Goal: Task Accomplishment & Management: Use online tool/utility

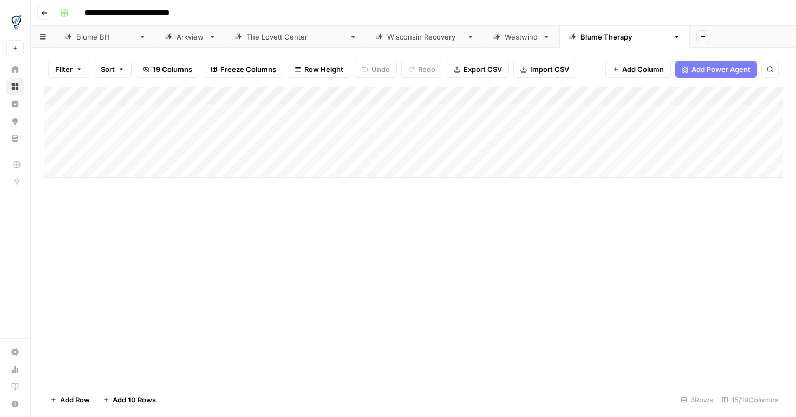
click at [569, 134] on div "Add Column" at bounding box center [413, 132] width 739 height 91
click at [466, 132] on div "Add Column" at bounding box center [413, 132] width 739 height 91
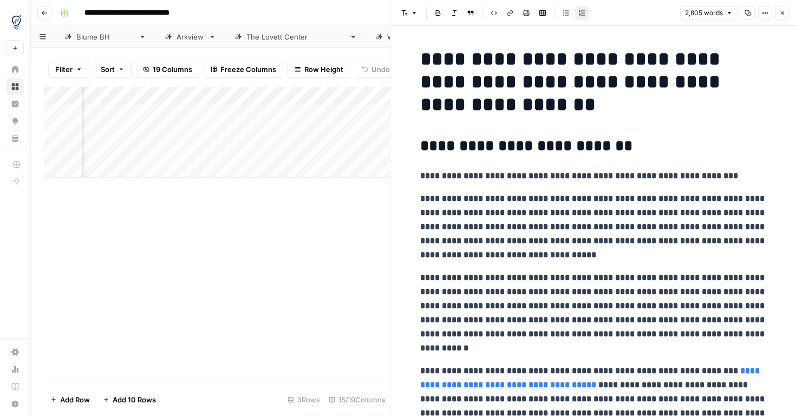
click at [509, 217] on strong "**********" at bounding box center [593, 226] width 346 height 64
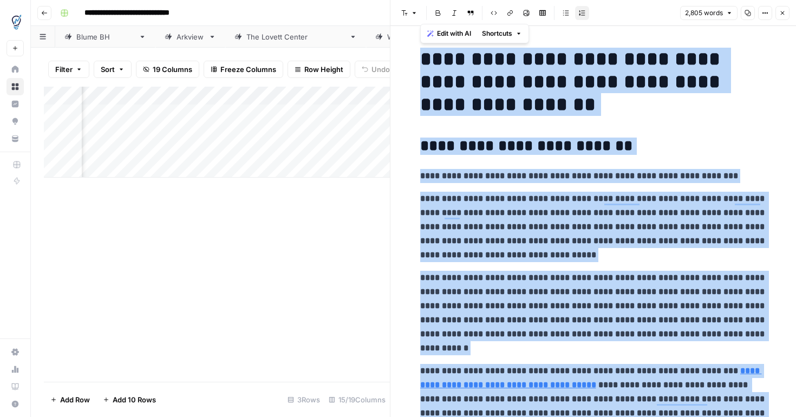
copy div "**********"
click at [311, 257] on div "Add Column" at bounding box center [217, 234] width 346 height 295
click at [784, 14] on icon "button" at bounding box center [782, 13] width 6 height 6
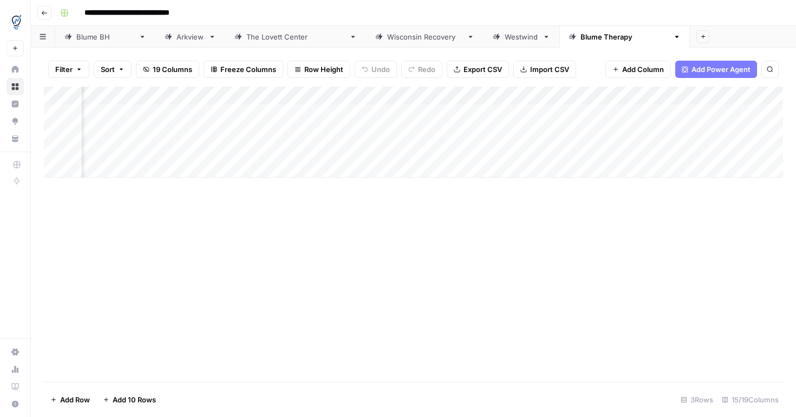
click at [725, 135] on div "Add Column" at bounding box center [413, 132] width 739 height 91
click at [211, 153] on div "Add Column" at bounding box center [413, 132] width 739 height 91
click at [740, 135] on div "Add Column" at bounding box center [413, 132] width 739 height 91
click at [477, 148] on div "Add Column" at bounding box center [413, 132] width 739 height 91
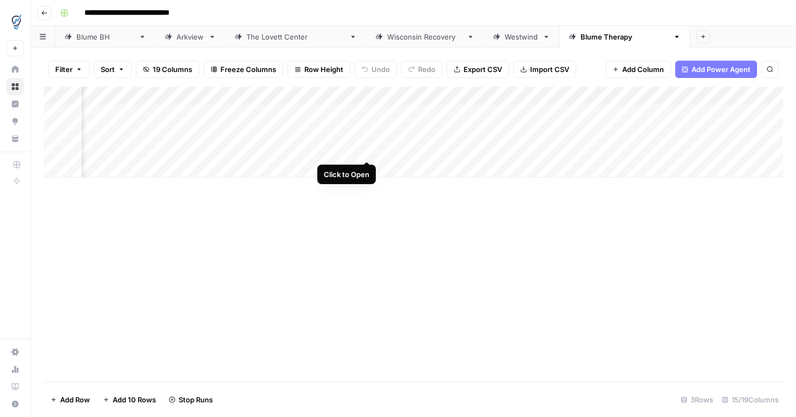
click at [364, 148] on div "Add Column" at bounding box center [413, 132] width 739 height 91
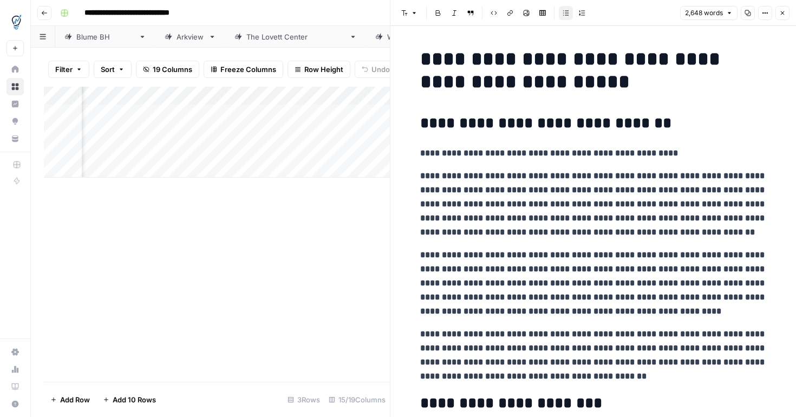
click at [560, 153] on strong "**********" at bounding box center [549, 153] width 258 height 8
copy div "**********"
click at [783, 14] on icon "button" at bounding box center [783, 13] width 4 height 4
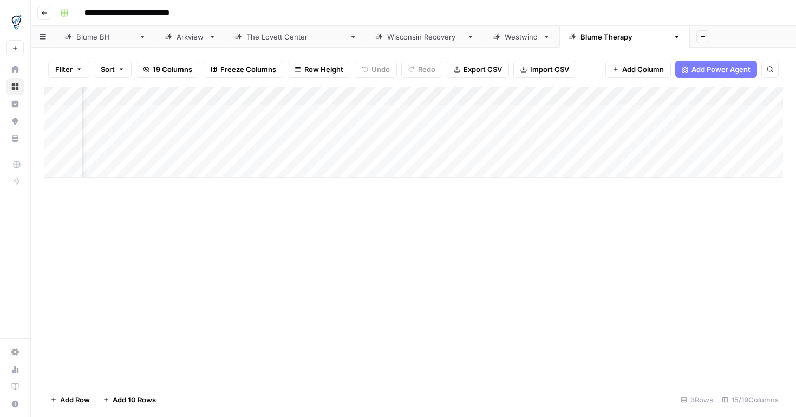
click at [634, 152] on div "Add Column" at bounding box center [413, 132] width 739 height 91
click at [742, 150] on div "Add Column" at bounding box center [413, 132] width 739 height 91
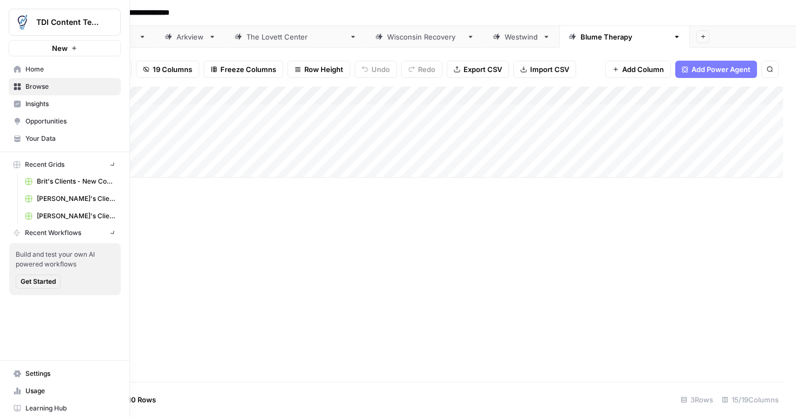
click at [19, 21] on img "Workspace: TDI Content Team" at bounding box center [21, 21] width 19 height 19
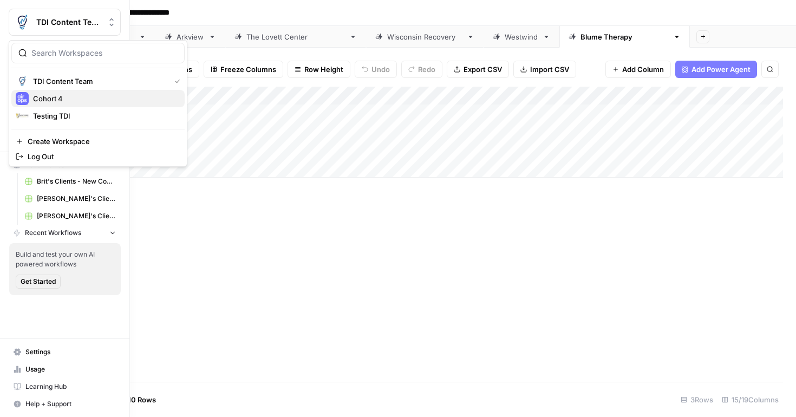
click at [51, 101] on span "Cohort 4" at bounding box center [104, 98] width 143 height 11
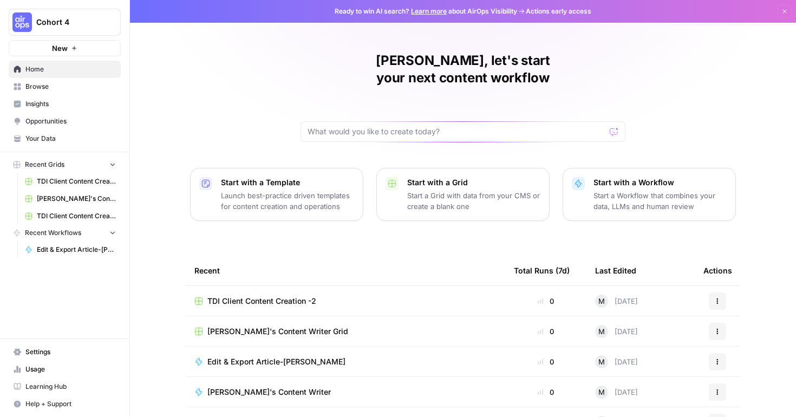
click at [258, 296] on span "TDI Client Content Creation -2" at bounding box center [261, 301] width 109 height 11
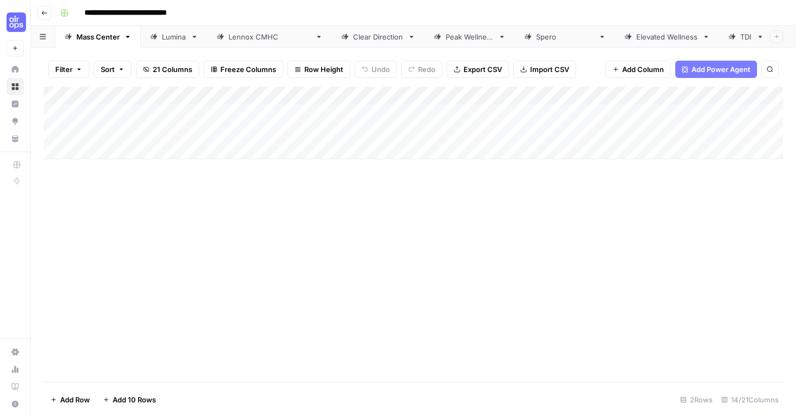
click at [46, 11] on icon "button" at bounding box center [44, 13] width 6 height 6
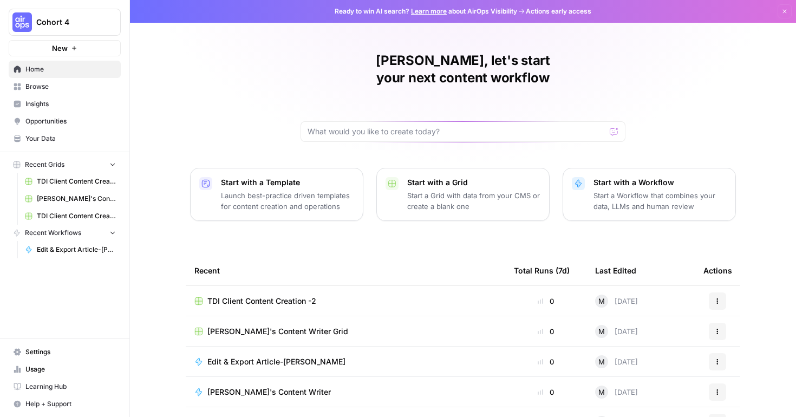
click at [28, 88] on span "Browse" at bounding box center [70, 87] width 90 height 10
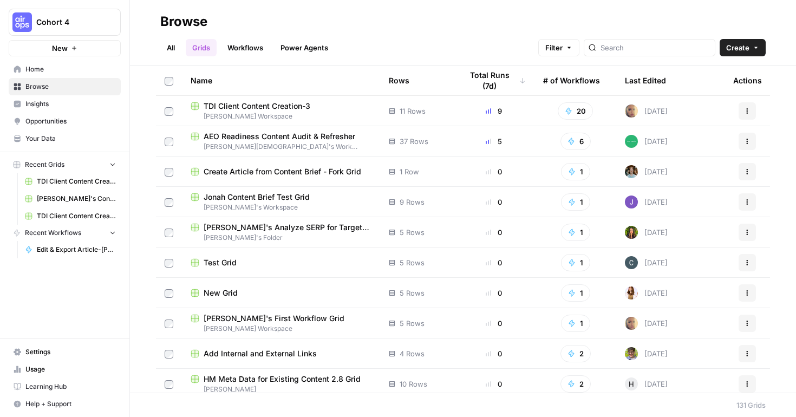
click at [316, 113] on span "[PERSON_NAME] Workspace" at bounding box center [281, 117] width 181 height 10
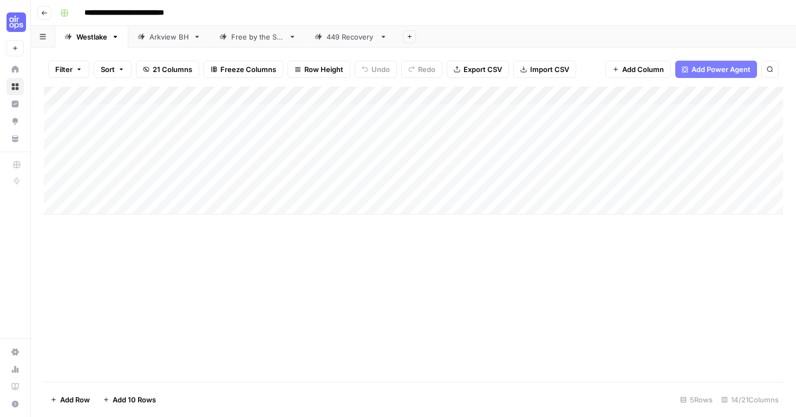
click at [180, 40] on div "Arkview BH" at bounding box center [169, 36] width 40 height 11
click at [107, 131] on div "Add Column" at bounding box center [413, 114] width 739 height 54
click at [130, 134] on textarea at bounding box center [167, 132] width 173 height 15
type textarea "**********"
click at [304, 131] on div "Add Column" at bounding box center [413, 123] width 739 height 73
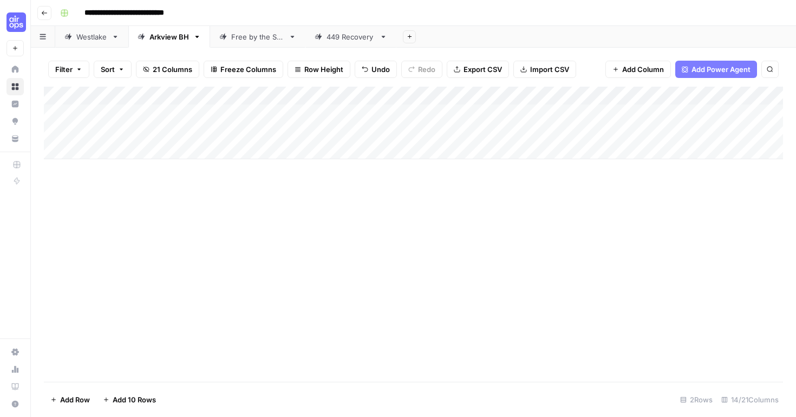
scroll to position [0, 20]
click at [353, 132] on div "Add Column" at bounding box center [413, 123] width 739 height 73
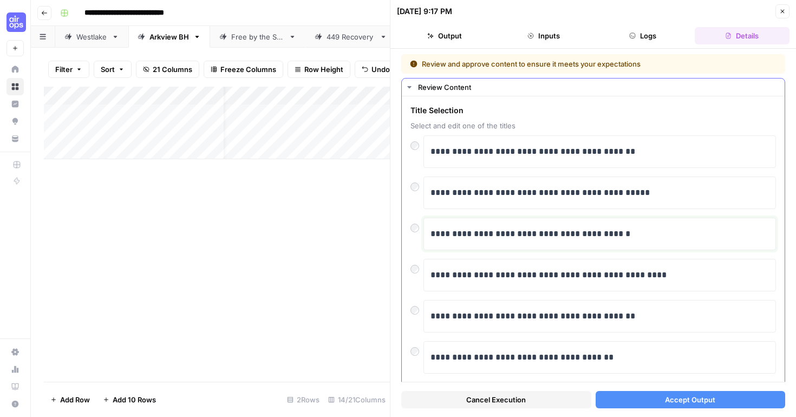
click at [656, 231] on p "**********" at bounding box center [599, 234] width 338 height 14
click at [686, 401] on span "Accept Output" at bounding box center [690, 399] width 50 height 11
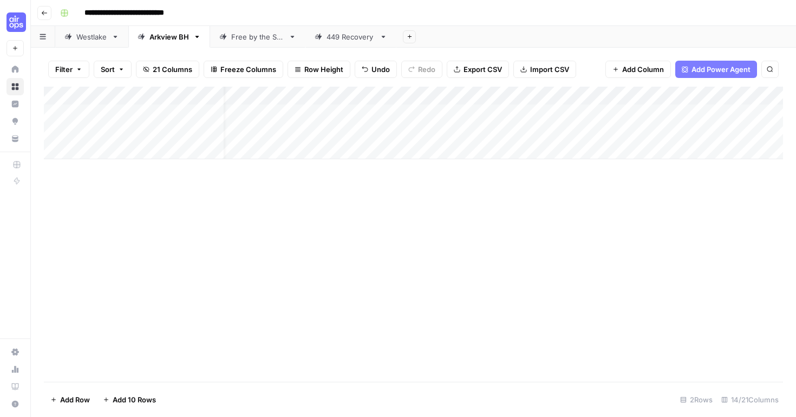
click at [104, 153] on div "Add Column" at bounding box center [413, 123] width 739 height 73
click at [136, 150] on textarea at bounding box center [167, 150] width 173 height 15
type textarea "**********"
click at [253, 201] on div "Add Column" at bounding box center [413, 234] width 739 height 295
click at [280, 152] on div "Add Column" at bounding box center [413, 132] width 739 height 91
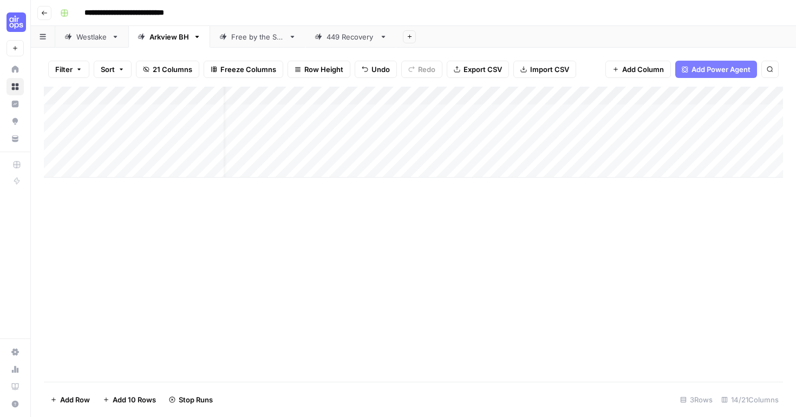
click at [688, 134] on div "Add Column" at bounding box center [413, 132] width 739 height 91
click at [355, 150] on div "Add Column" at bounding box center [413, 132] width 739 height 91
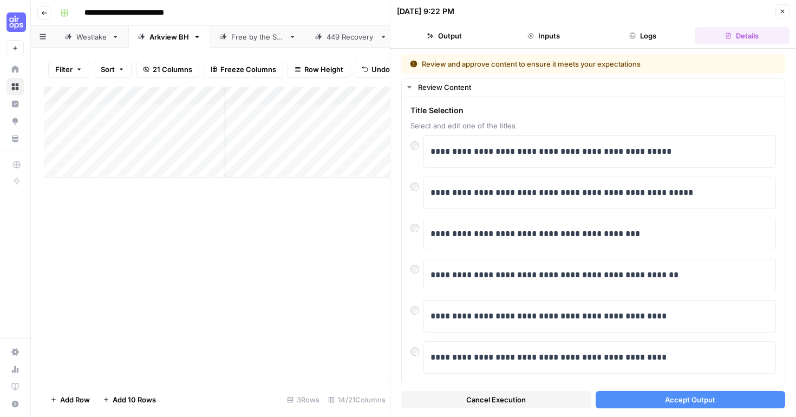
click at [788, 205] on div "**********" at bounding box center [592, 233] width 405 height 368
click at [678, 401] on span "Accept Output" at bounding box center [690, 399] width 50 height 11
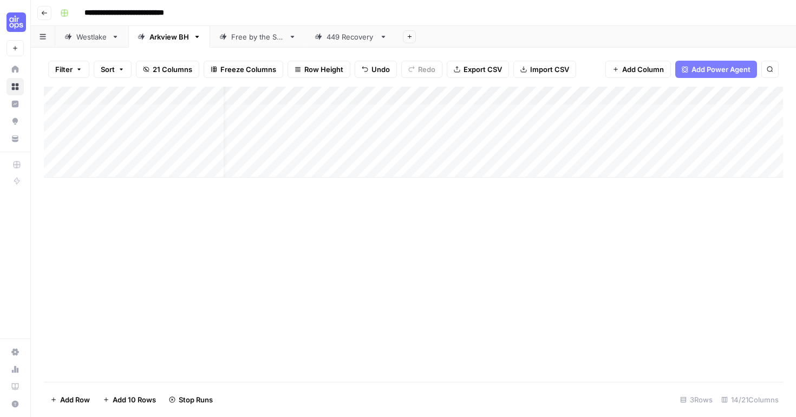
click at [589, 152] on div "Add Column" at bounding box center [413, 132] width 739 height 91
click at [613, 133] on div "Add Column" at bounding box center [413, 132] width 739 height 91
click at [621, 130] on div "Add Column" at bounding box center [413, 132] width 739 height 91
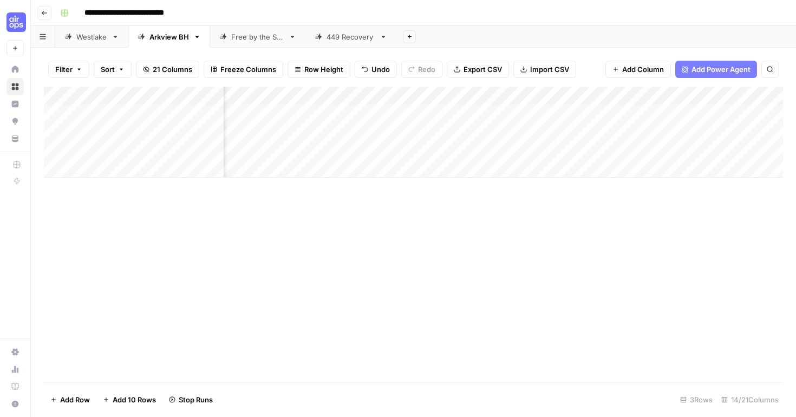
scroll to position [0, 961]
click at [665, 95] on div "Add Column" at bounding box center [413, 132] width 739 height 91
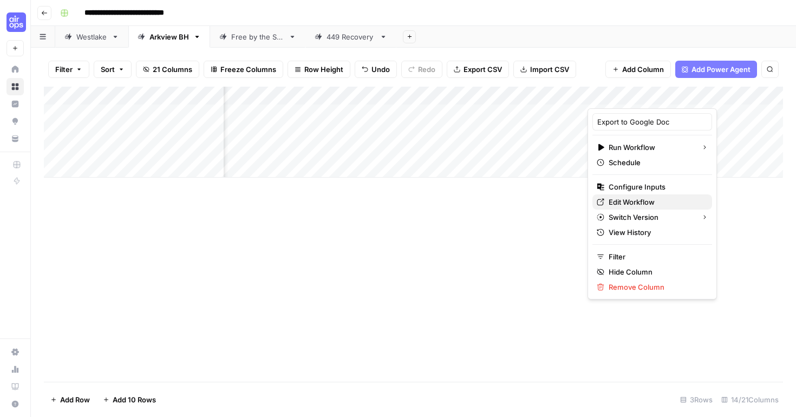
click at [633, 202] on span "Edit Workflow" at bounding box center [655, 201] width 95 height 11
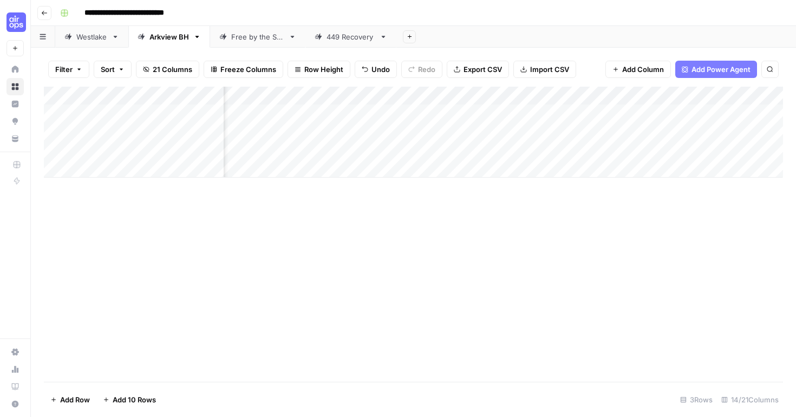
click at [634, 133] on div "Add Column" at bounding box center [413, 132] width 739 height 91
click at [562, 136] on div "Add Column" at bounding box center [413, 132] width 739 height 91
click at [717, 133] on div "Add Column" at bounding box center [413, 132] width 739 height 91
click at [687, 238] on div "Add Column" at bounding box center [413, 234] width 739 height 295
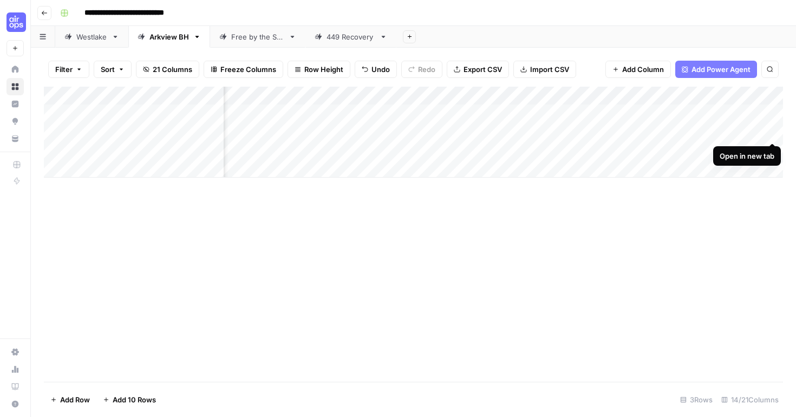
click at [774, 132] on div "Add Column" at bounding box center [413, 132] width 739 height 91
click at [414, 153] on div "Add Column" at bounding box center [413, 132] width 739 height 91
click at [300, 153] on div "Add Column" at bounding box center [413, 132] width 739 height 91
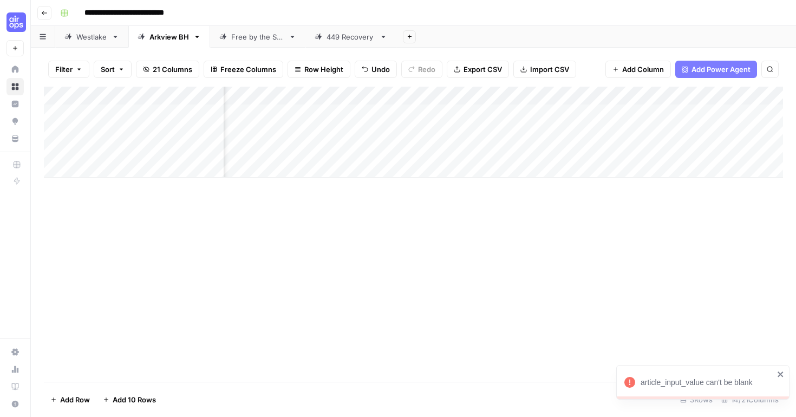
click at [366, 148] on div "Add Column" at bounding box center [413, 132] width 739 height 91
click at [295, 153] on div "Add Column" at bounding box center [413, 132] width 739 height 91
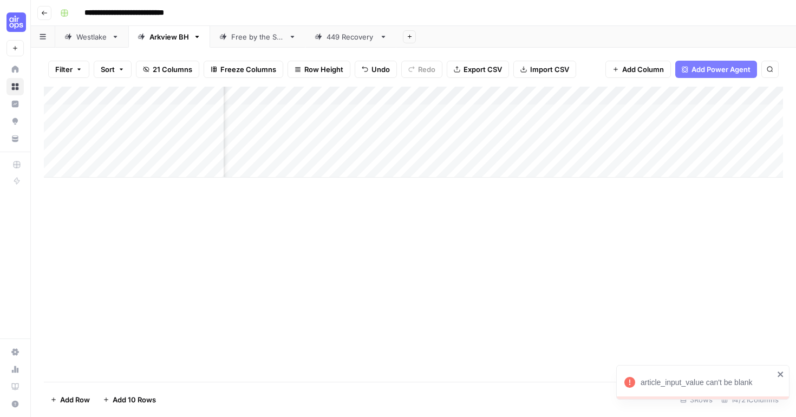
click at [364, 153] on div "Add Column" at bounding box center [413, 132] width 739 height 91
click at [602, 154] on div "Add Column" at bounding box center [413, 132] width 739 height 91
click at [523, 153] on div "Add Column" at bounding box center [413, 132] width 739 height 91
click at [616, 150] on div "Add Column" at bounding box center [413, 132] width 739 height 91
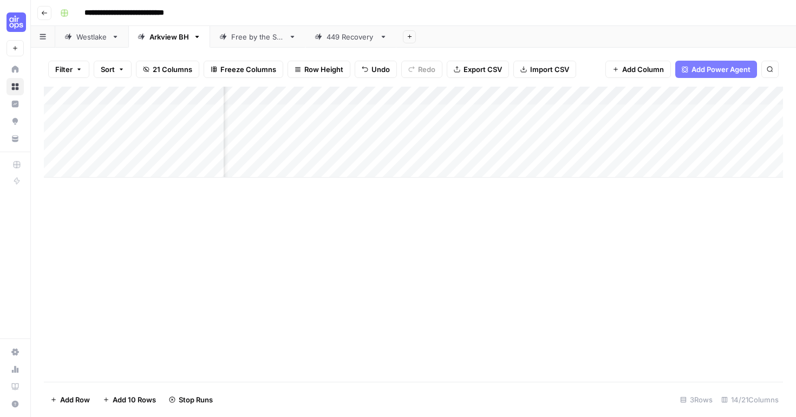
scroll to position [0, 961]
click at [616, 150] on div "Add Column" at bounding box center [413, 132] width 739 height 91
click at [773, 149] on div "Add Column" at bounding box center [413, 132] width 739 height 91
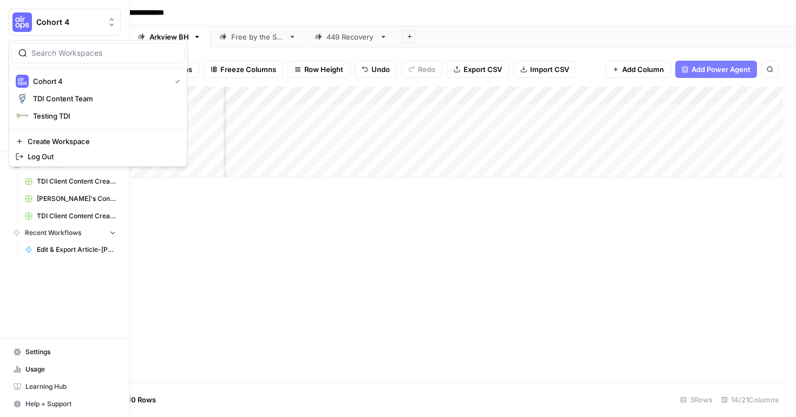
click at [19, 21] on img "Workspace: Cohort 4" at bounding box center [21, 21] width 19 height 19
click at [57, 92] on div "TDI Content Team" at bounding box center [98, 98] width 165 height 13
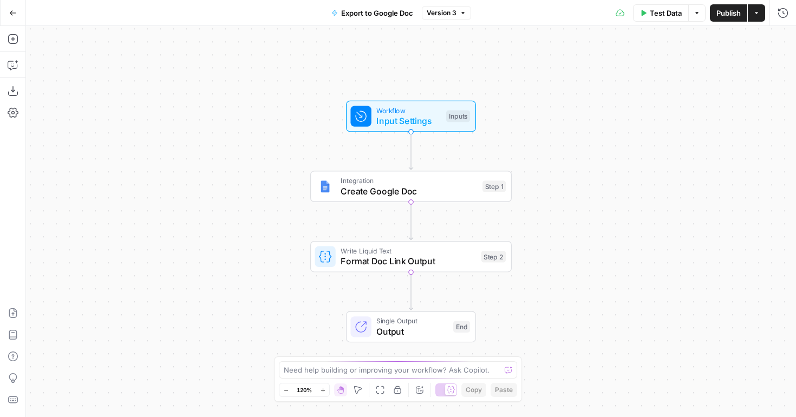
click at [589, 225] on div "Workflow Input Settings Inputs Integration Create Google Doc Step 1 Write Liqui…" at bounding box center [411, 221] width 770 height 391
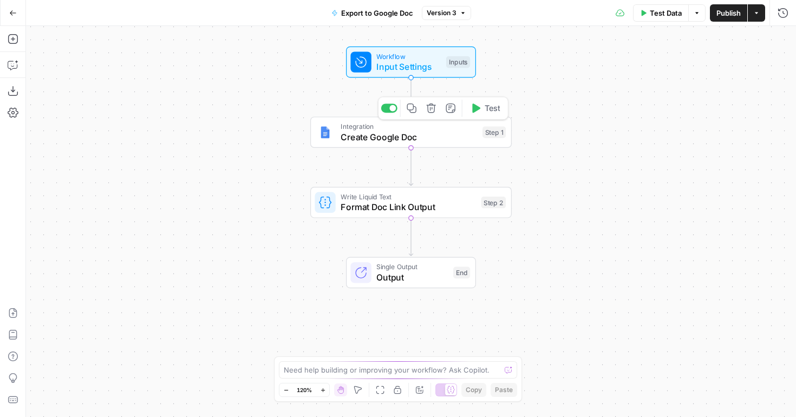
click at [447, 141] on span "Create Google Doc" at bounding box center [408, 136] width 136 height 13
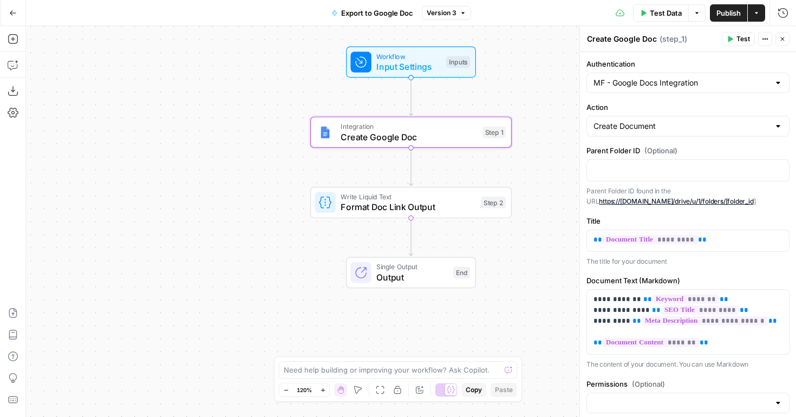
click at [666, 90] on div "MF - Google Docs Integration" at bounding box center [687, 83] width 203 height 21
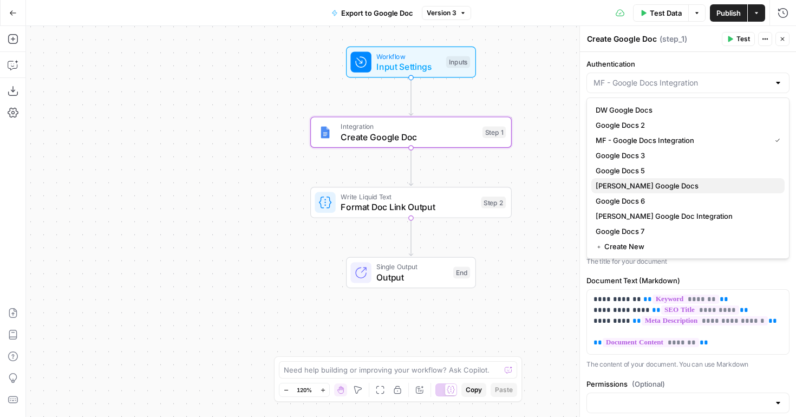
click at [658, 181] on span "Molly Metzger Google Docs" at bounding box center [685, 185] width 180 height 11
type input "Molly Metzger Google Docs"
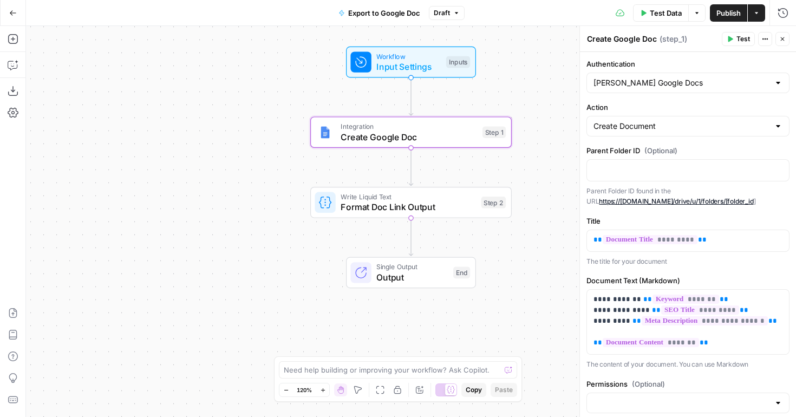
click at [719, 15] on span "Publish" at bounding box center [728, 13] width 24 height 11
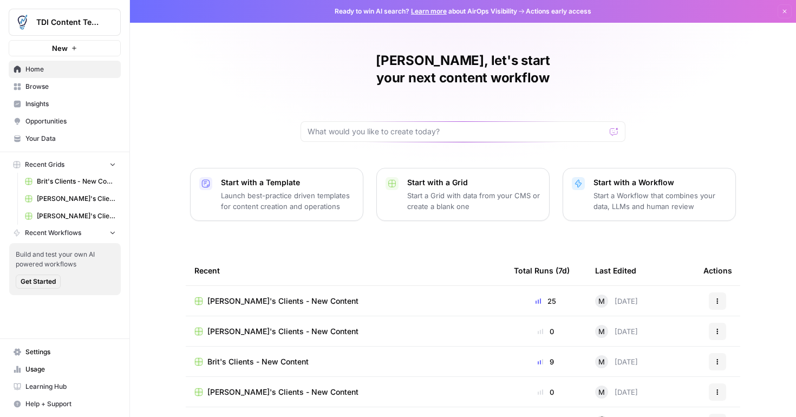
click at [239, 356] on span "Brit's Clients - New Content" at bounding box center [257, 361] width 101 height 11
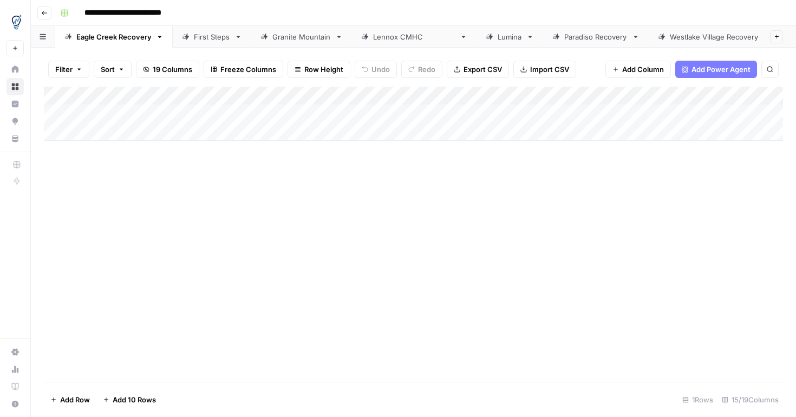
click at [42, 43] on button "button" at bounding box center [43, 36] width 24 height 21
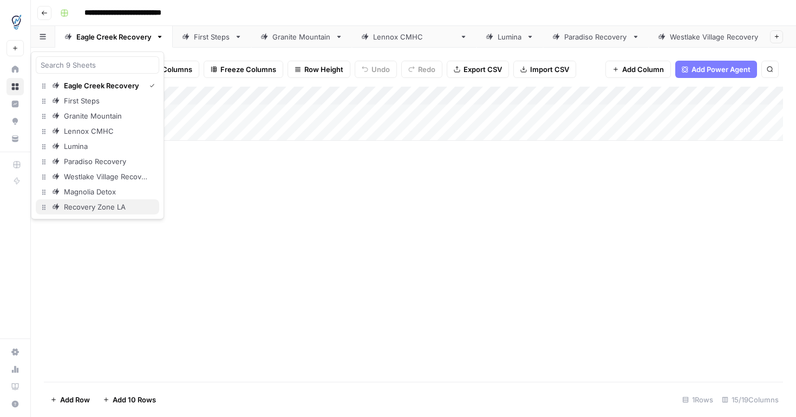
click at [70, 206] on div "Recovery Zone LA" at bounding box center [95, 206] width 62 height 11
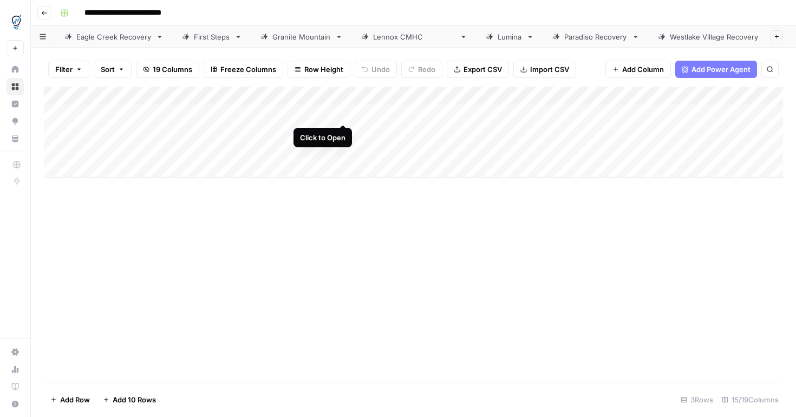
click at [343, 114] on div "Add Column" at bounding box center [413, 132] width 739 height 91
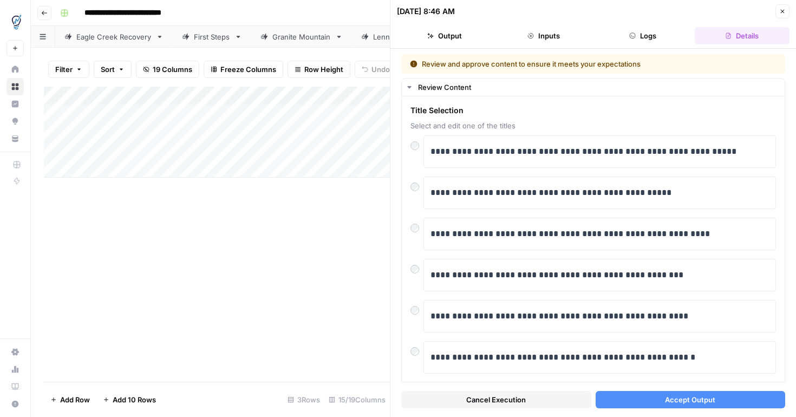
click at [650, 401] on button "Accept Output" at bounding box center [690, 399] width 190 height 17
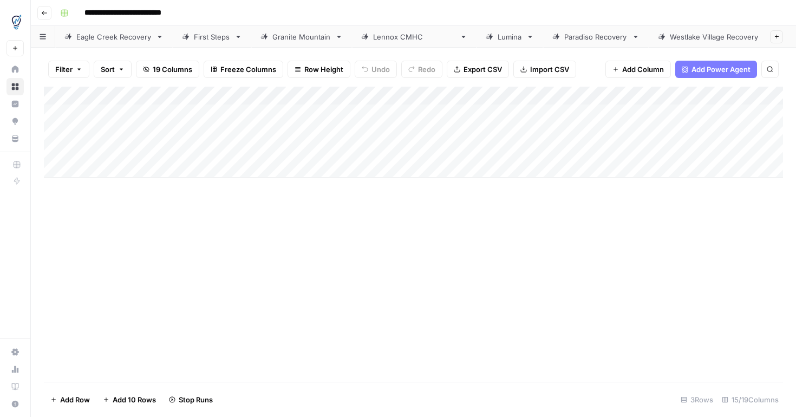
click at [340, 133] on div "Add Column" at bounding box center [413, 132] width 739 height 91
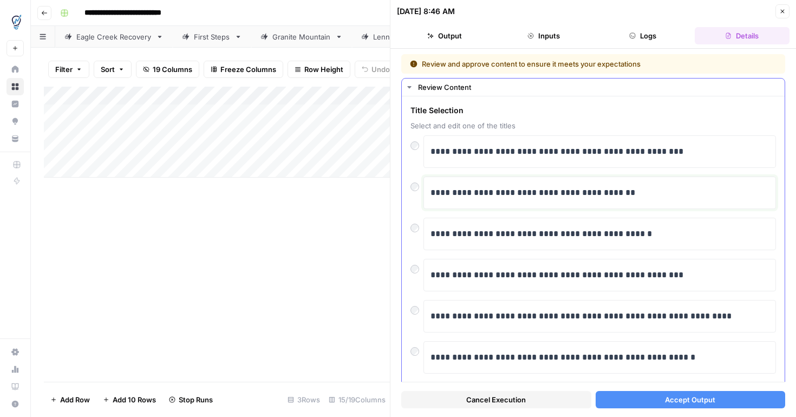
click at [645, 190] on p "**********" at bounding box center [599, 193] width 338 height 14
click at [656, 231] on p "**********" at bounding box center [599, 234] width 338 height 14
click at [624, 238] on p "**********" at bounding box center [599, 234] width 338 height 14
click at [623, 237] on p "**********" at bounding box center [599, 234] width 338 height 14
click at [647, 397] on button "Accept Output" at bounding box center [690, 399] width 190 height 17
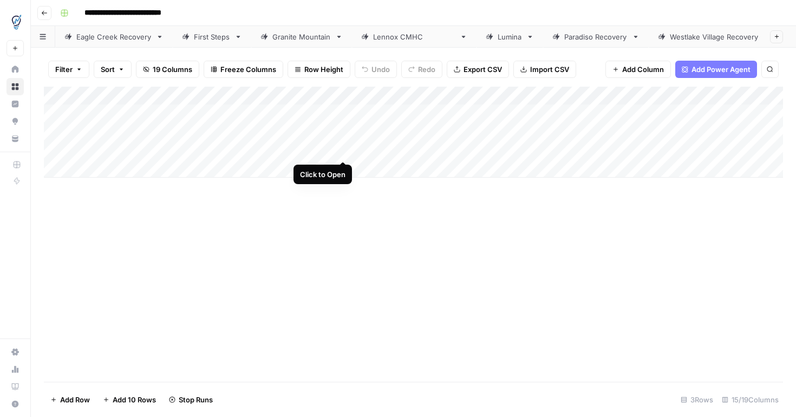
click at [342, 152] on div "Add Column" at bounding box center [413, 132] width 739 height 91
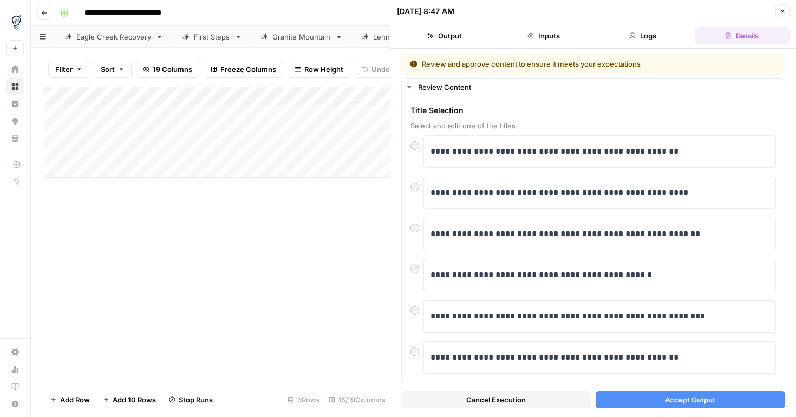
click at [656, 398] on button "Accept Output" at bounding box center [690, 399] width 190 height 17
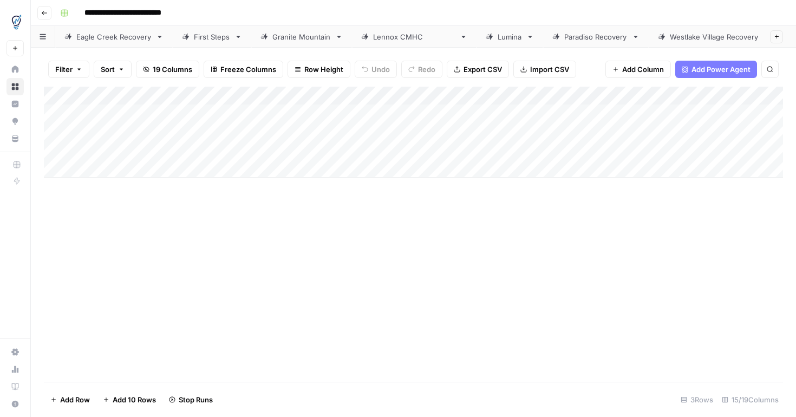
click at [534, 117] on div "Add Column" at bounding box center [413, 132] width 739 height 91
click at [696, 114] on div "Add Column" at bounding box center [413, 132] width 739 height 91
click at [699, 134] on div "Add Column" at bounding box center [413, 132] width 739 height 91
click at [696, 152] on div "Add Column" at bounding box center [413, 132] width 739 height 91
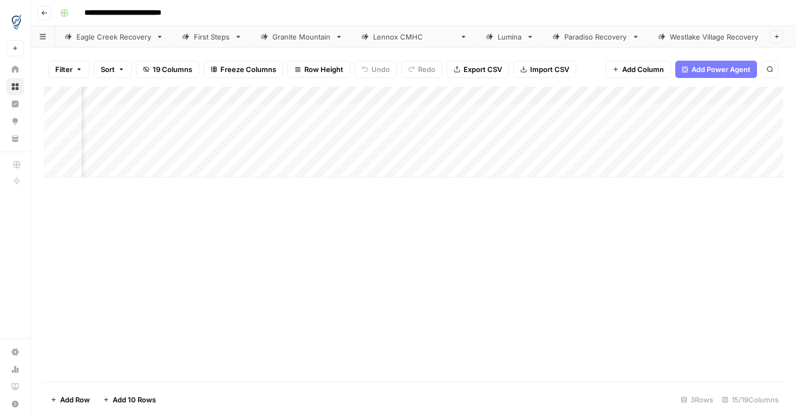
scroll to position [0, 653]
click at [413, 112] on div "Add Column" at bounding box center [413, 132] width 739 height 91
click at [404, 132] on div "Add Column" at bounding box center [413, 132] width 739 height 91
click at [412, 152] on div "Add Column" at bounding box center [413, 132] width 739 height 91
click at [510, 133] on div "Add Column" at bounding box center [413, 132] width 739 height 91
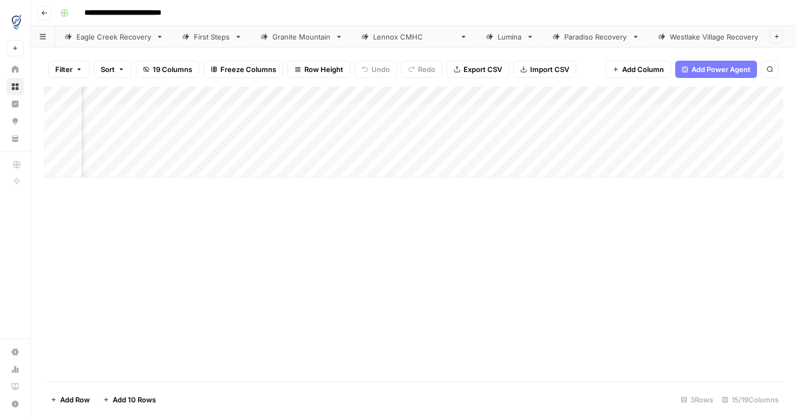
scroll to position [0, 848]
click at [438, 114] on div "Add Column" at bounding box center [413, 132] width 739 height 91
click at [438, 131] on div "Add Column" at bounding box center [413, 132] width 739 height 91
click at [436, 150] on div "Add Column" at bounding box center [413, 132] width 739 height 91
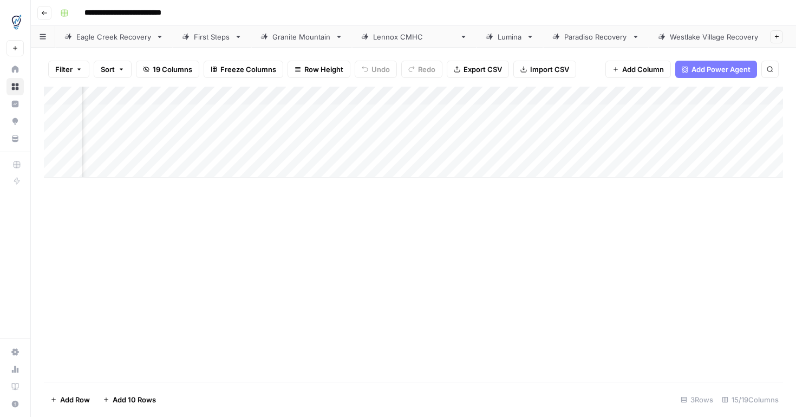
click at [619, 131] on div "Add Column" at bounding box center [413, 132] width 739 height 91
click at [601, 151] on div "Add Column" at bounding box center [413, 132] width 739 height 91
click at [640, 113] on div "Add Column" at bounding box center [413, 132] width 739 height 91
click at [767, 149] on div "Add Column" at bounding box center [413, 132] width 739 height 91
click at [756, 149] on div "Add Column" at bounding box center [413, 132] width 739 height 91
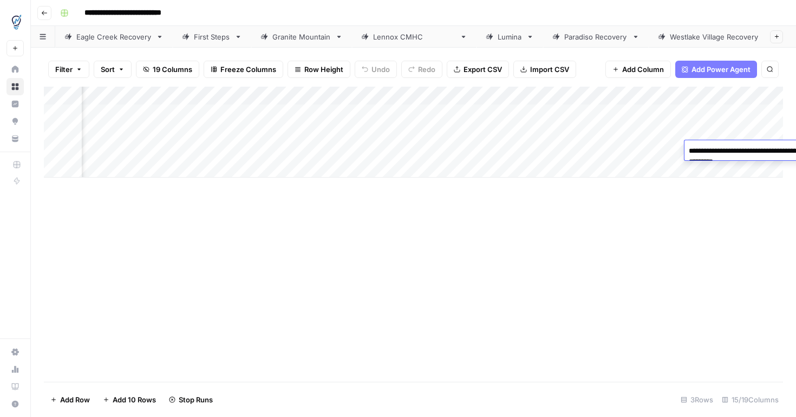
click at [756, 149] on textarea "**********" at bounding box center [792, 156] width 217 height 26
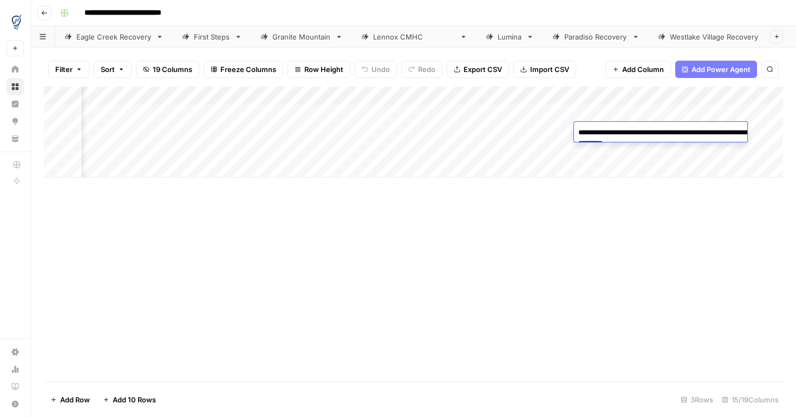
scroll to position [0, 945]
click at [527, 213] on div "Add Column" at bounding box center [413, 234] width 739 height 295
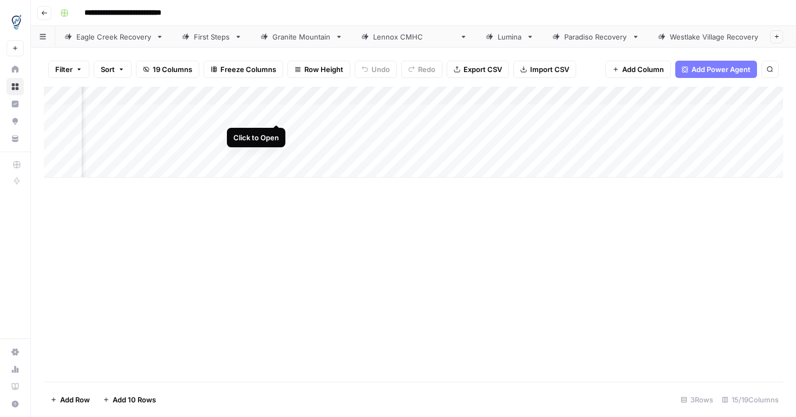
click at [278, 114] on div "Add Column" at bounding box center [413, 132] width 739 height 91
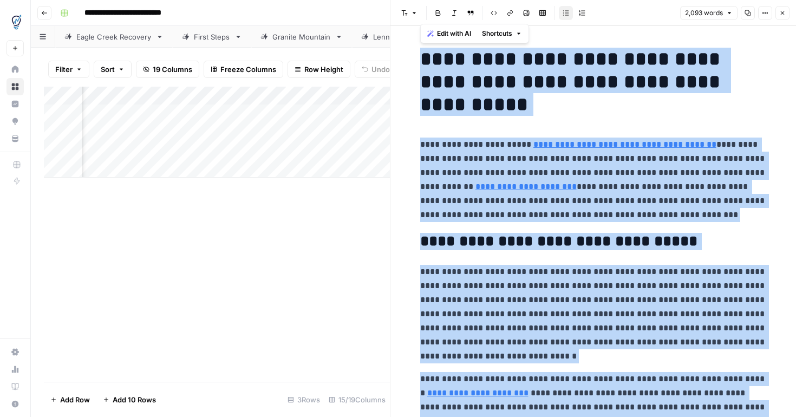
copy div "**********"
click at [785, 12] on button "Close" at bounding box center [782, 13] width 14 height 14
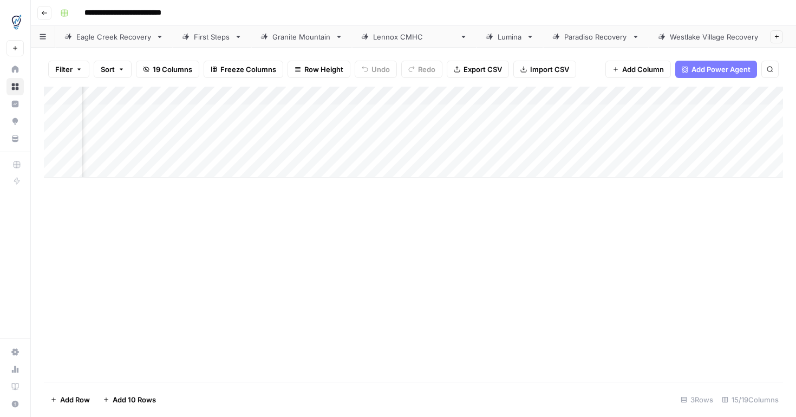
click at [501, 257] on div "Add Column" at bounding box center [413, 234] width 739 height 295
click at [473, 115] on div "Add Column" at bounding box center [413, 132] width 739 height 91
click at [534, 116] on div "Add Column" at bounding box center [413, 132] width 739 height 91
click at [795, 38] on icon at bounding box center [811, 36] width 7 height 7
click at [599, 257] on div "Add Column" at bounding box center [413, 234] width 739 height 295
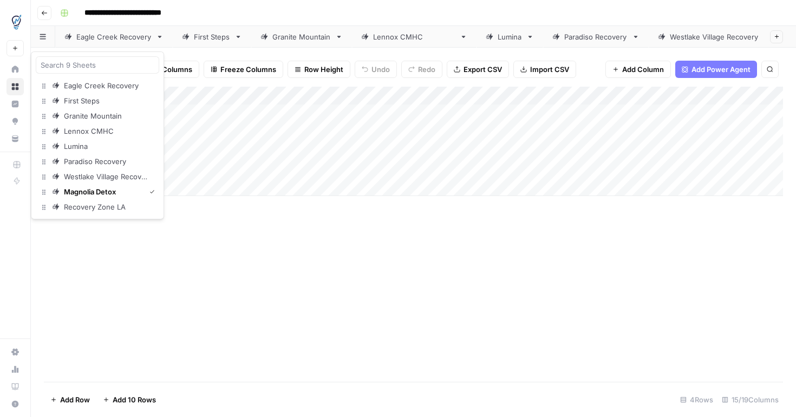
click at [45, 38] on icon "button" at bounding box center [43, 37] width 6 height 6
click at [76, 208] on div "Recovery Zone LA" at bounding box center [95, 206] width 62 height 11
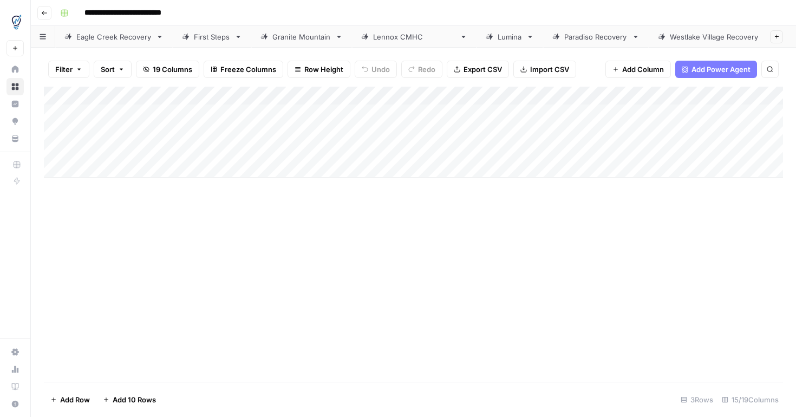
click at [47, 38] on button "button" at bounding box center [43, 36] width 24 height 21
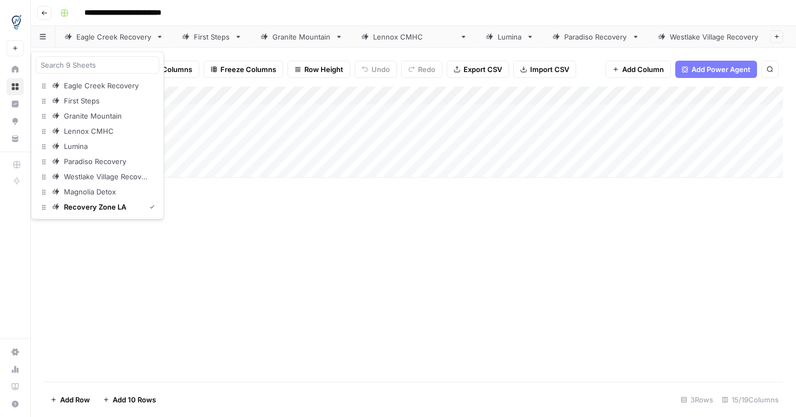
click at [310, 231] on div "Add Column" at bounding box center [413, 234] width 739 height 295
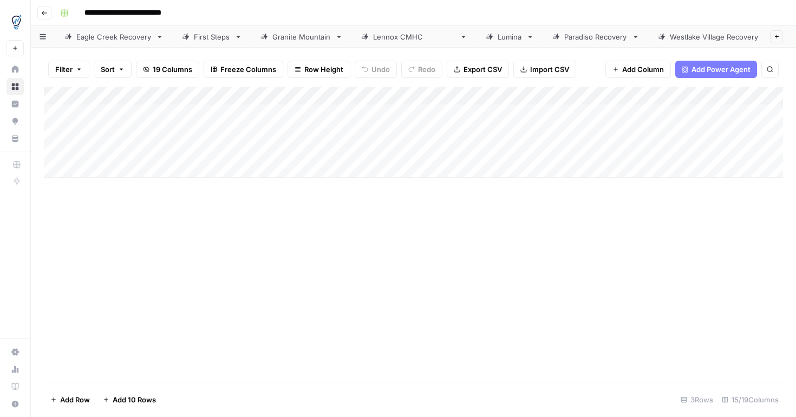
click at [509, 127] on div "Add Column" at bounding box center [413, 132] width 739 height 91
click at [277, 133] on div "Add Column" at bounding box center [413, 132] width 739 height 91
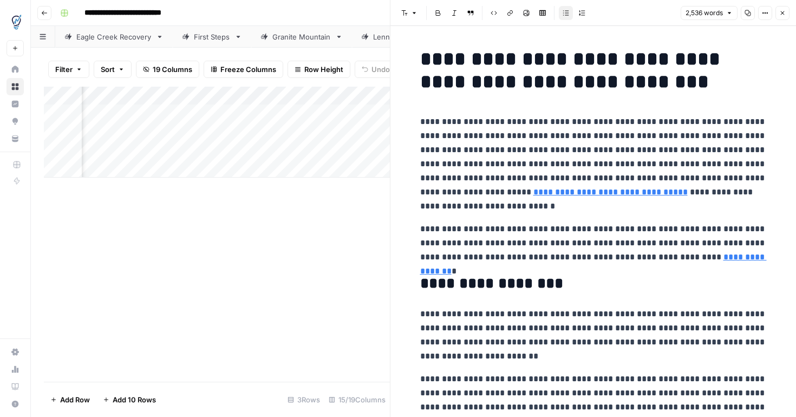
click at [479, 147] on p "**********" at bounding box center [593, 164] width 346 height 99
copy div "**********"
click at [322, 241] on div "Add Column" at bounding box center [217, 234] width 346 height 295
click at [785, 13] on button "Close" at bounding box center [782, 13] width 14 height 14
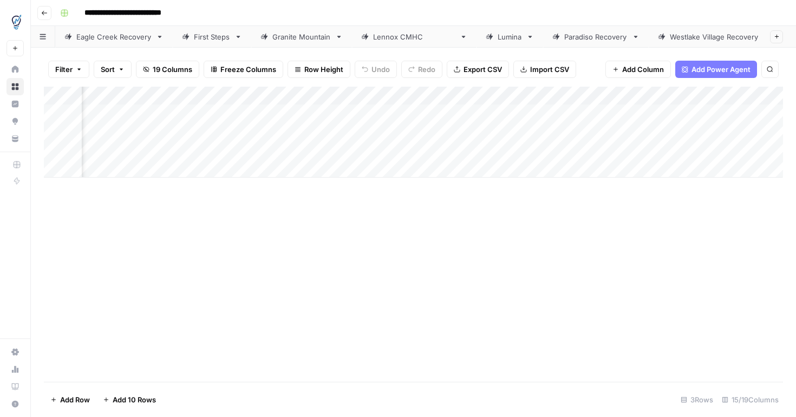
click at [554, 132] on div "Add Column" at bounding box center [413, 132] width 739 height 91
click at [433, 133] on div "Add Column" at bounding box center [413, 132] width 739 height 91
click at [559, 132] on div "Add Column" at bounding box center [413, 132] width 739 height 91
click at [275, 150] on div "Add Column" at bounding box center [413, 132] width 739 height 91
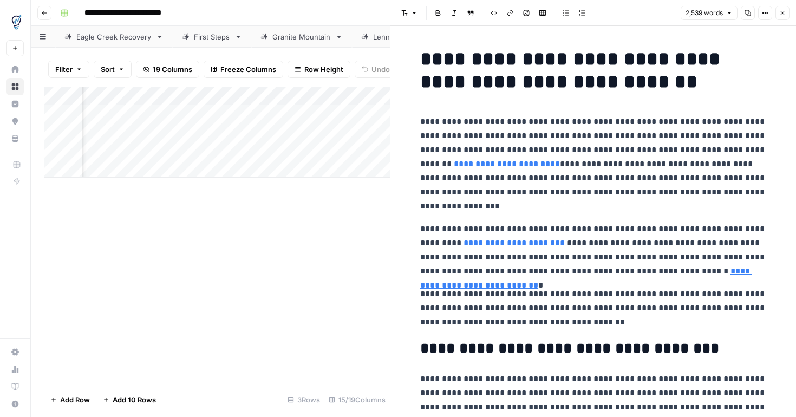
click at [471, 152] on p "**********" at bounding box center [593, 164] width 346 height 99
copy div "**********"
click at [316, 235] on div "Add Column" at bounding box center [217, 234] width 346 height 295
click at [784, 10] on icon "button" at bounding box center [782, 13] width 6 height 6
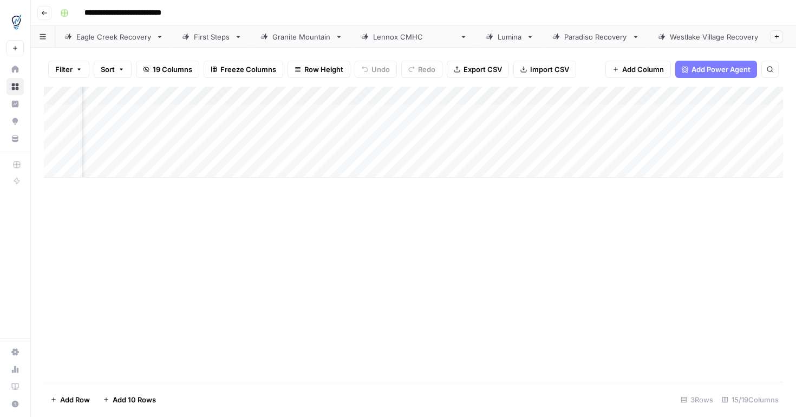
click at [475, 152] on div "Add Column" at bounding box center [413, 132] width 739 height 91
click at [542, 150] on div "Add Column" at bounding box center [413, 132] width 739 height 91
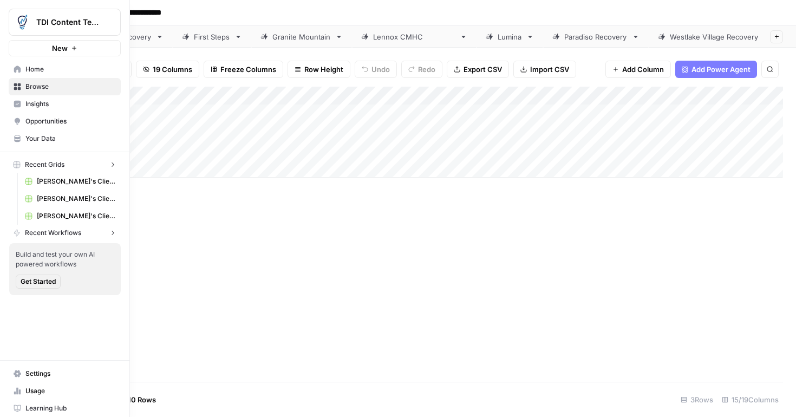
click at [17, 22] on img "Workspace: TDI Content Team" at bounding box center [21, 21] width 19 height 19
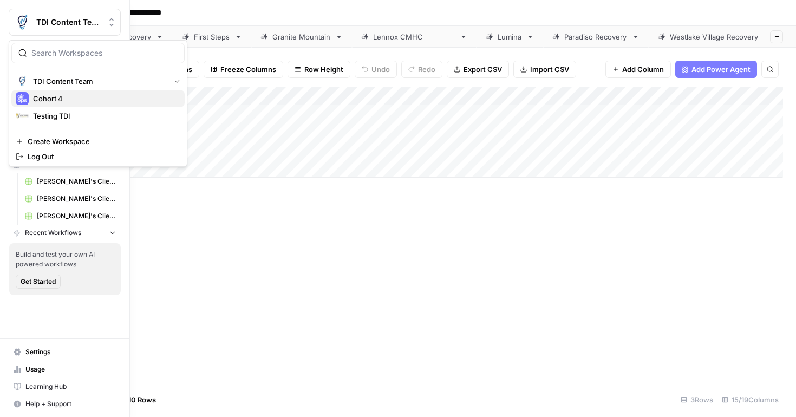
click at [45, 99] on span "Cohort 4" at bounding box center [104, 98] width 143 height 11
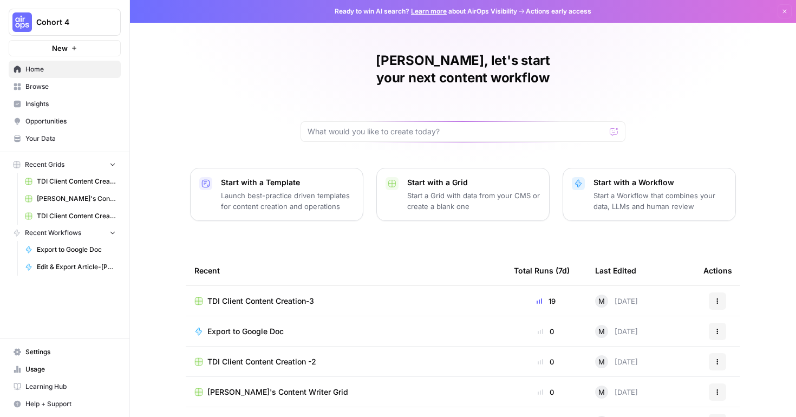
click at [290, 296] on span "TDI Client Content Creation-3" at bounding box center [260, 301] width 107 height 11
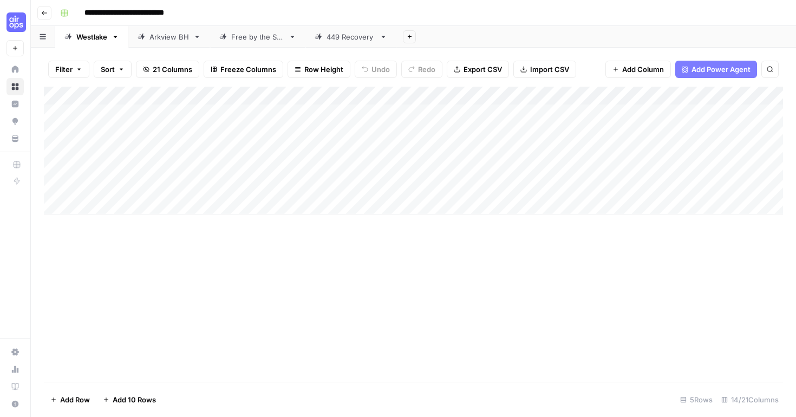
click at [349, 45] on link "449 Recovery" at bounding box center [350, 37] width 91 height 22
click at [93, 134] on div "Add Column" at bounding box center [413, 114] width 739 height 54
type textarea "**********"
click at [264, 220] on div "Add Column" at bounding box center [413, 234] width 739 height 295
click at [267, 136] on div "Add Column" at bounding box center [413, 123] width 739 height 73
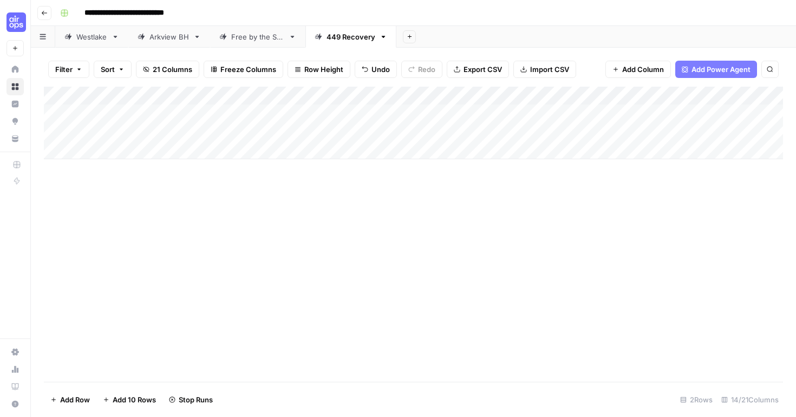
click at [129, 149] on div "Add Column" at bounding box center [413, 123] width 739 height 73
paste textarea "**********"
type textarea "**********"
click at [268, 240] on div "Add Column" at bounding box center [413, 234] width 739 height 295
click at [289, 153] on div "Add Column" at bounding box center [413, 132] width 739 height 91
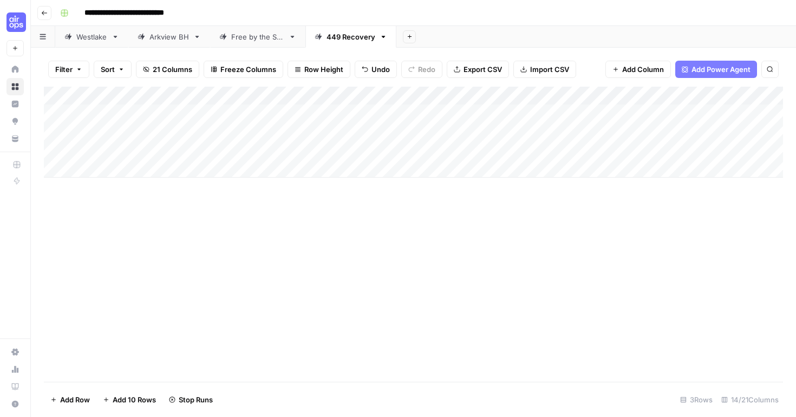
click at [112, 170] on div "Add Column" at bounding box center [413, 132] width 739 height 91
click at [342, 171] on div "Add Column" at bounding box center [413, 141] width 739 height 109
click at [200, 171] on div "Add Column" at bounding box center [413, 141] width 739 height 109
click at [117, 184] on div "Add Column" at bounding box center [413, 141] width 739 height 109
paste textarea "**********"
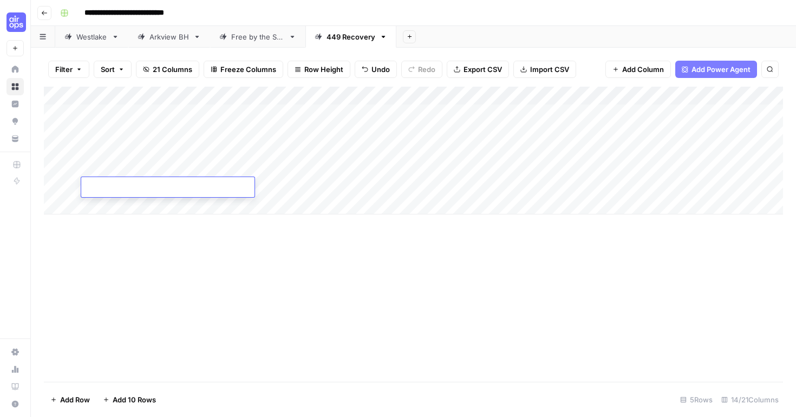
type textarea "**********"
click at [283, 279] on div "Add Column" at bounding box center [413, 234] width 739 height 295
click at [297, 171] on div "Add Column" at bounding box center [413, 151] width 739 height 128
click at [301, 189] on div "Add Column" at bounding box center [413, 151] width 739 height 128
click at [488, 137] on div "Add Column" at bounding box center [413, 151] width 739 height 128
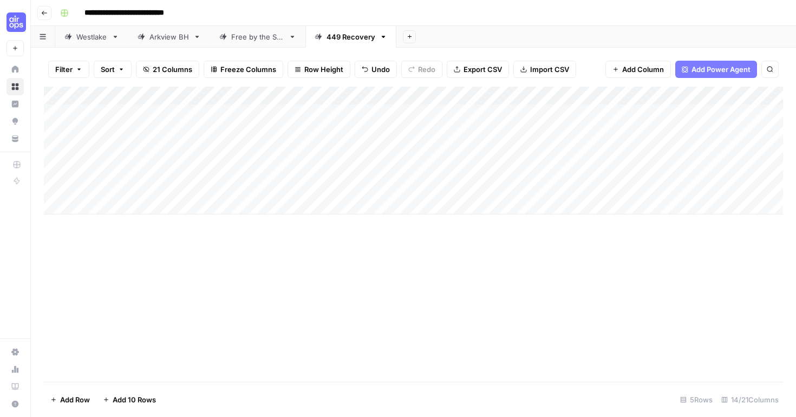
click at [372, 129] on div "Add Column" at bounding box center [413, 151] width 739 height 128
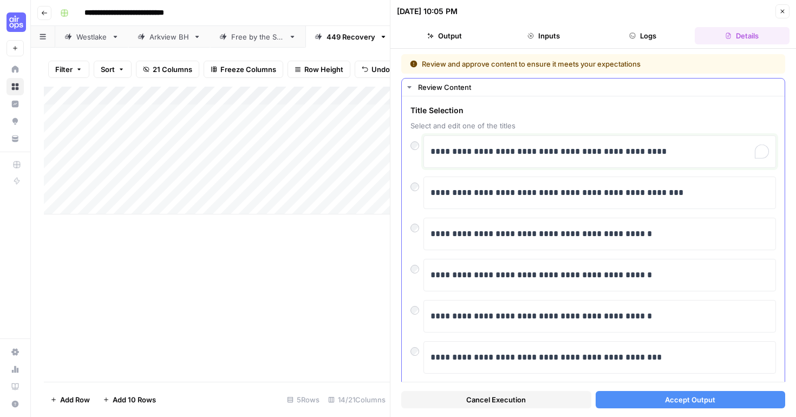
click at [574, 153] on p "**********" at bounding box center [599, 152] width 338 height 14
drag, startPoint x: 572, startPoint y: 152, endPoint x: 419, endPoint y: 145, distance: 152.8
click at [419, 145] on div "**********" at bounding box center [592, 151] width 365 height 32
click at [530, 147] on p "**********" at bounding box center [599, 152] width 338 height 14
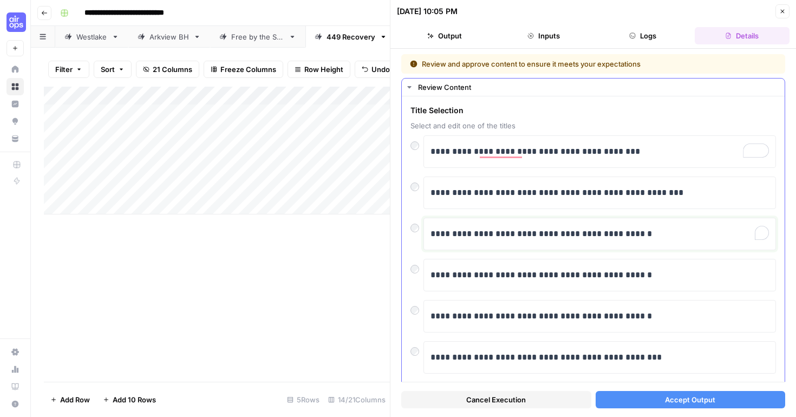
drag, startPoint x: 650, startPoint y: 236, endPoint x: 418, endPoint y: 244, distance: 232.4
click at [417, 244] on div "**********" at bounding box center [592, 234] width 365 height 32
drag, startPoint x: 658, startPoint y: 226, endPoint x: 663, endPoint y: 228, distance: 5.6
click at [663, 230] on div "**********" at bounding box center [599, 233] width 338 height 23
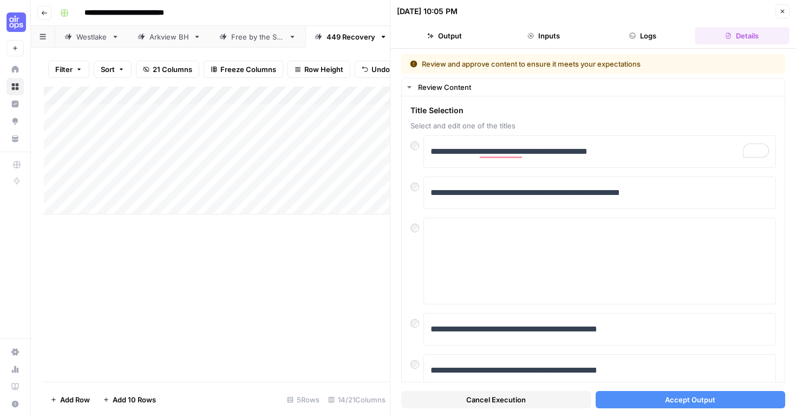
click at [744, 398] on button "Accept Output" at bounding box center [690, 399] width 190 height 17
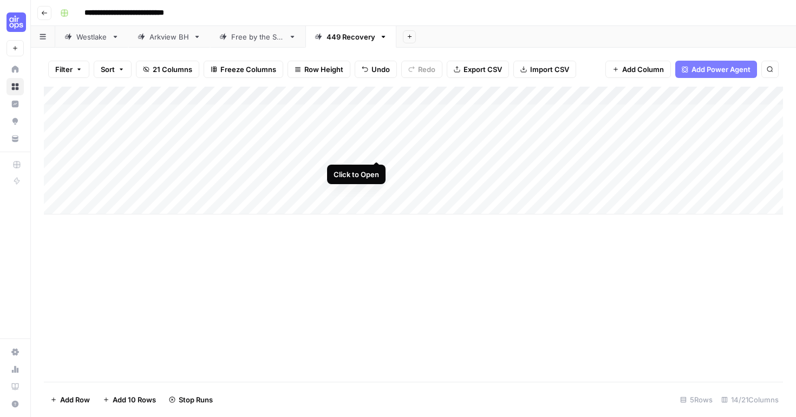
click at [376, 150] on div "Add Column" at bounding box center [413, 151] width 739 height 128
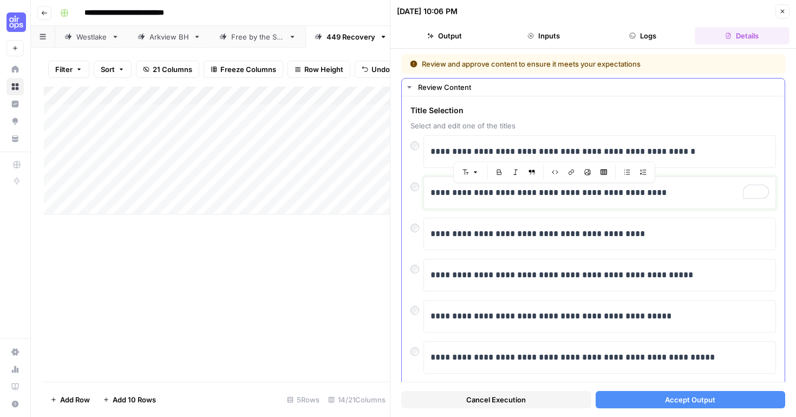
drag, startPoint x: 702, startPoint y: 194, endPoint x: 444, endPoint y: 198, distance: 257.7
click at [444, 198] on p "**********" at bounding box center [599, 193] width 338 height 14
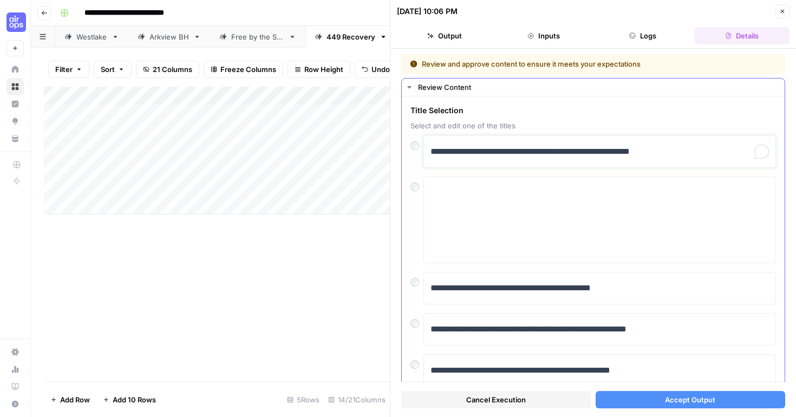
click at [687, 142] on div "**********" at bounding box center [599, 151] width 338 height 23
drag, startPoint x: 700, startPoint y: 150, endPoint x: 519, endPoint y: 156, distance: 181.4
click at [519, 156] on p "**********" at bounding box center [599, 152] width 338 height 14
click at [780, 263] on div "**********" at bounding box center [593, 348] width 383 height 505
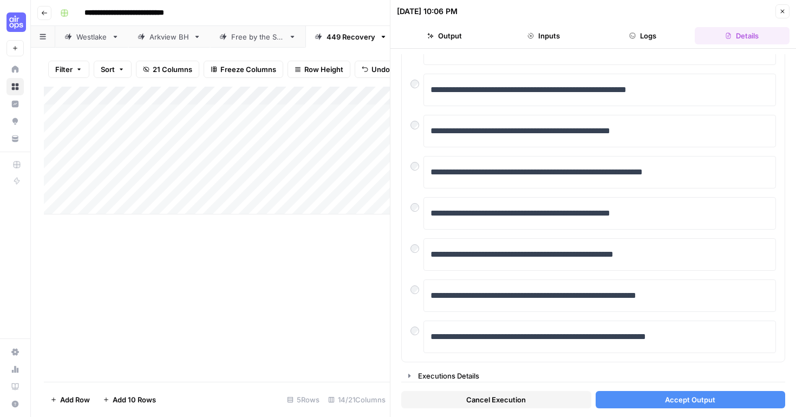
scroll to position [243, 0]
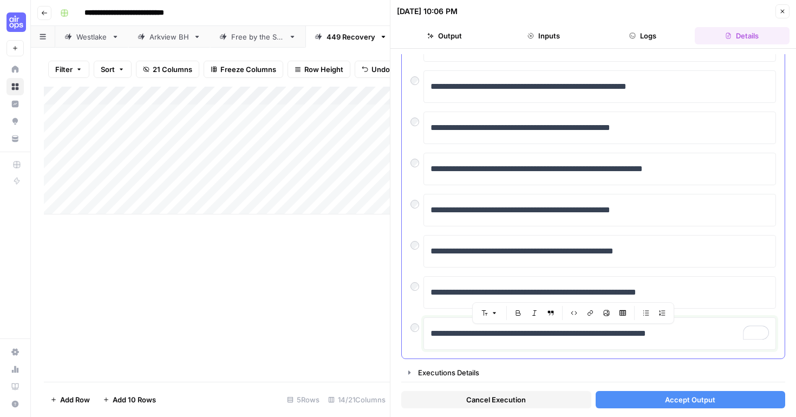
drag, startPoint x: 728, startPoint y: 338, endPoint x: 429, endPoint y: 336, distance: 298.8
click at [429, 336] on div "**********" at bounding box center [599, 333] width 352 height 32
click at [646, 403] on button "Accept Output" at bounding box center [690, 399] width 190 height 17
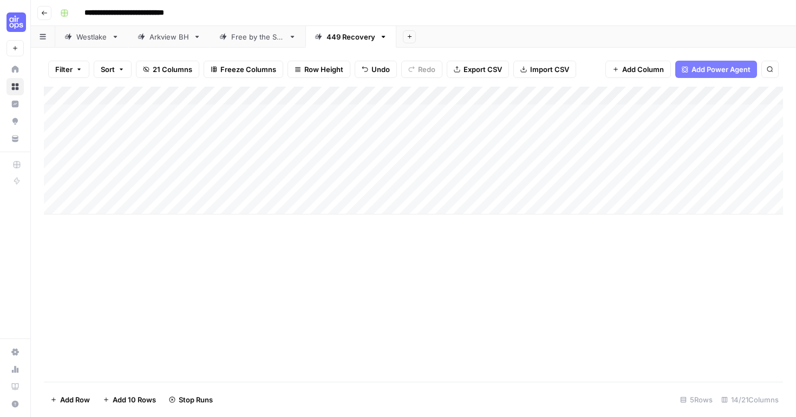
click at [378, 171] on div "Add Column" at bounding box center [413, 151] width 739 height 128
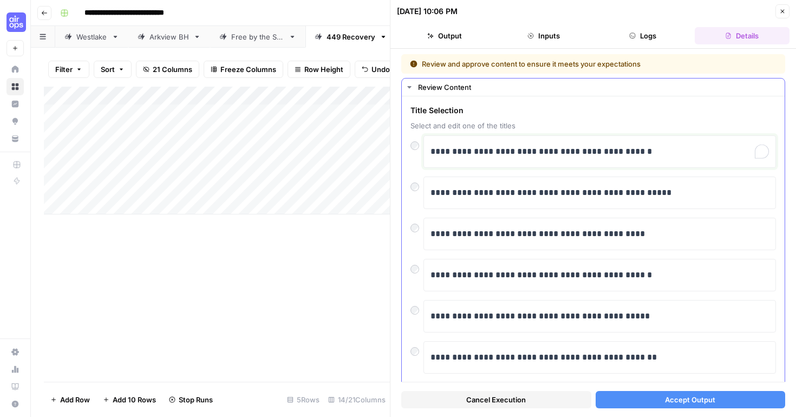
click at [667, 153] on p "**********" at bounding box center [599, 152] width 338 height 14
click at [780, 263] on div "**********" at bounding box center [593, 321] width 383 height 450
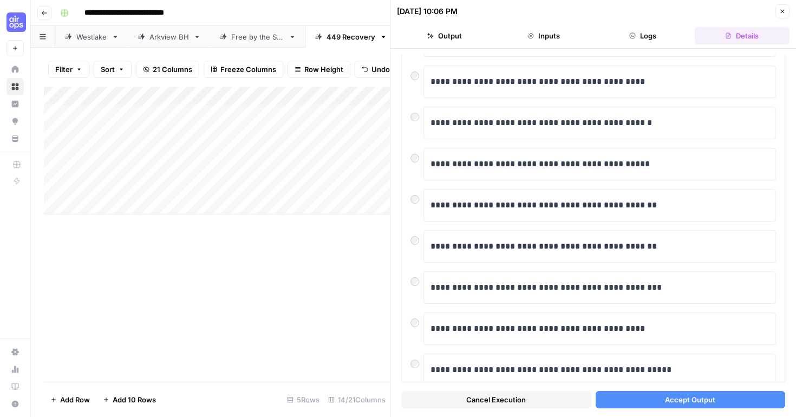
scroll to position [188, 0]
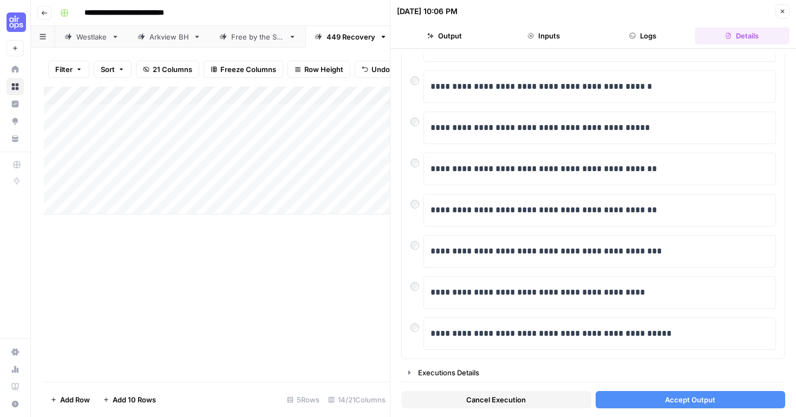
click at [704, 403] on span "Accept Output" at bounding box center [690, 399] width 50 height 11
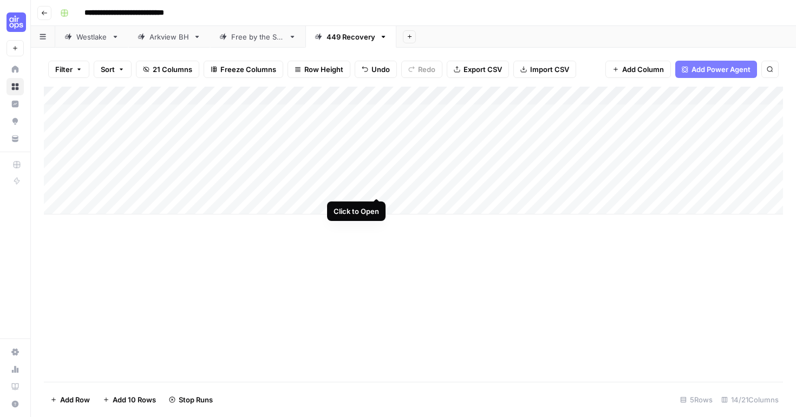
click at [375, 187] on div "Add Column" at bounding box center [413, 151] width 739 height 128
click at [597, 153] on div "Add Column" at bounding box center [413, 151] width 739 height 128
click at [599, 171] on div "Add Column" at bounding box center [413, 151] width 739 height 128
click at [598, 189] on div "Add Column" at bounding box center [413, 151] width 739 height 128
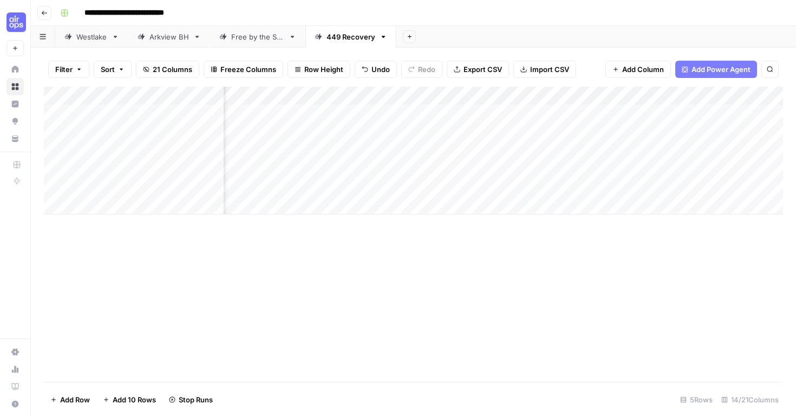
scroll to position [0, 338]
click at [621, 132] on div "Add Column" at bounding box center [413, 151] width 739 height 128
click at [622, 152] on div "Add Column" at bounding box center [413, 151] width 739 height 128
click at [624, 187] on div "Add Column" at bounding box center [413, 151] width 739 height 128
click at [629, 169] on div "Add Column" at bounding box center [413, 151] width 739 height 128
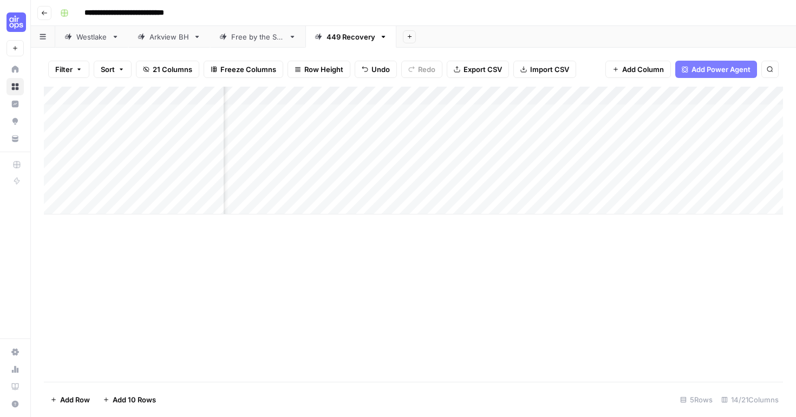
scroll to position [0, 669]
click at [514, 130] on div "Add Column" at bounding box center [413, 151] width 739 height 128
click at [506, 150] on div "Add Column" at bounding box center [413, 151] width 739 height 128
click at [512, 168] on div "Add Column" at bounding box center [413, 151] width 739 height 128
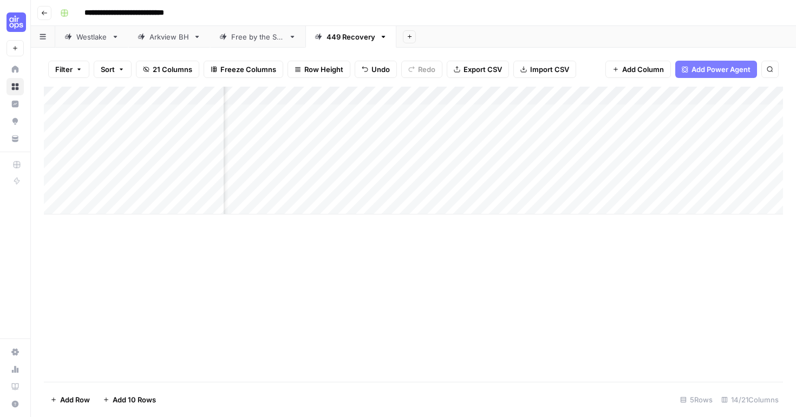
click at [734, 132] on div "Add Column" at bounding box center [413, 151] width 739 height 128
click at [731, 149] on div "Add Column" at bounding box center [413, 151] width 739 height 128
click at [772, 169] on div "Add Column" at bounding box center [413, 151] width 739 height 128
click at [390, 188] on div "Add Column" at bounding box center [413, 151] width 739 height 128
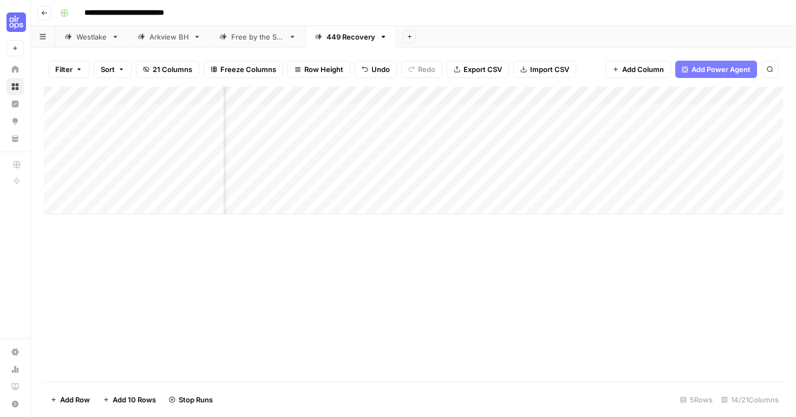
scroll to position [0, 961]
click at [634, 188] on div "Add Column" at bounding box center [413, 151] width 739 height 128
click at [774, 132] on div "Add Column" at bounding box center [413, 151] width 739 height 128
click at [771, 150] on div "Add Column" at bounding box center [413, 151] width 739 height 128
click at [773, 169] on div "Add Column" at bounding box center [413, 151] width 739 height 128
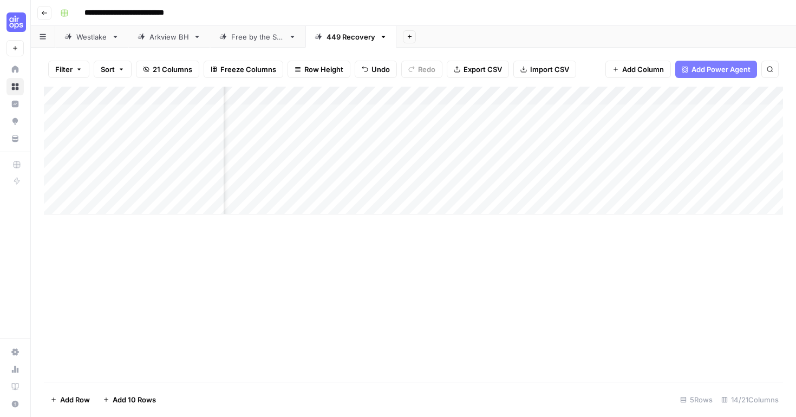
click at [729, 187] on div "Add Column" at bounding box center [413, 151] width 739 height 128
click at [771, 188] on div "Add Column" at bounding box center [413, 151] width 739 height 128
click at [46, 11] on icon "button" at bounding box center [44, 13] width 6 height 6
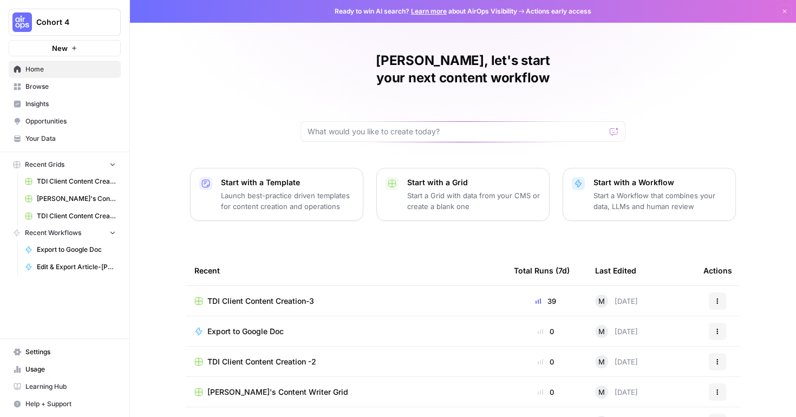
click at [284, 356] on span "TDI Client Content Creation -2" at bounding box center [261, 361] width 109 height 11
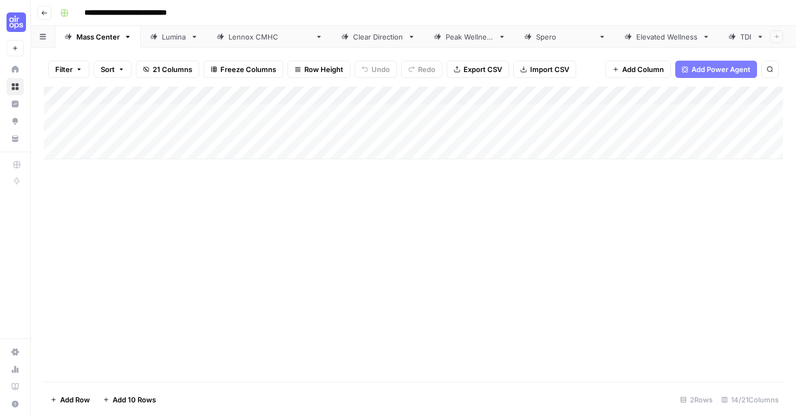
click at [43, 36] on icon "button" at bounding box center [43, 36] width 6 height 5
click at [47, 12] on icon "button" at bounding box center [44, 13] width 6 height 6
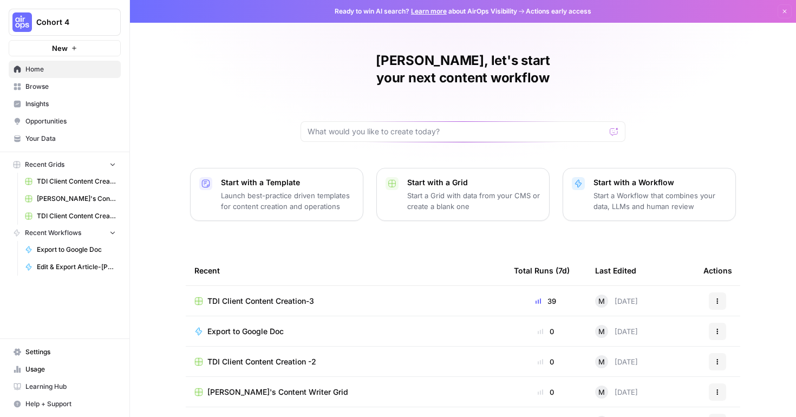
click at [43, 88] on span "Browse" at bounding box center [70, 87] width 90 height 10
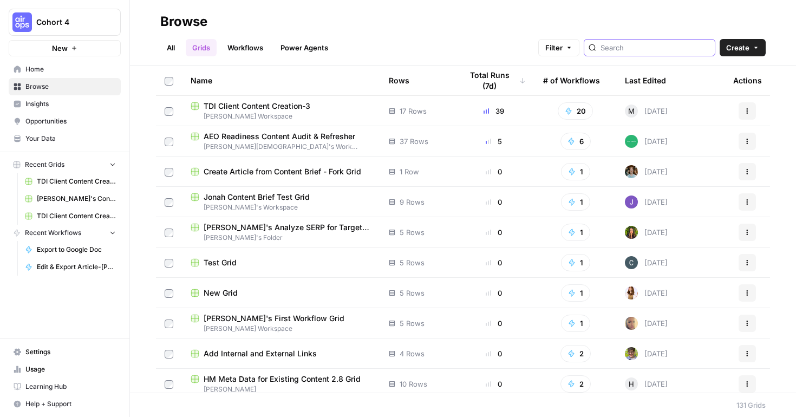
click at [644, 47] on input "search" at bounding box center [655, 47] width 110 height 11
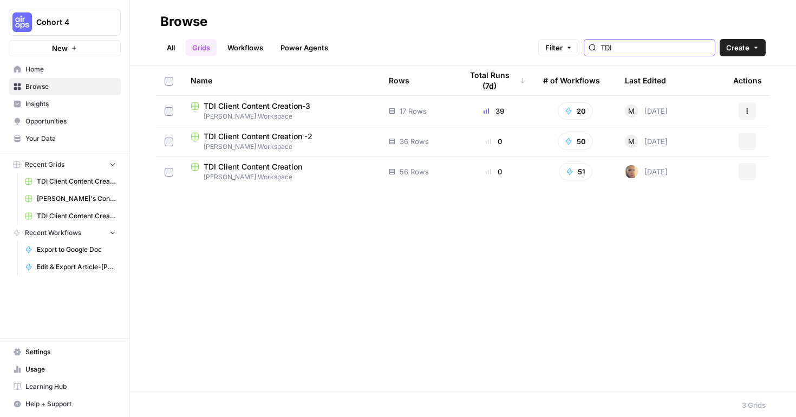
type input "TDI"
click at [265, 176] on span "Martina Flynn's Workspace" at bounding box center [281, 177] width 181 height 10
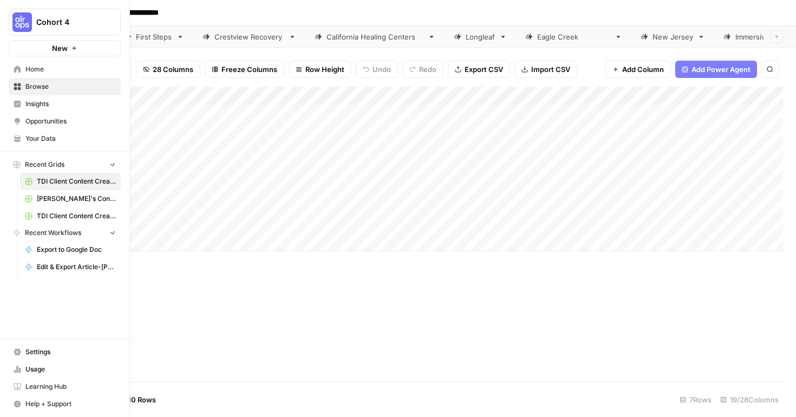
click at [57, 25] on div "**********" at bounding box center [398, 208] width 796 height 417
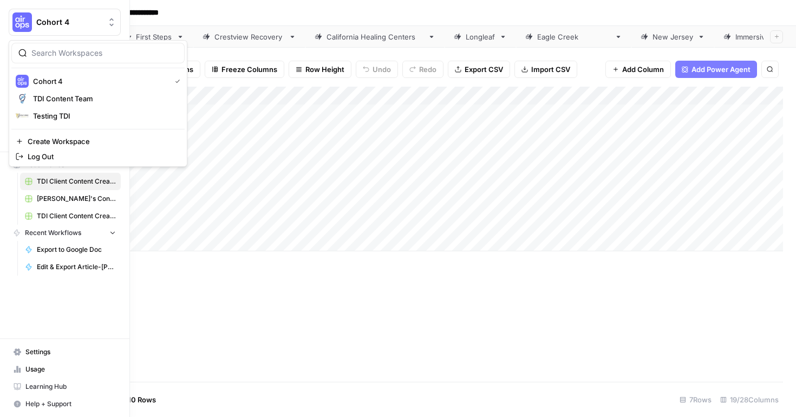
click at [57, 25] on span "Cohort 4" at bounding box center [68, 22] width 65 height 11
click at [57, 95] on span "TDI Content Team" at bounding box center [104, 98] width 143 height 11
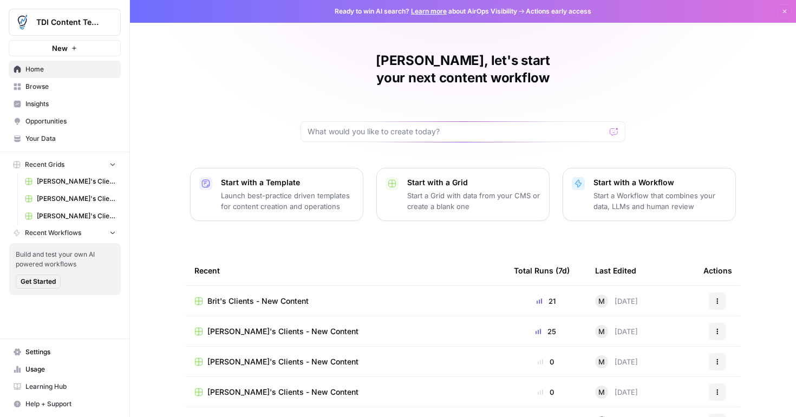
click at [234, 387] on span "Emily's Clients - New Content" at bounding box center [282, 392] width 151 height 11
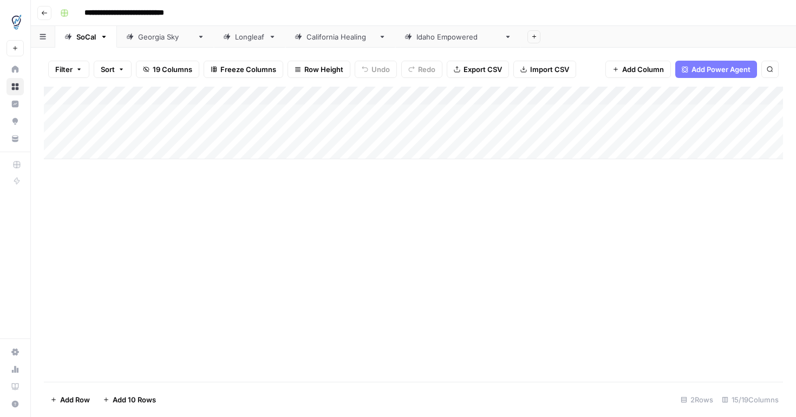
click at [506, 36] on icon at bounding box center [508, 37] width 4 height 2
click at [506, 36] on icon "button" at bounding box center [508, 37] width 4 height 2
click at [507, 71] on span "Duplicate Sheet" at bounding box center [509, 72] width 52 height 11
click at [542, 41] on div "Idaho Empowered" at bounding box center [583, 36] width 83 height 11
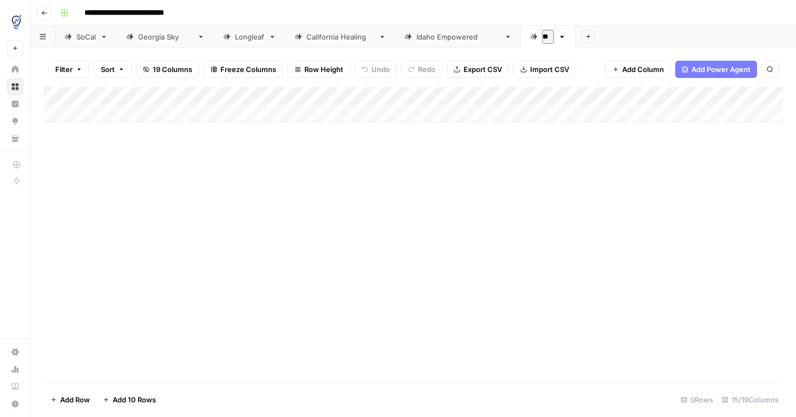
type input "*"
type input "*********"
click at [147, 116] on div "Add Column" at bounding box center [413, 105] width 739 height 36
type textarea "**********"
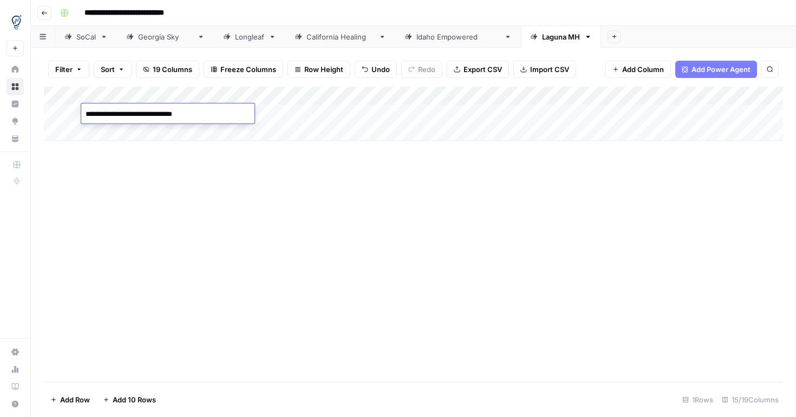
click at [332, 96] on div "Add Column" at bounding box center [413, 114] width 739 height 54
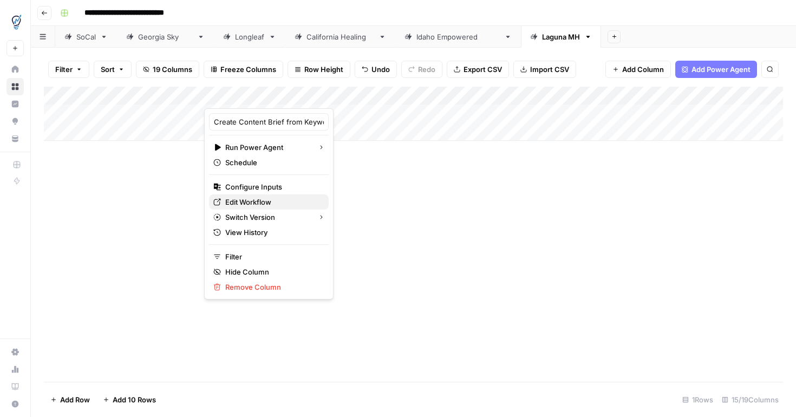
click at [275, 201] on span "Edit Workflow" at bounding box center [272, 201] width 95 height 11
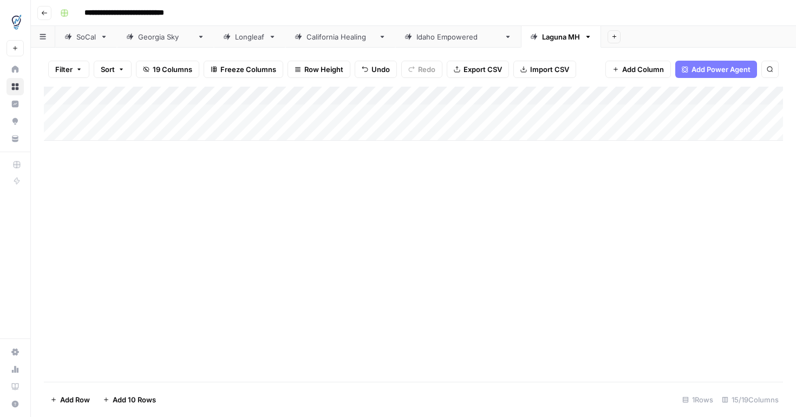
click at [330, 95] on div "Add Column" at bounding box center [413, 114] width 739 height 54
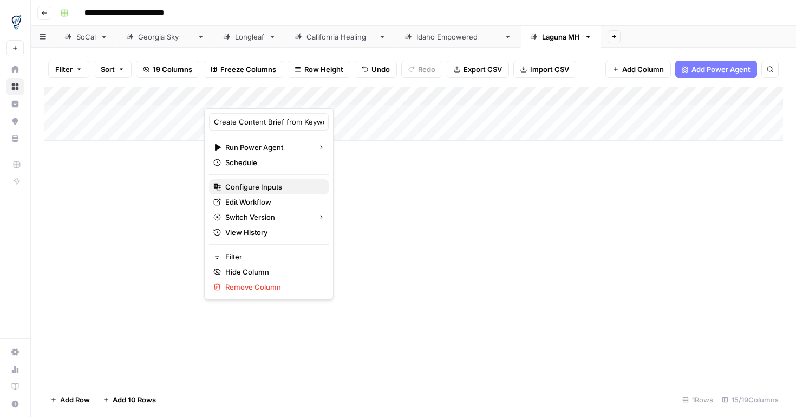
click at [267, 182] on span "Configure Inputs" at bounding box center [272, 186] width 95 height 11
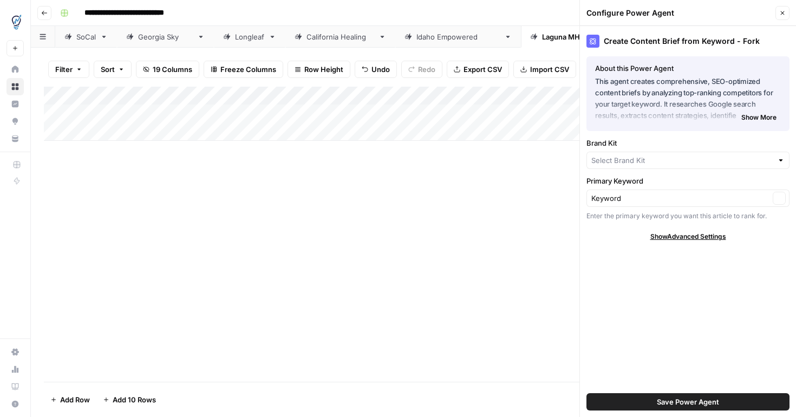
type input "Idaho Empowered"
click at [657, 166] on input "Brand Kit" at bounding box center [680, 161] width 178 height 11
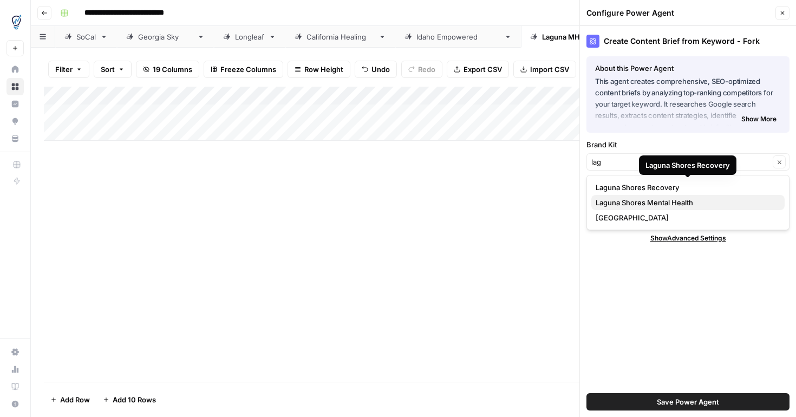
click at [675, 199] on span "Laguna Shores Mental Health" at bounding box center [685, 202] width 180 height 11
type input "Laguna Shores Mental Health"
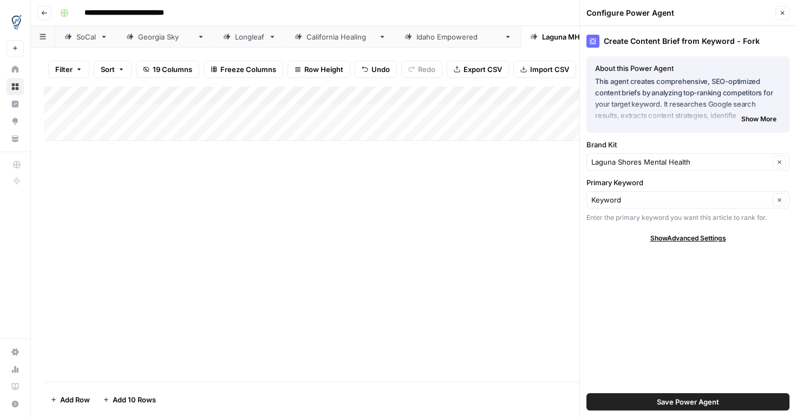
click at [655, 395] on button "Save Power Agent" at bounding box center [687, 401] width 203 height 17
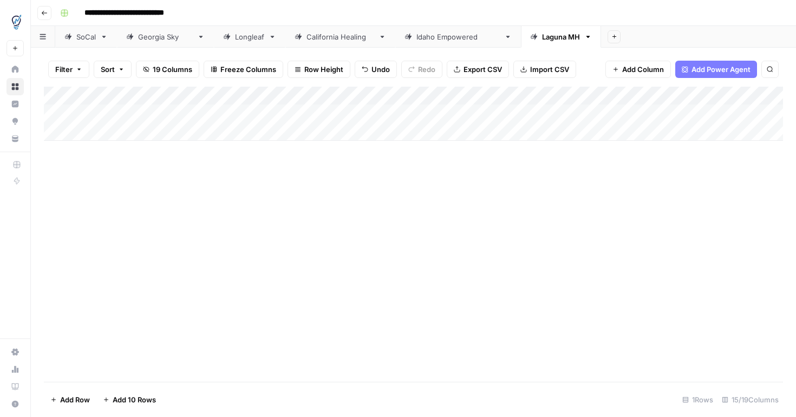
click at [281, 113] on div "Add Column" at bounding box center [413, 114] width 739 height 54
click at [527, 96] on div "Add Column" at bounding box center [413, 114] width 739 height 54
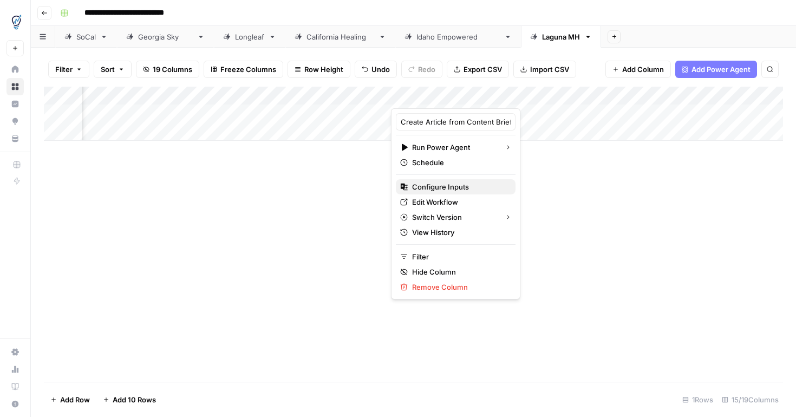
click at [453, 188] on span "Configure Inputs" at bounding box center [459, 186] width 95 height 11
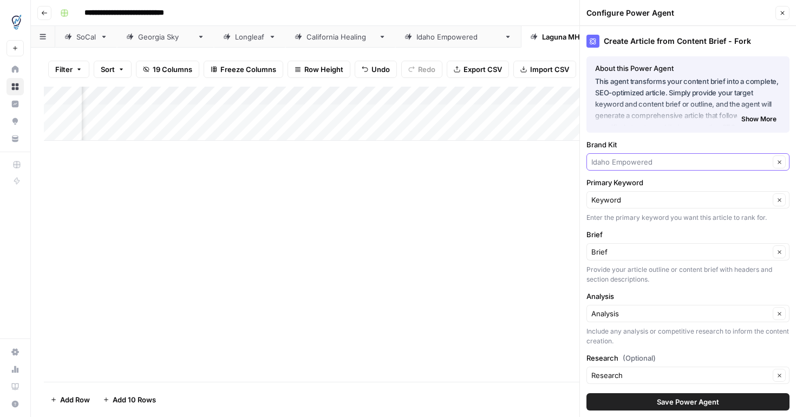
click at [685, 166] on input "Brand Kit" at bounding box center [680, 161] width 178 height 11
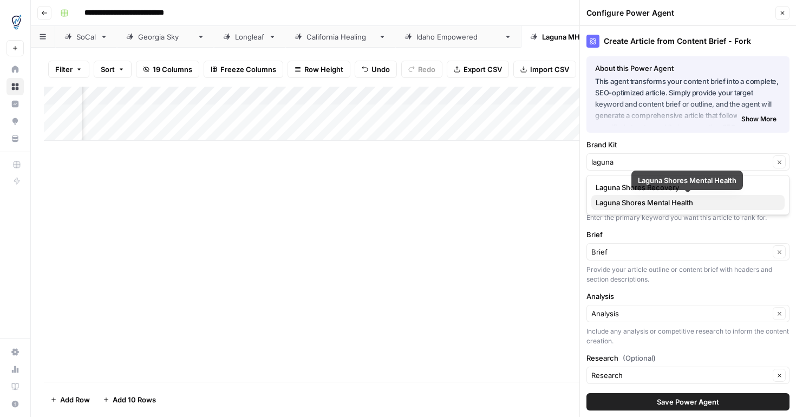
click at [720, 200] on span "Laguna Shores Mental Health" at bounding box center [685, 202] width 180 height 11
type input "Laguna Shores Mental Health"
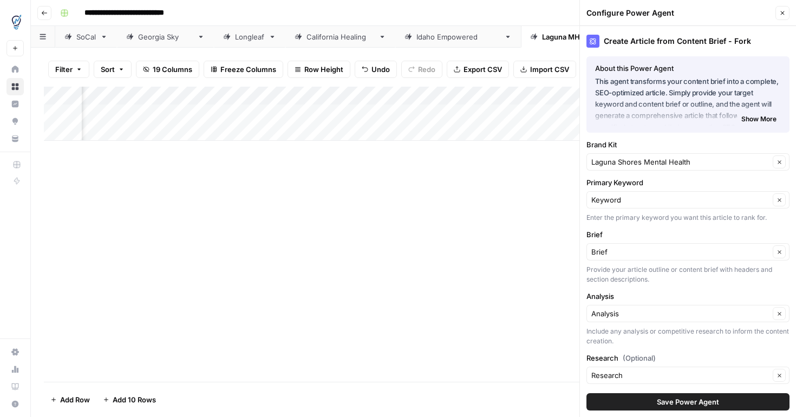
click at [657, 403] on span "Save Power Agent" at bounding box center [688, 401] width 62 height 11
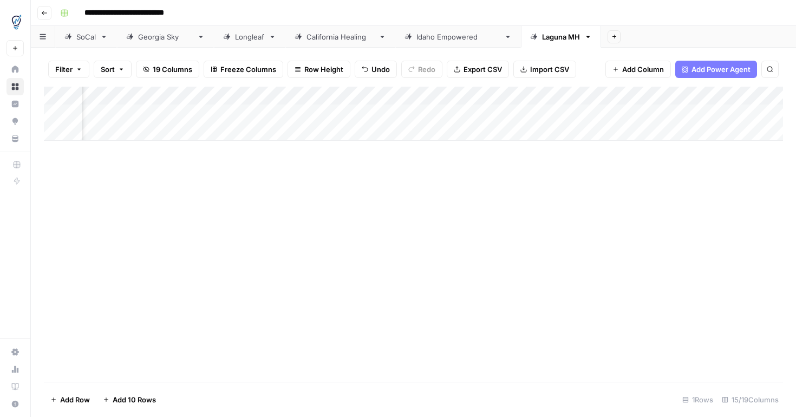
click at [761, 97] on div "Add Column" at bounding box center [413, 114] width 739 height 54
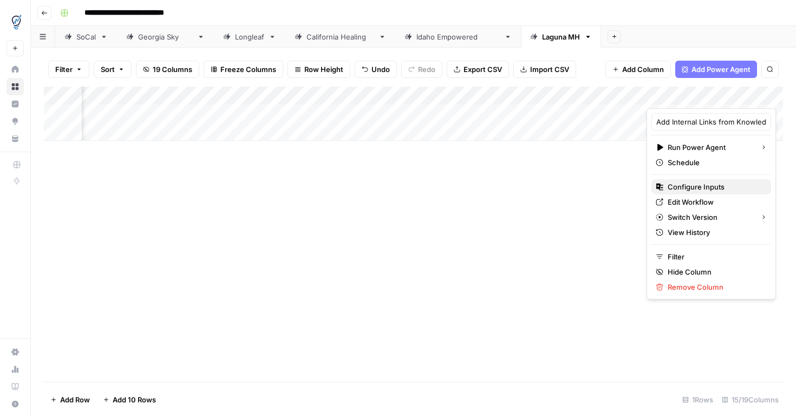
click at [725, 187] on span "Configure Inputs" at bounding box center [714, 186] width 95 height 11
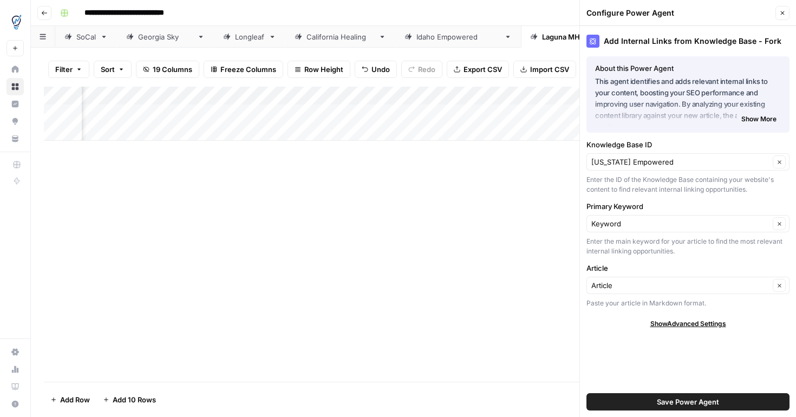
click at [717, 167] on div "Idaho Empowered Clear" at bounding box center [687, 161] width 203 height 17
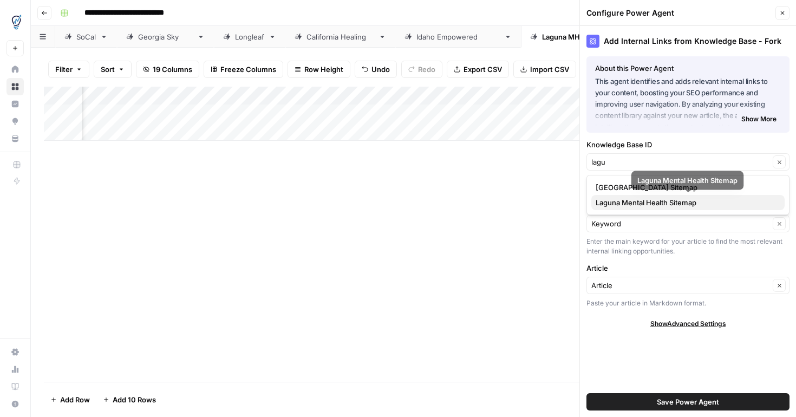
click at [698, 207] on span "Laguna Mental Health Sitemap" at bounding box center [685, 202] width 180 height 11
type input "Laguna Mental Health Sitemap"
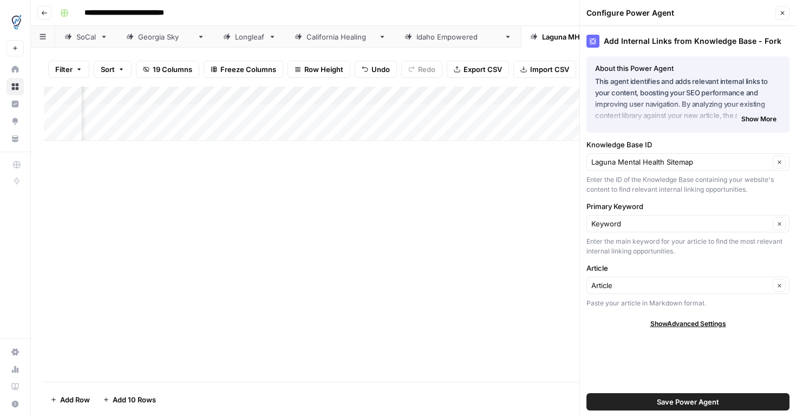
click at [697, 405] on span "Save Power Agent" at bounding box center [688, 401] width 62 height 11
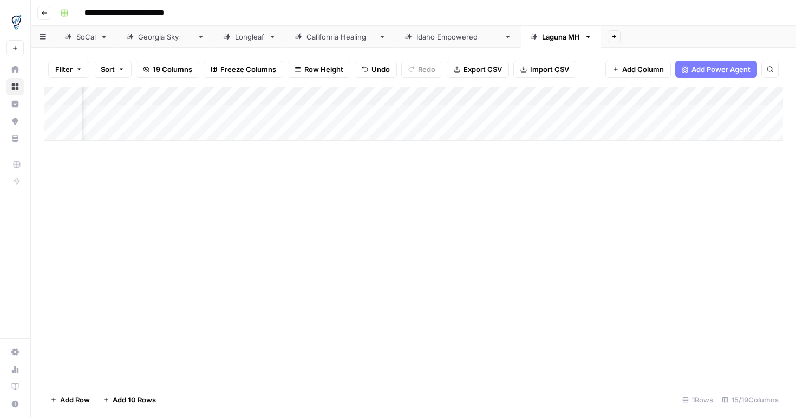
click at [529, 97] on div "Add Column" at bounding box center [413, 114] width 739 height 54
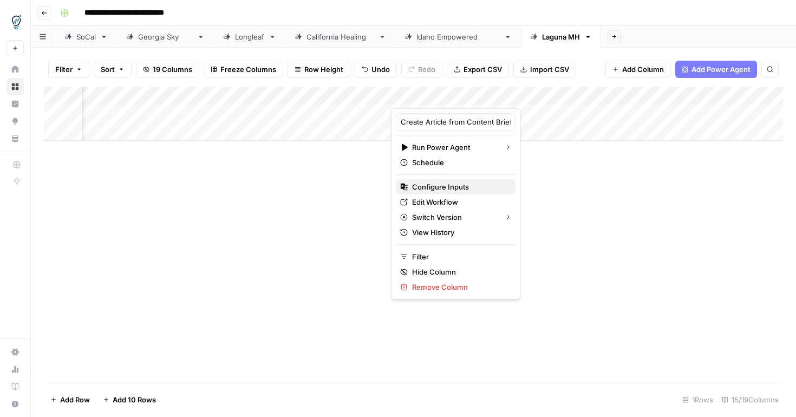
click at [463, 186] on span "Configure Inputs" at bounding box center [459, 186] width 95 height 11
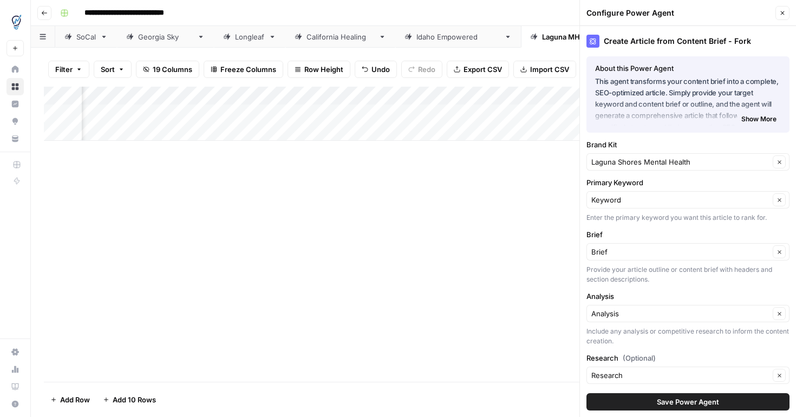
click at [671, 406] on span "Save Power Agent" at bounding box center [688, 401] width 62 height 11
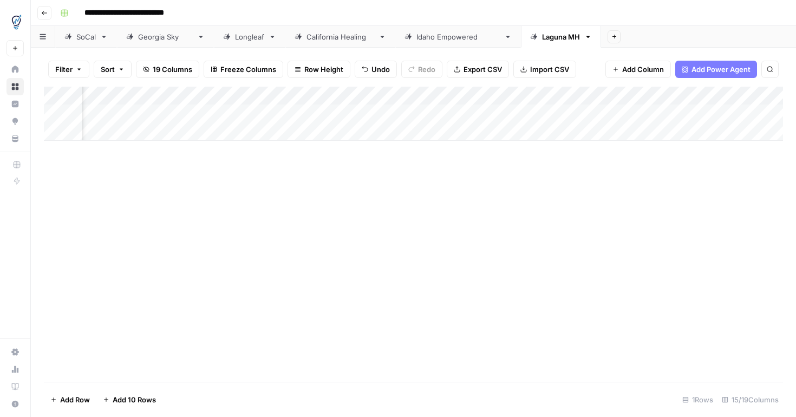
click at [759, 97] on div "Add Column" at bounding box center [413, 114] width 739 height 54
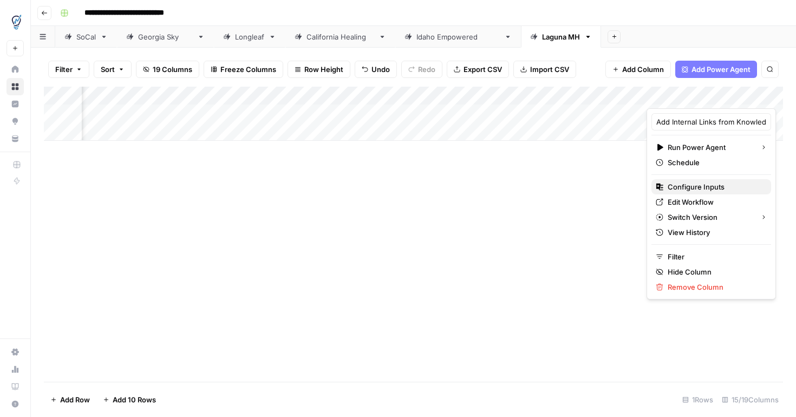
click at [713, 189] on span "Configure Inputs" at bounding box center [714, 186] width 95 height 11
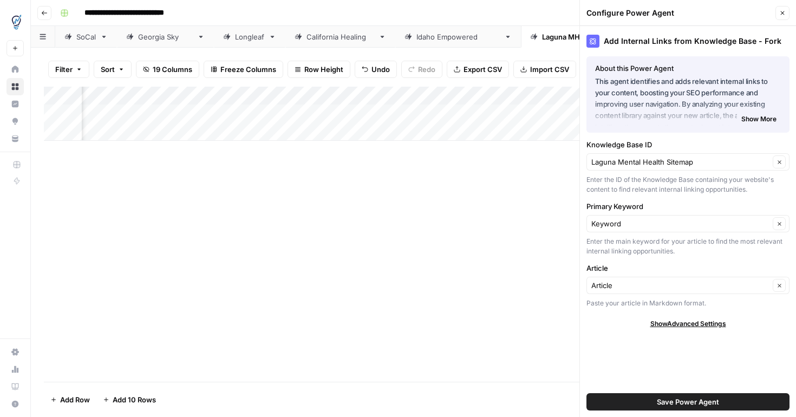
click at [652, 403] on button "Save Power Agent" at bounding box center [687, 401] width 203 height 17
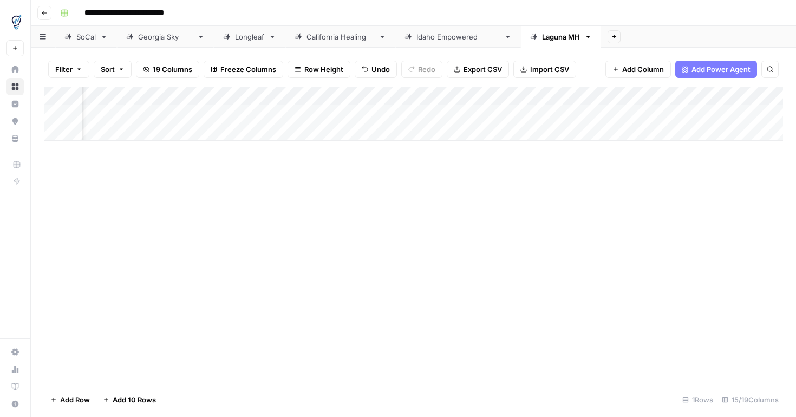
click at [339, 120] on div "Add Column" at bounding box center [413, 114] width 739 height 54
click at [338, 114] on div "Add Column" at bounding box center [413, 114] width 739 height 54
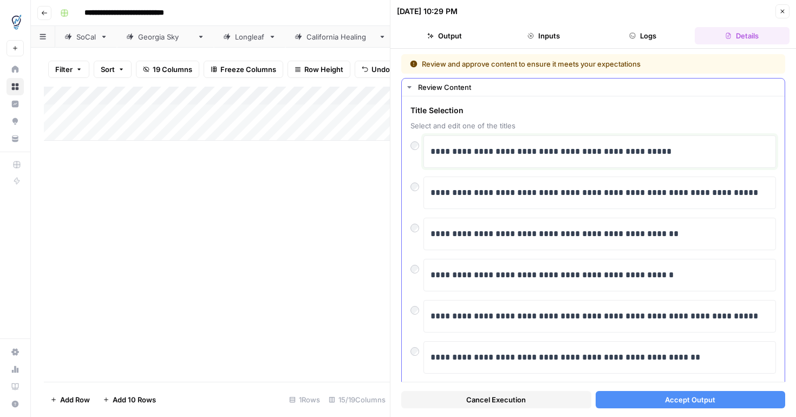
click at [670, 149] on p "**********" at bounding box center [599, 152] width 338 height 14
click at [717, 397] on button "Accept Output" at bounding box center [690, 399] width 190 height 17
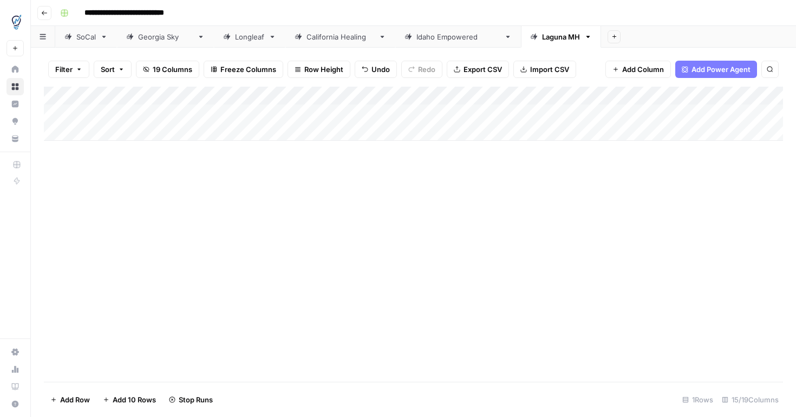
click at [538, 117] on div "Add Column" at bounding box center [413, 114] width 739 height 54
click at [370, 96] on div "Add Column" at bounding box center [413, 114] width 739 height 54
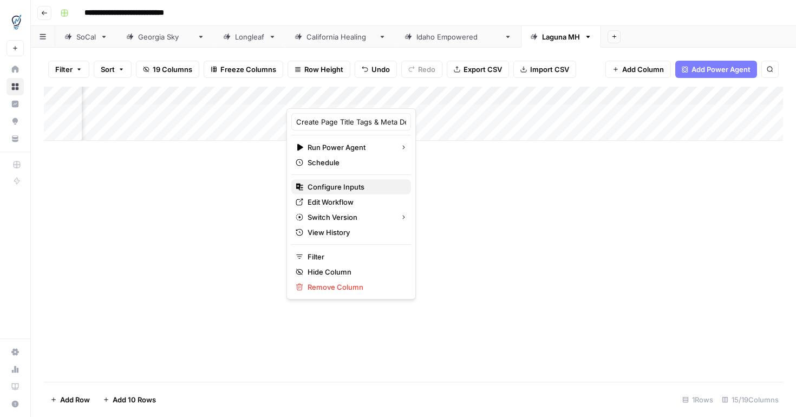
click at [354, 189] on span "Configure Inputs" at bounding box center [354, 186] width 95 height 11
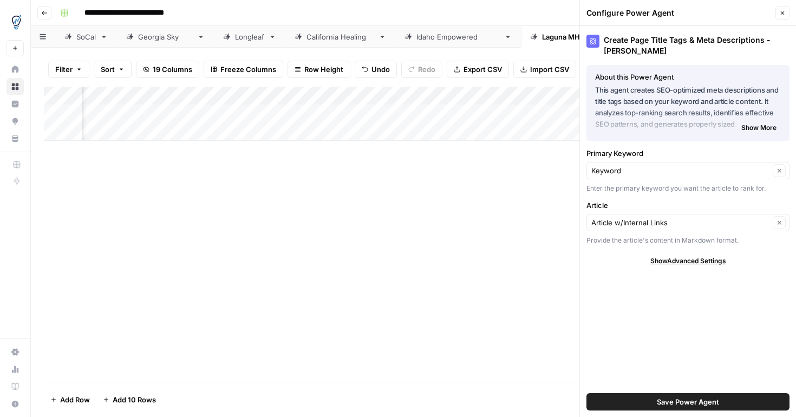
click at [613, 400] on button "Save Power Agent" at bounding box center [687, 401] width 203 height 17
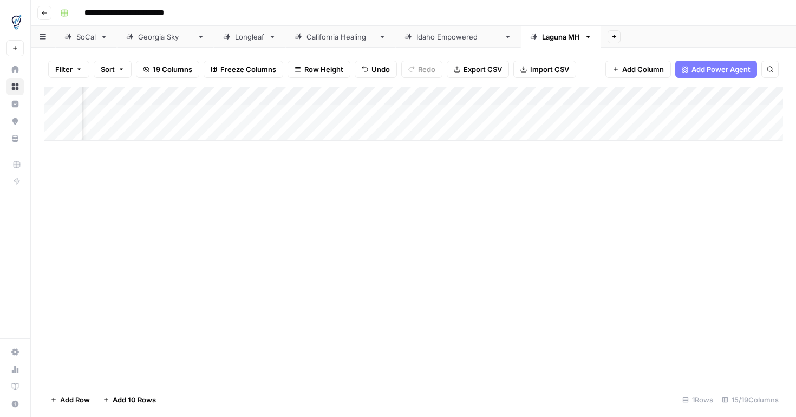
click at [543, 113] on div "Add Column" at bounding box center [413, 114] width 739 height 54
click at [112, 133] on body "**********" at bounding box center [398, 208] width 796 height 417
click at [100, 153] on div "Add Column" at bounding box center [413, 123] width 739 height 73
click at [154, 228] on div "Add Column" at bounding box center [413, 234] width 739 height 295
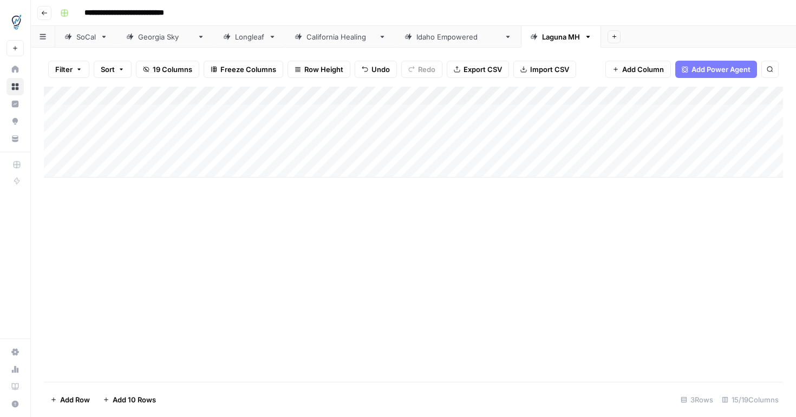
click at [166, 131] on div "Add Column" at bounding box center [413, 132] width 739 height 91
click at [281, 130] on div "Add Column" at bounding box center [413, 132] width 739 height 91
click at [129, 146] on div "Add Column" at bounding box center [413, 132] width 739 height 91
click at [283, 152] on div "Add Column" at bounding box center [413, 132] width 739 height 91
click at [345, 133] on div "Add Column" at bounding box center [413, 132] width 739 height 91
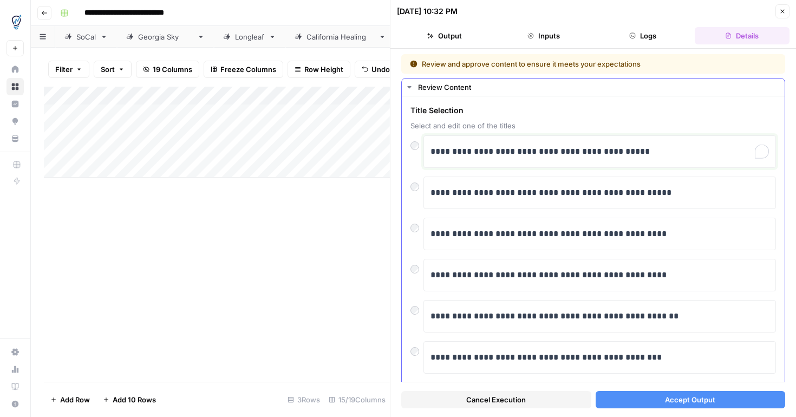
click at [670, 154] on p "**********" at bounding box center [599, 152] width 338 height 14
click at [690, 399] on span "Accept Output" at bounding box center [690, 399] width 50 height 11
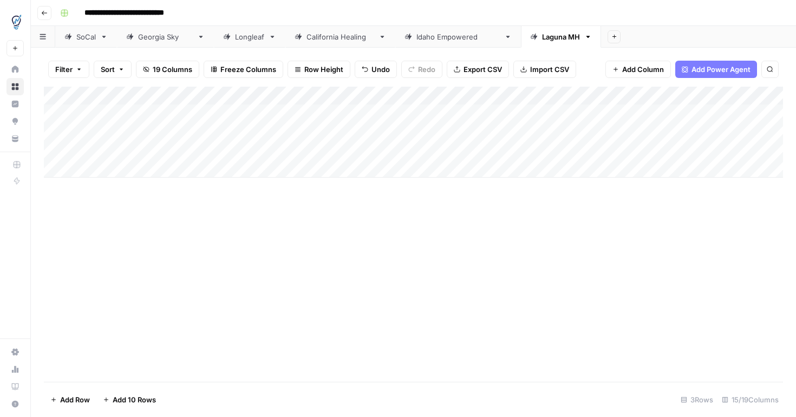
click at [697, 404] on div "3 Rows" at bounding box center [696, 399] width 41 height 17
click at [344, 149] on div "Add Column" at bounding box center [413, 132] width 739 height 91
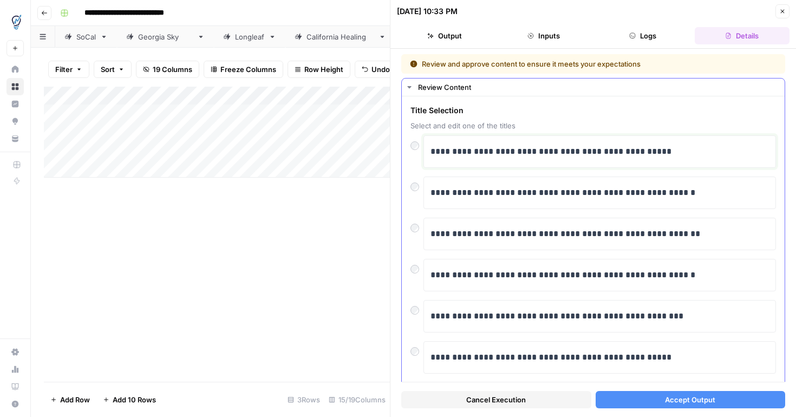
click at [689, 159] on div "**********" at bounding box center [599, 151] width 338 height 23
click at [732, 195] on p "**********" at bounding box center [599, 193] width 338 height 14
click at [717, 399] on button "Accept Output" at bounding box center [690, 399] width 190 height 17
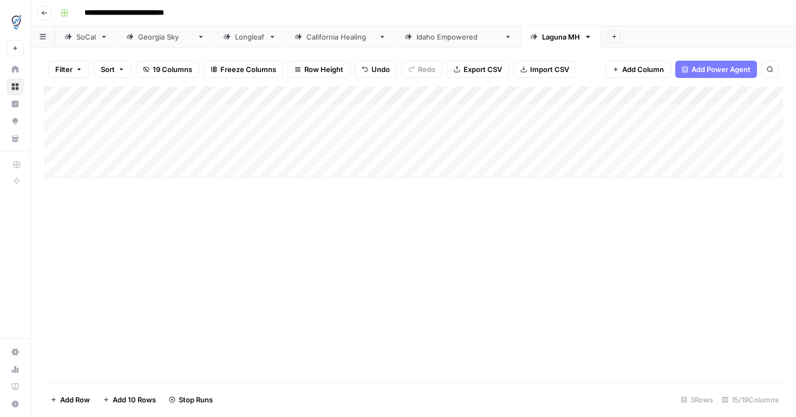
click at [759, 113] on div "Add Column" at bounding box center [413, 132] width 739 height 91
click at [473, 132] on div "Add Column" at bounding box center [413, 132] width 739 height 91
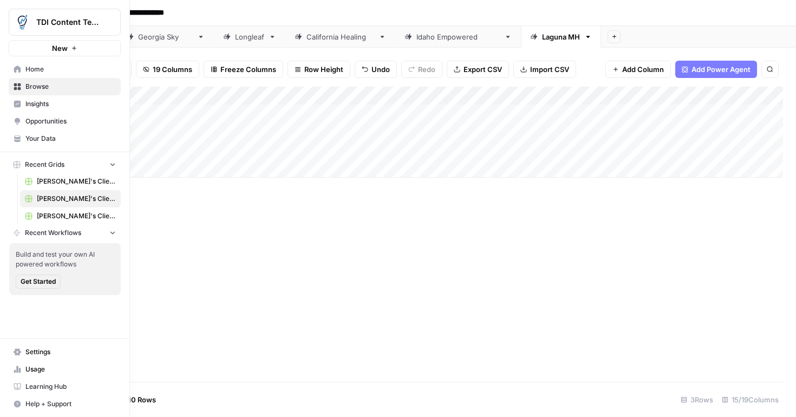
click at [88, 18] on span "TDI Content Team" at bounding box center [68, 22] width 65 height 11
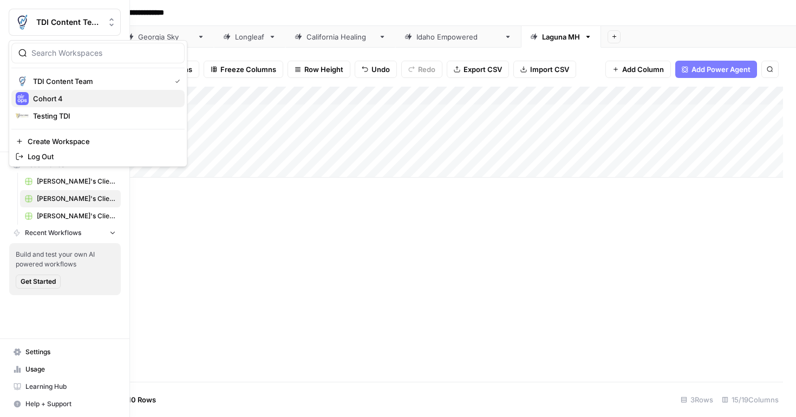
click at [56, 99] on span "Cohort 4" at bounding box center [104, 98] width 143 height 11
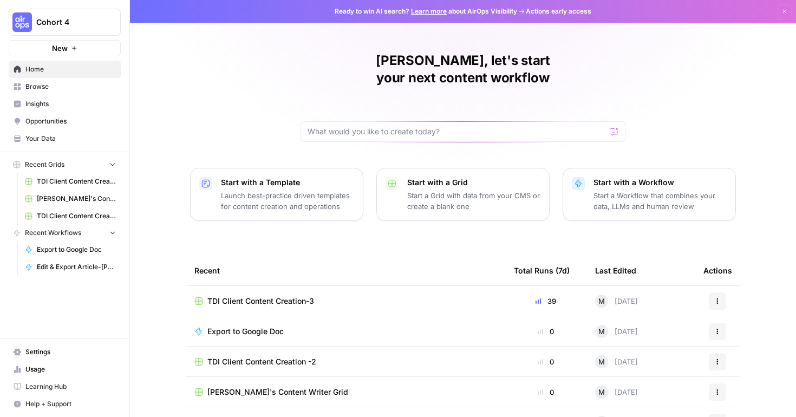
click at [245, 286] on td "TDI Client Content Creation-3" at bounding box center [345, 301] width 319 height 30
click at [243, 296] on span "TDI Client Content Creation-3" at bounding box center [260, 301] width 107 height 11
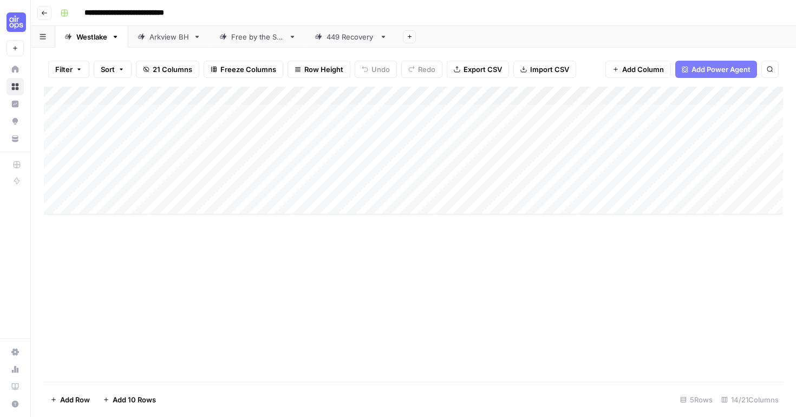
click at [44, 14] on icon "button" at bounding box center [44, 13] width 6 height 6
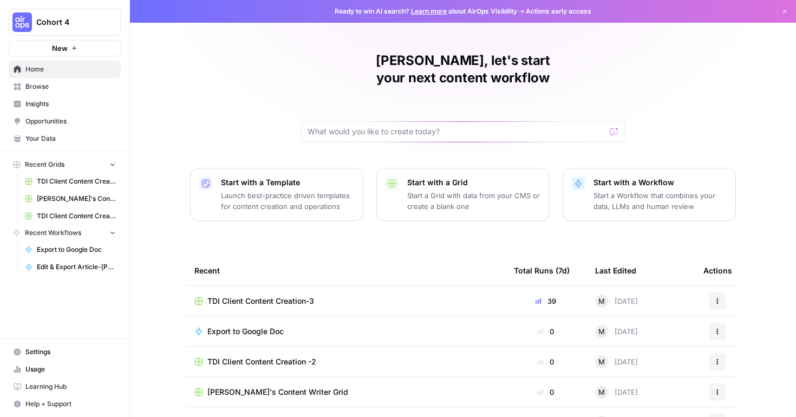
click at [50, 88] on span "Browse" at bounding box center [70, 87] width 90 height 10
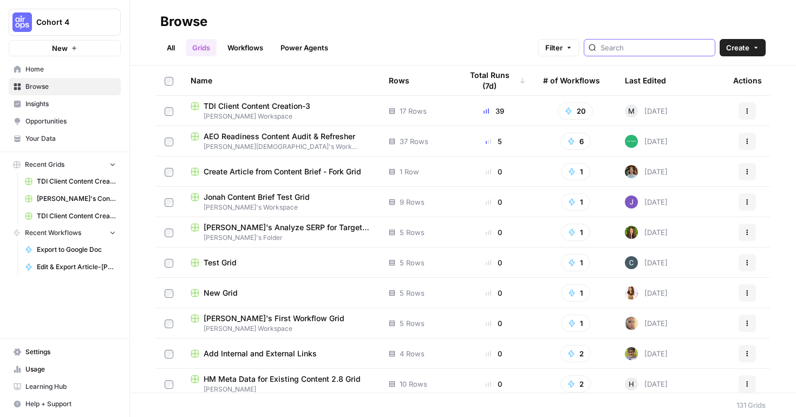
click at [638, 48] on input "search" at bounding box center [655, 47] width 110 height 11
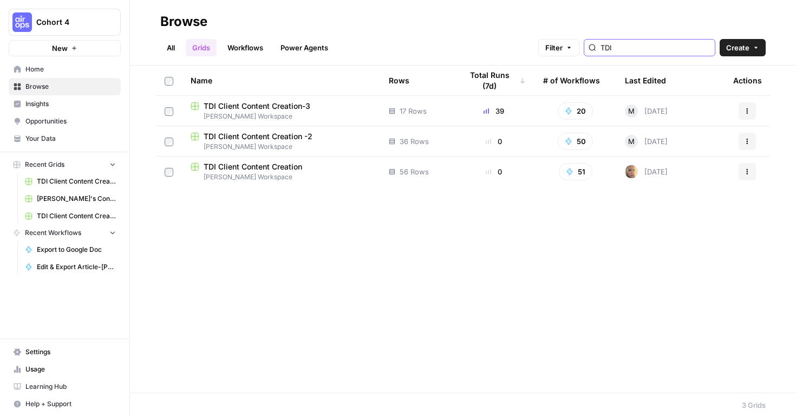
type input "TDI"
click at [263, 175] on span "[PERSON_NAME] Workspace" at bounding box center [281, 177] width 181 height 10
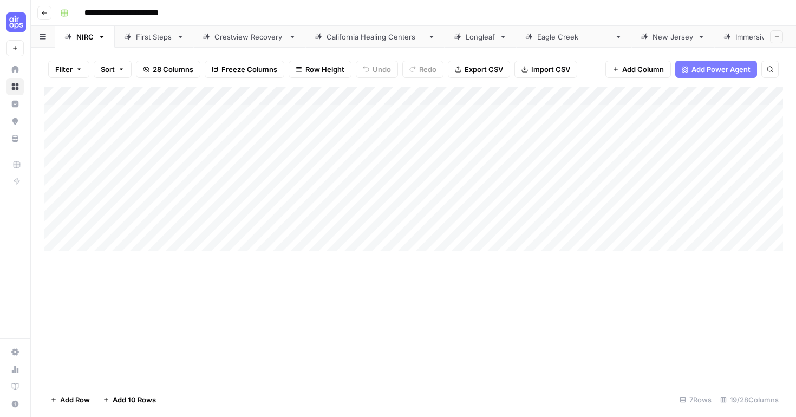
click at [45, 11] on icon "button" at bounding box center [44, 13] width 6 height 6
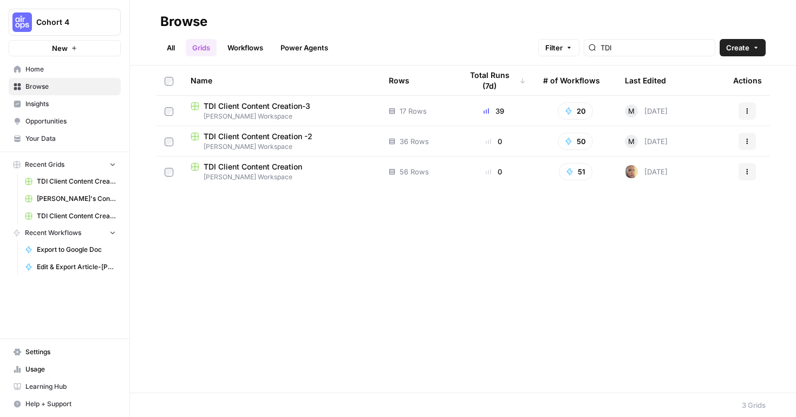
click at [299, 145] on span "[PERSON_NAME] Workspace" at bounding box center [281, 147] width 181 height 10
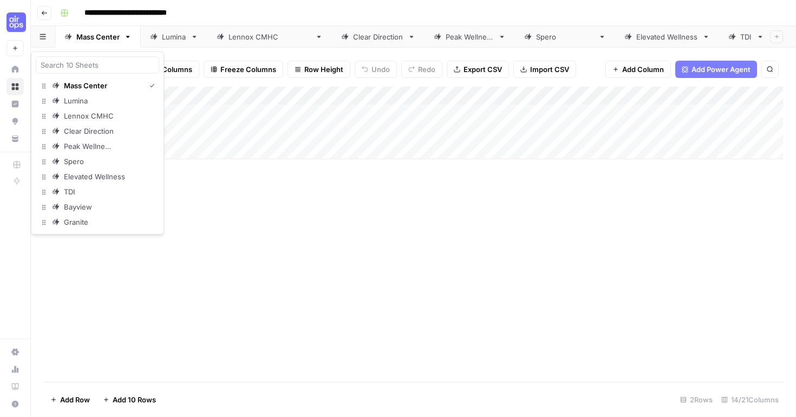
click at [47, 36] on button "button" at bounding box center [43, 36] width 24 height 21
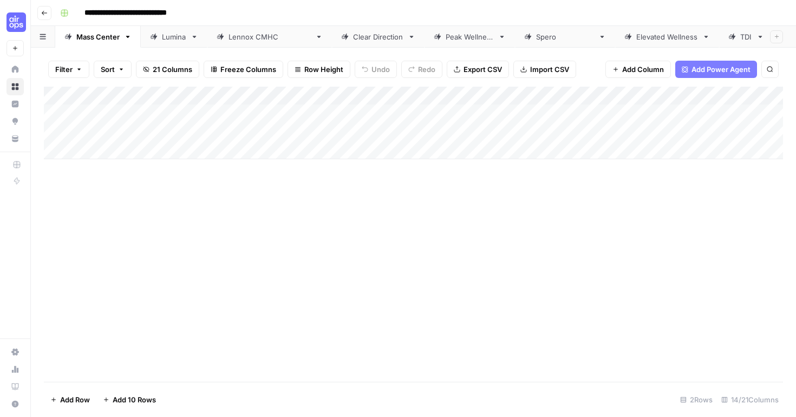
click at [312, 282] on div "Add Column" at bounding box center [413, 234] width 739 height 295
click at [15, 19] on img "Workspace: Cohort 4" at bounding box center [15, 21] width 19 height 19
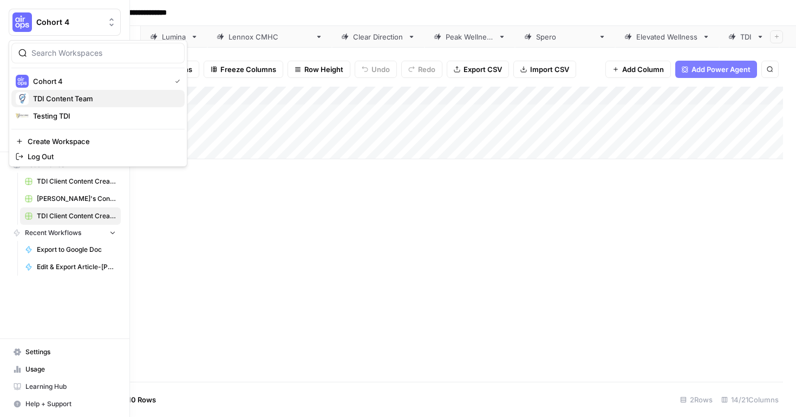
click at [61, 97] on span "TDI Content Team" at bounding box center [104, 98] width 143 height 11
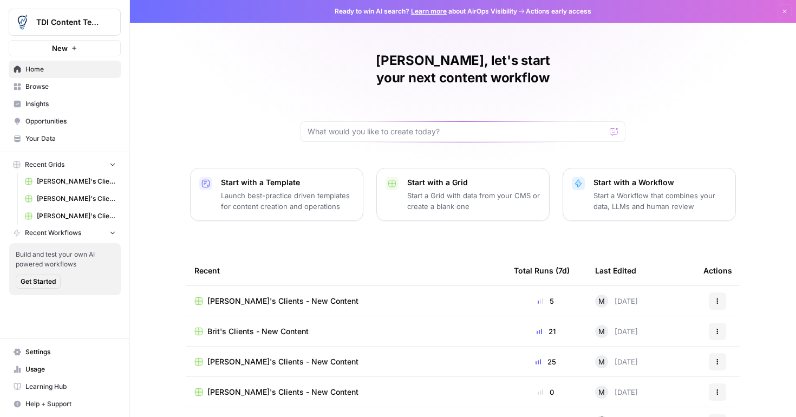
click at [298, 296] on span "[PERSON_NAME]'s Clients - New Content" at bounding box center [282, 301] width 151 height 11
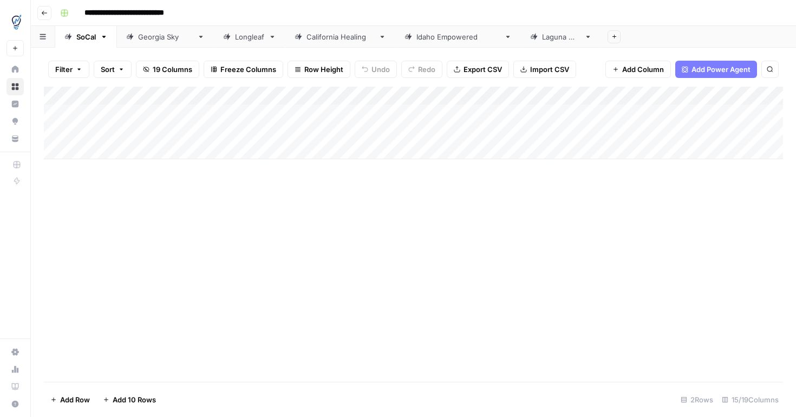
click at [542, 37] on div "Laguna MH" at bounding box center [561, 36] width 38 height 11
click at [411, 130] on div "Add Column" at bounding box center [413, 132] width 739 height 91
click at [617, 111] on div "Add Column" at bounding box center [413, 132] width 739 height 91
click at [388, 149] on div "Add Column" at bounding box center [413, 132] width 739 height 91
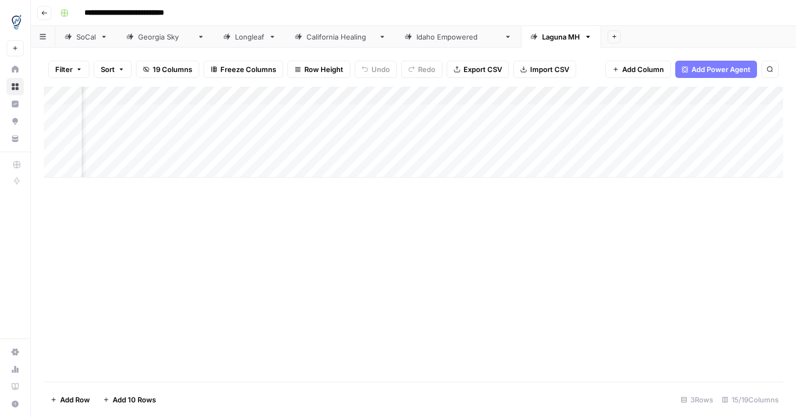
scroll to position [0, 555]
click at [503, 133] on div "Add Column" at bounding box center [413, 132] width 739 height 91
click at [732, 109] on div "Add Column" at bounding box center [413, 132] width 739 height 91
click at [546, 132] on div "Add Column" at bounding box center [413, 132] width 739 height 91
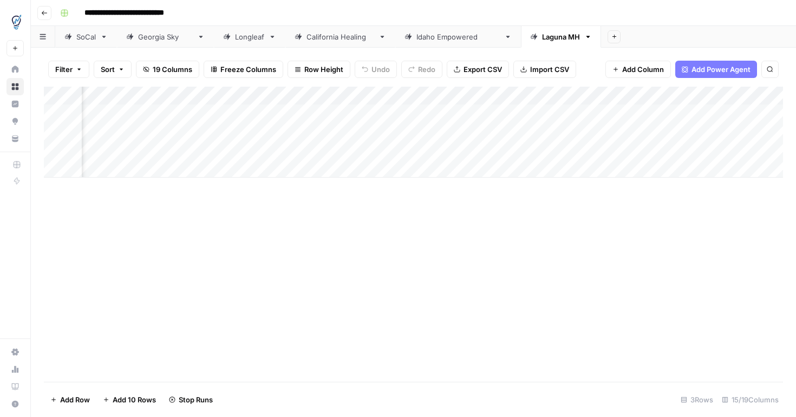
scroll to position [0, 945]
click at [604, 112] on div "Add Column" at bounding box center [413, 132] width 739 height 91
click at [772, 110] on div "Add Column" at bounding box center [413, 132] width 739 height 91
click at [775, 93] on div "Add Column" at bounding box center [413, 132] width 739 height 91
click at [592, 292] on div "Add Column" at bounding box center [413, 234] width 739 height 295
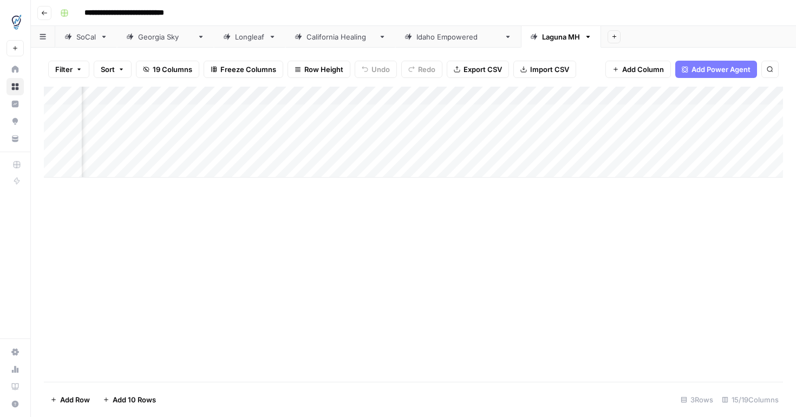
click at [664, 98] on div "Add Column" at bounding box center [413, 132] width 739 height 91
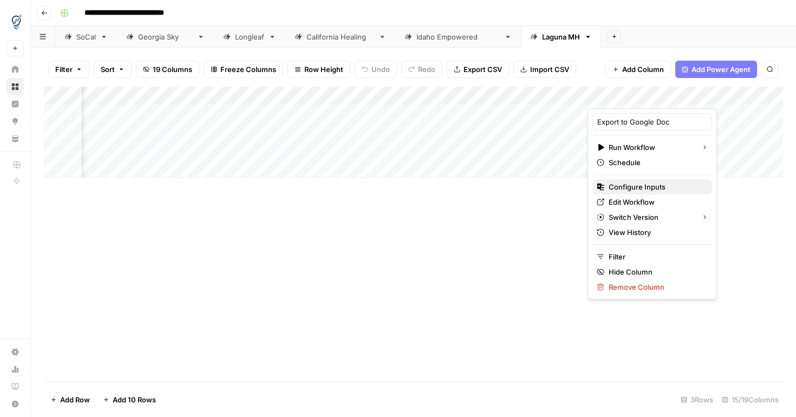
click at [641, 184] on span "Configure Inputs" at bounding box center [655, 186] width 95 height 11
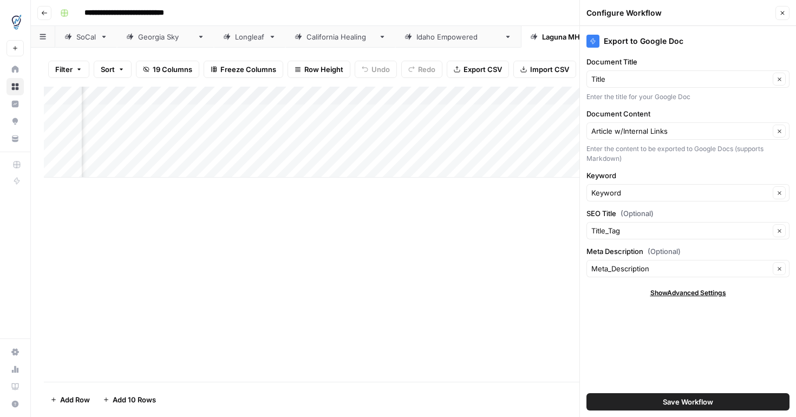
click at [513, 253] on div "Add Column" at bounding box center [413, 234] width 739 height 295
click at [784, 12] on icon "button" at bounding box center [782, 13] width 6 height 6
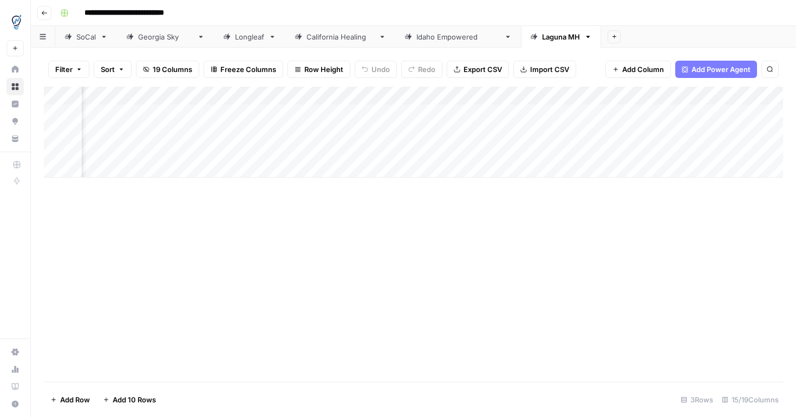
click at [663, 96] on div "Add Column" at bounding box center [413, 132] width 739 height 91
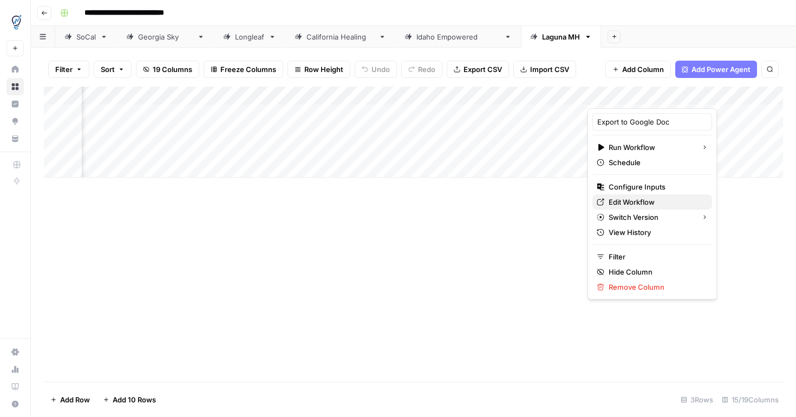
click at [636, 203] on span "Edit Workflow" at bounding box center [655, 201] width 95 height 11
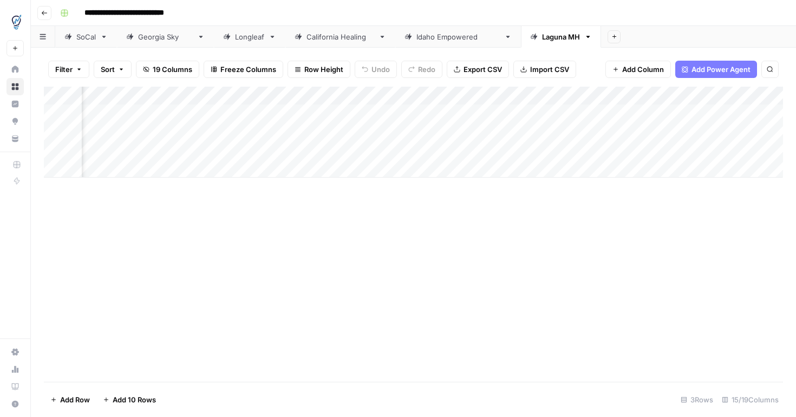
click at [758, 116] on div "Add Column" at bounding box center [413, 132] width 739 height 91
click at [772, 114] on div "Add Column" at bounding box center [413, 132] width 739 height 91
click at [675, 113] on div "Add Column" at bounding box center [413, 132] width 739 height 91
click at [637, 133] on div "Add Column" at bounding box center [413, 132] width 739 height 91
click at [148, 148] on div "Add Column" at bounding box center [413, 132] width 739 height 91
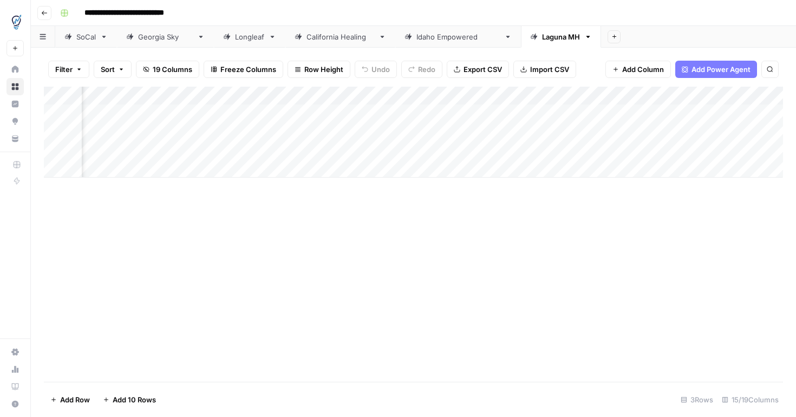
click at [636, 116] on div "Add Column" at bounding box center [413, 132] width 739 height 91
click at [660, 114] on div "Add Column" at bounding box center [413, 132] width 739 height 91
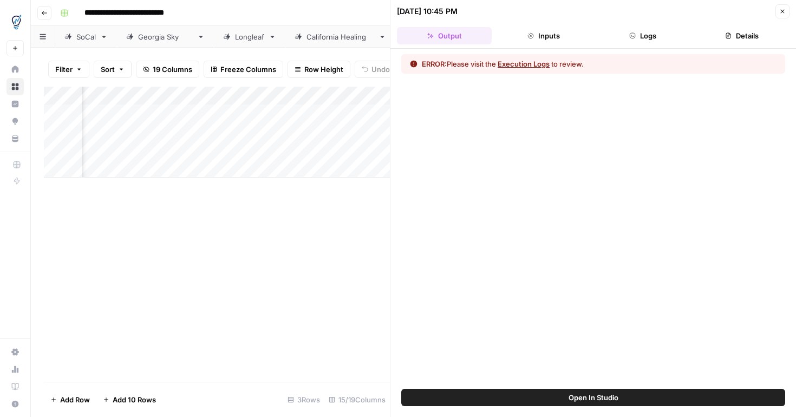
click at [376, 233] on div "Add Column" at bounding box center [217, 234] width 346 height 295
click at [785, 14] on icon "button" at bounding box center [782, 11] width 6 height 6
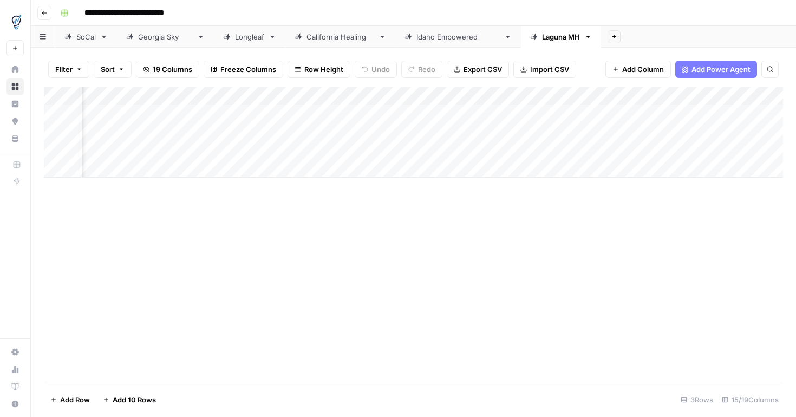
click at [662, 96] on div "Add Column" at bounding box center [413, 132] width 739 height 91
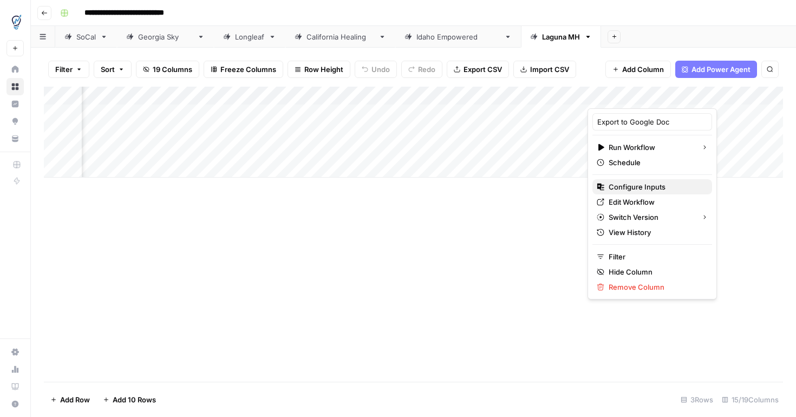
click at [638, 188] on span "Configure Inputs" at bounding box center [655, 186] width 95 height 11
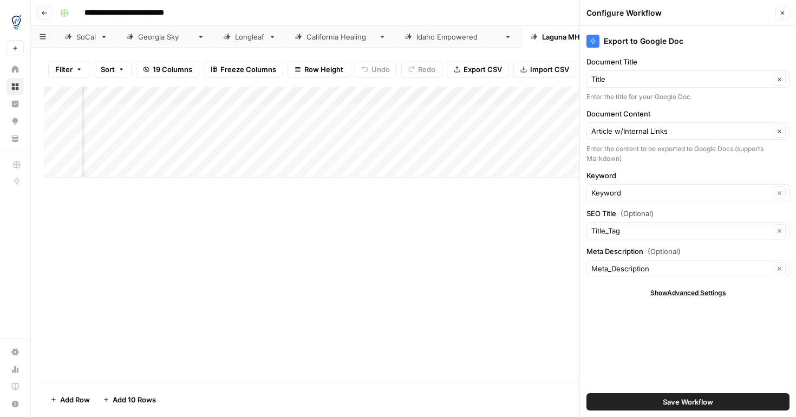
click at [529, 229] on div "Add Column" at bounding box center [413, 234] width 739 height 295
click at [778, 14] on button "Close" at bounding box center [782, 13] width 14 height 14
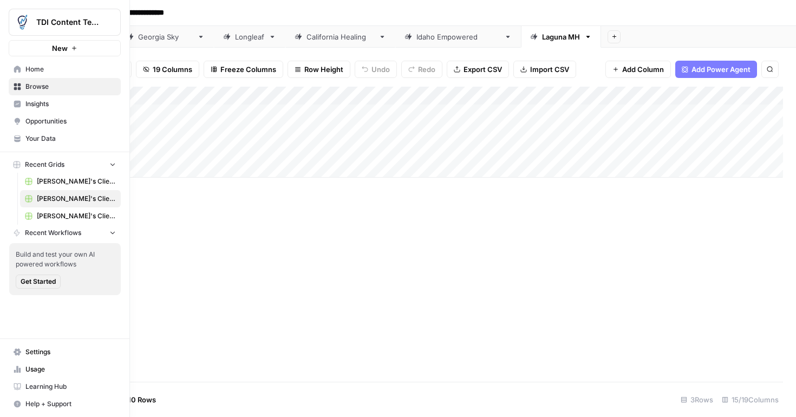
click at [38, 354] on span "Settings" at bounding box center [70, 352] width 90 height 10
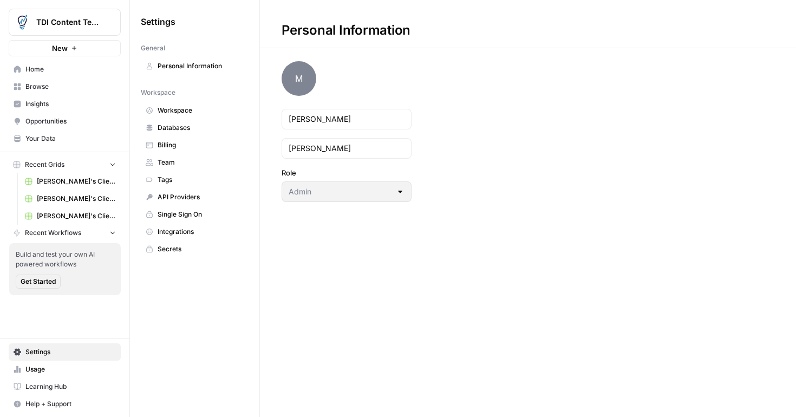
click at [176, 232] on span "Integrations" at bounding box center [201, 232] width 86 height 10
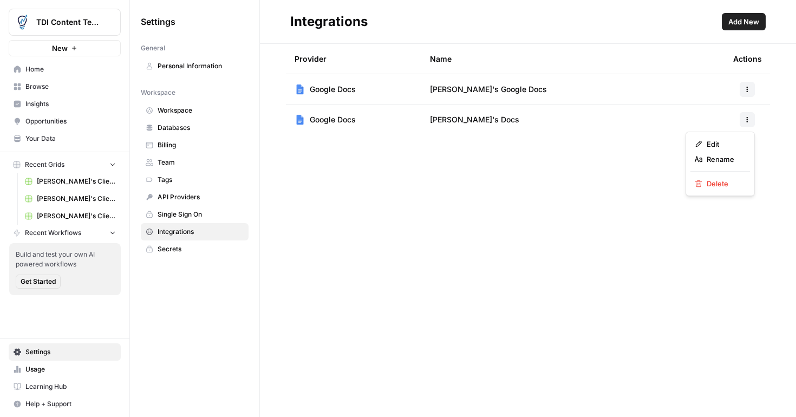
click at [747, 121] on icon "button" at bounding box center [747, 122] width 2 height 2
click at [719, 141] on span "Edit" at bounding box center [723, 144] width 35 height 11
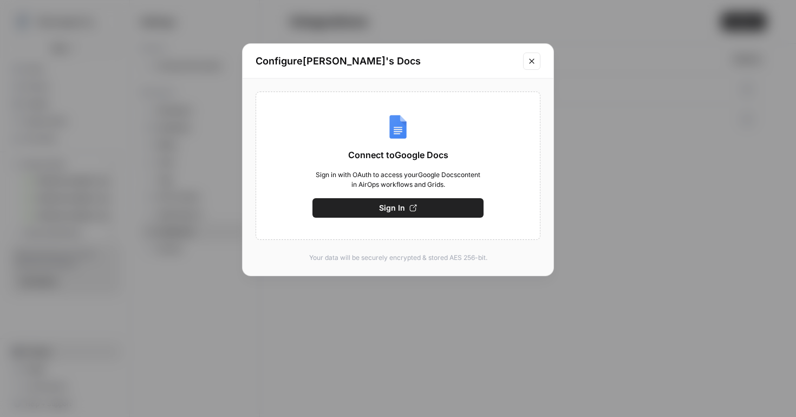
click at [410, 208] on icon "button" at bounding box center [413, 208] width 8 height 8
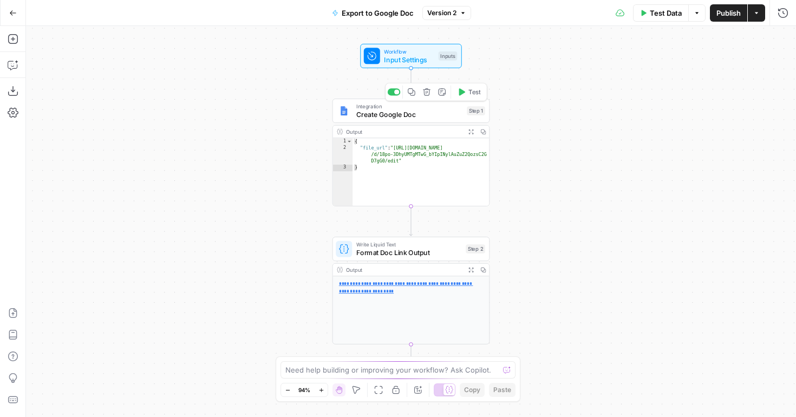
click at [454, 115] on span "Create Google Doc" at bounding box center [409, 114] width 107 height 10
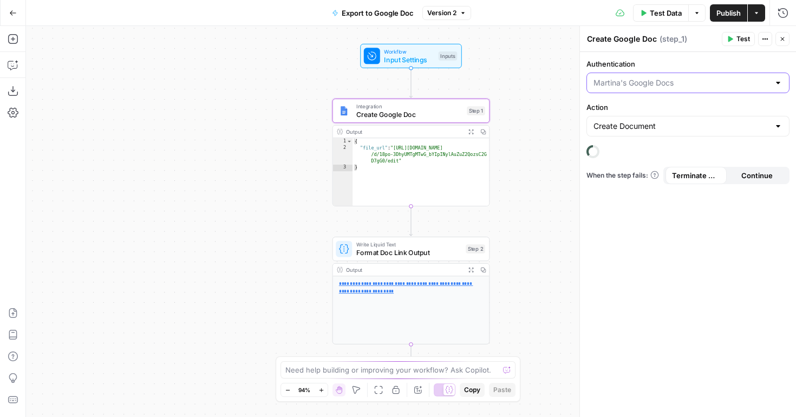
click at [712, 84] on input "Authentication" at bounding box center [681, 82] width 176 height 11
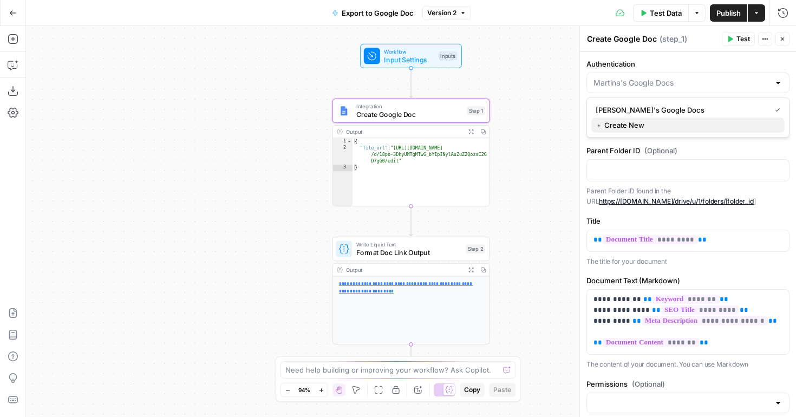
click at [625, 128] on span "﹢ Create New" at bounding box center [685, 125] width 180 height 11
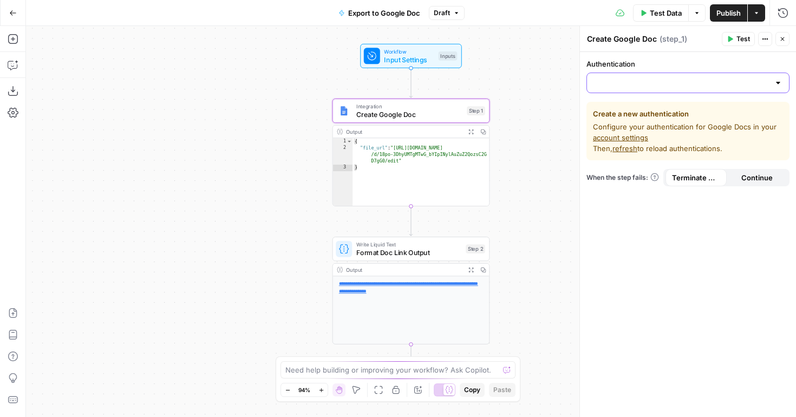
click at [626, 86] on input "Authentication" at bounding box center [681, 82] width 176 height 11
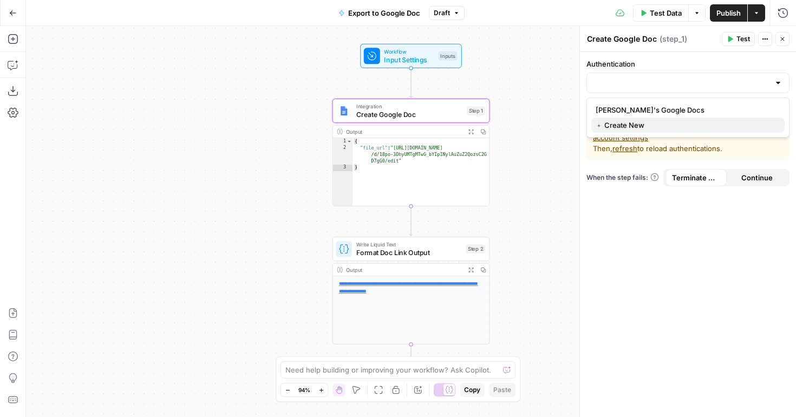
click at [623, 124] on span "﹢ Create New" at bounding box center [685, 125] width 180 height 11
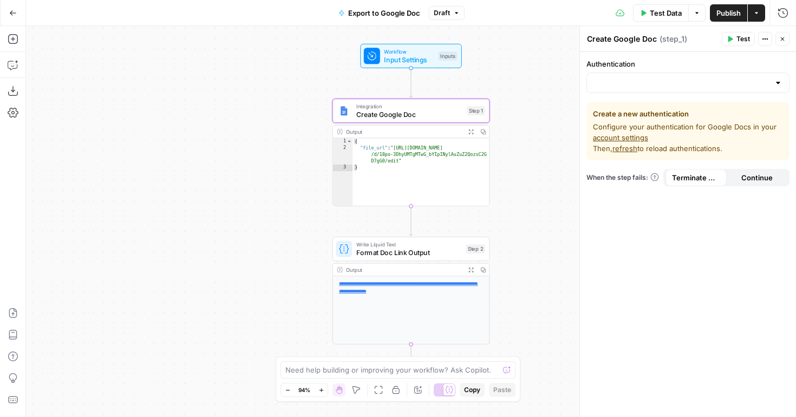
click at [636, 136] on link "account settings" at bounding box center [620, 137] width 55 height 9
click at [658, 80] on input "Authentication" at bounding box center [681, 82] width 176 height 11
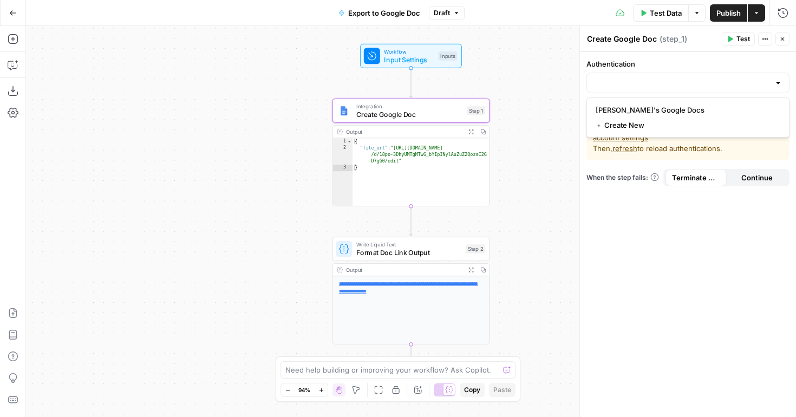
click at [683, 256] on div "Authentication Create a new authentication Configure your authentication for Go…" at bounding box center [688, 234] width 216 height 365
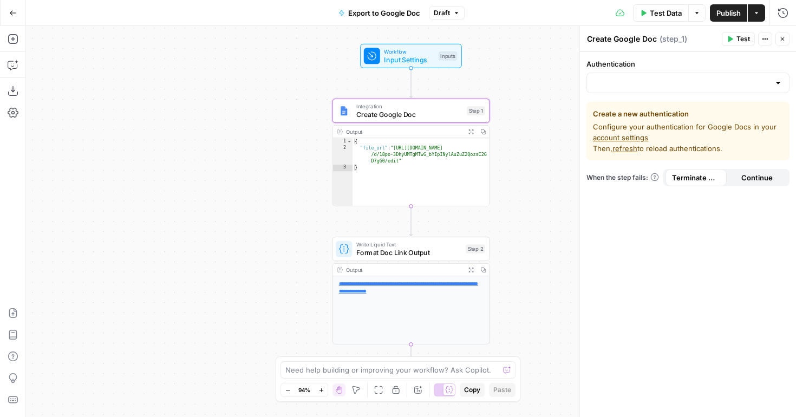
click at [115, 95] on div "**********" at bounding box center [411, 221] width 770 height 391
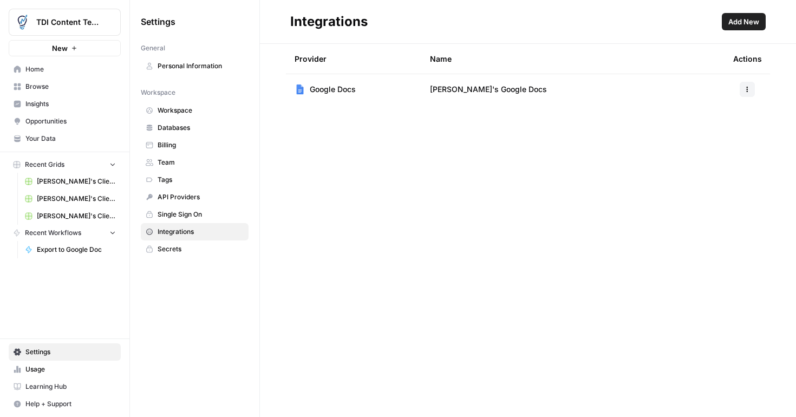
click at [736, 27] on span "Add New" at bounding box center [743, 21] width 31 height 11
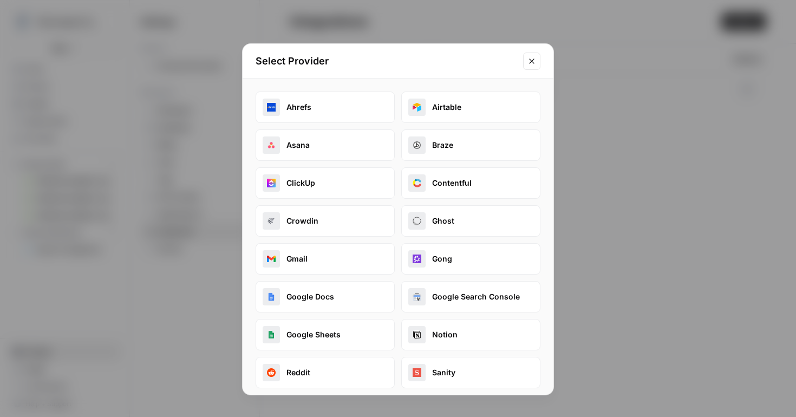
click at [296, 293] on button "Google Docs" at bounding box center [325, 296] width 139 height 31
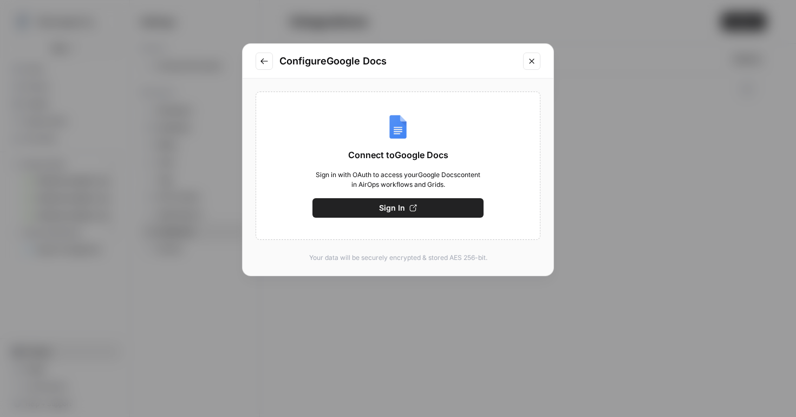
click at [409, 203] on button "Sign In" at bounding box center [397, 207] width 171 height 19
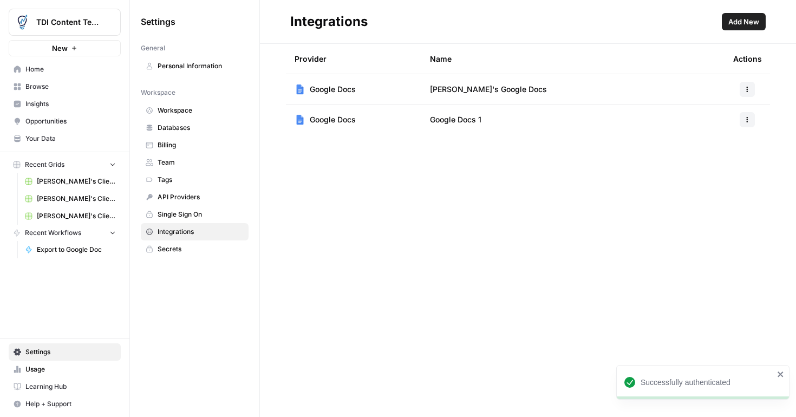
click at [464, 119] on span "Google Docs 1" at bounding box center [455, 119] width 51 height 11
click at [480, 119] on span "Google Docs 1" at bounding box center [455, 119] width 51 height 11
click at [488, 119] on td "Google Docs 1" at bounding box center [572, 119] width 303 height 30
click at [465, 119] on span "Google Docs 1" at bounding box center [455, 119] width 51 height 11
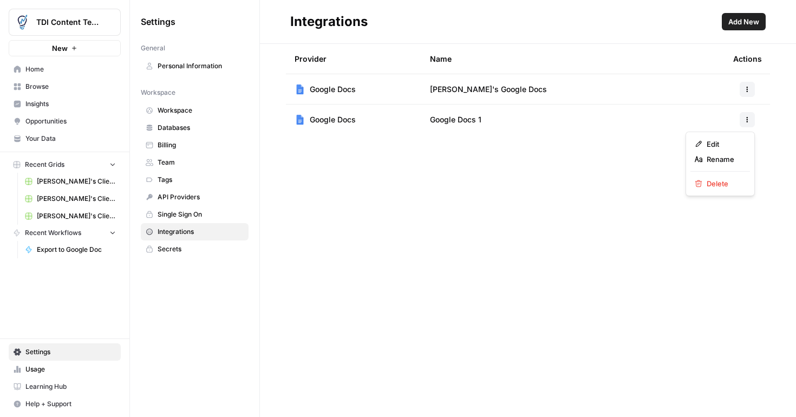
click at [748, 117] on icon "button" at bounding box center [747, 119] width 6 height 6
click at [716, 157] on span "Rename" at bounding box center [723, 159] width 35 height 11
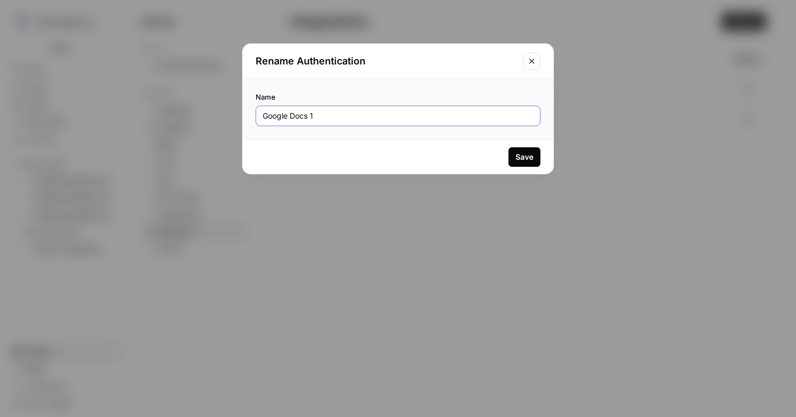
drag, startPoint x: 325, startPoint y: 116, endPoint x: 226, endPoint y: 117, distance: 99.1
click at [226, 117] on div "Rename Authentication Name Google Docs 1 Save" at bounding box center [398, 208] width 796 height 417
type input "[PERSON_NAME]'s Docs"
click at [525, 159] on div "Save" at bounding box center [524, 157] width 18 height 11
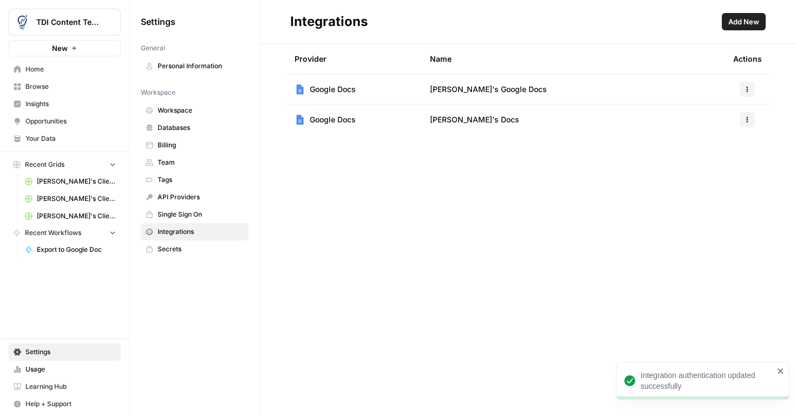
click at [514, 123] on td "[PERSON_NAME]'s Docs" at bounding box center [572, 119] width 303 height 30
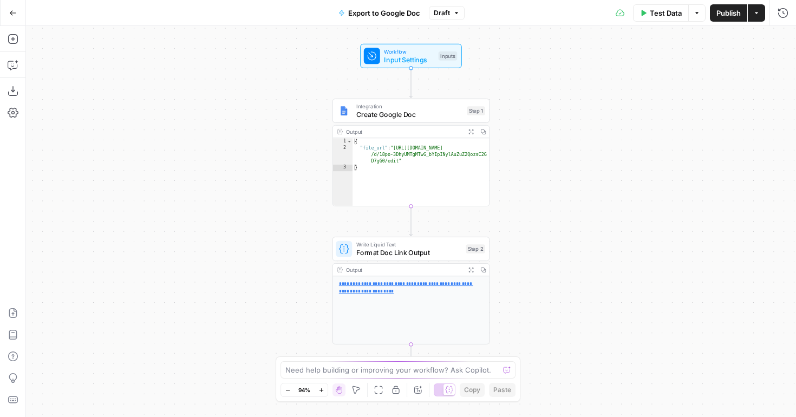
click at [434, 111] on span "Create Google Doc" at bounding box center [409, 114] width 107 height 10
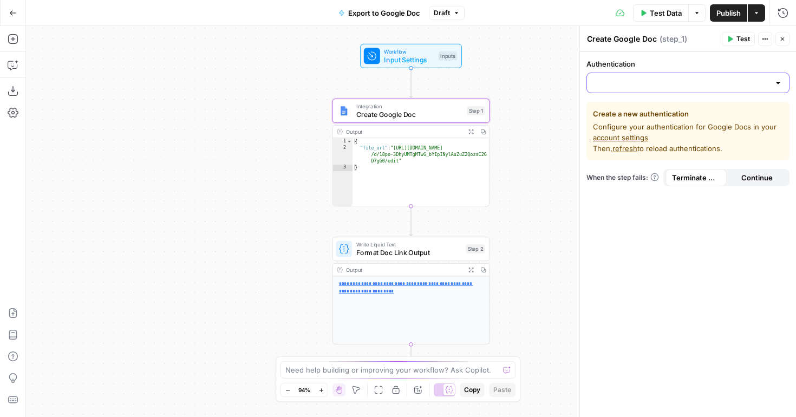
click at [763, 86] on input "Authentication" at bounding box center [681, 82] width 176 height 11
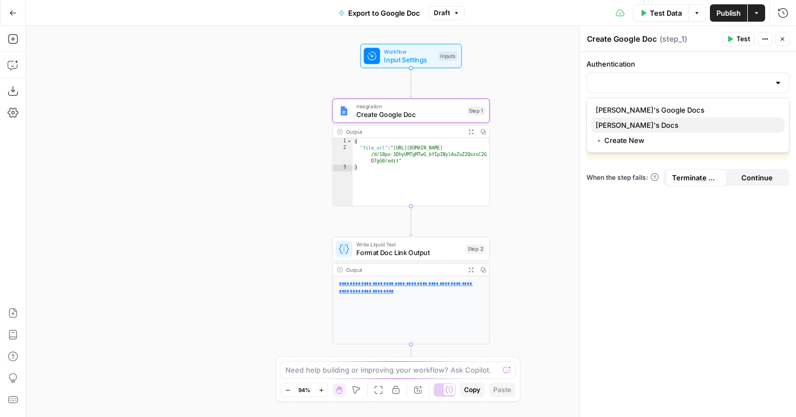
click at [671, 126] on span "[PERSON_NAME]'s Docs" at bounding box center [685, 125] width 180 height 11
type input "Molly's Docs"
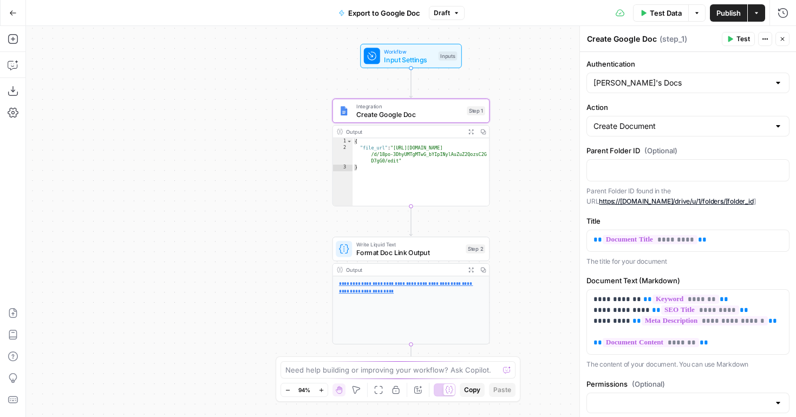
click at [723, 13] on span "Publish" at bounding box center [728, 13] width 24 height 11
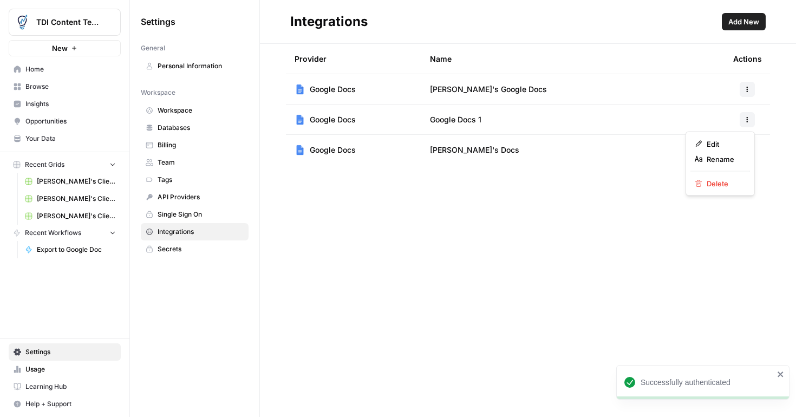
click at [748, 121] on icon "button" at bounding box center [747, 119] width 6 height 6
click at [705, 183] on div "Delete" at bounding box center [720, 183] width 51 height 11
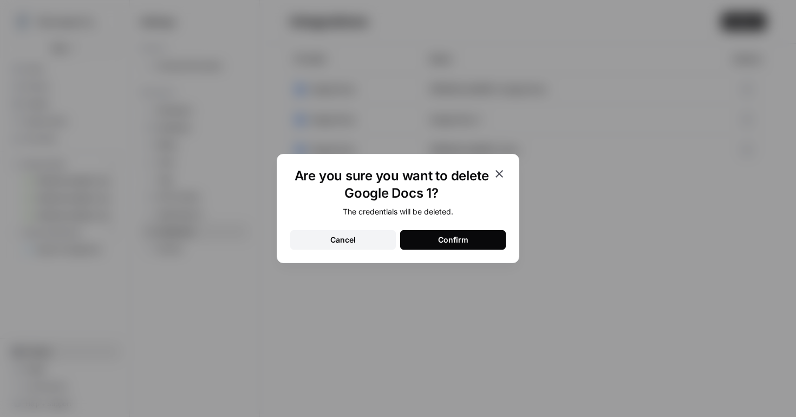
click at [463, 241] on div "Confirm" at bounding box center [453, 239] width 30 height 11
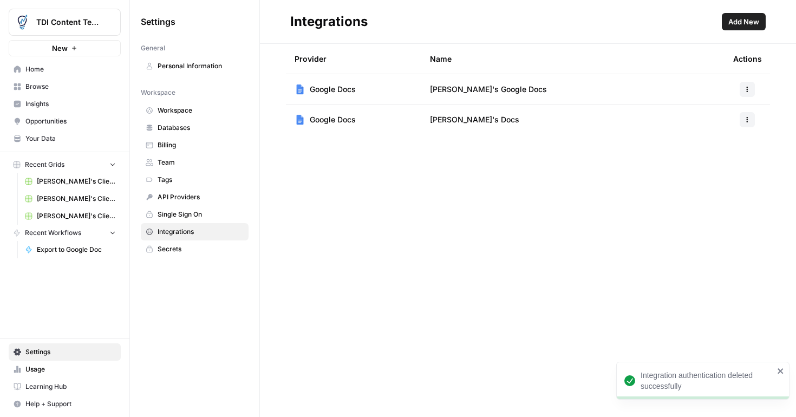
click at [749, 121] on icon "button" at bounding box center [747, 119] width 6 height 6
click at [717, 185] on span "Delete" at bounding box center [723, 183] width 35 height 11
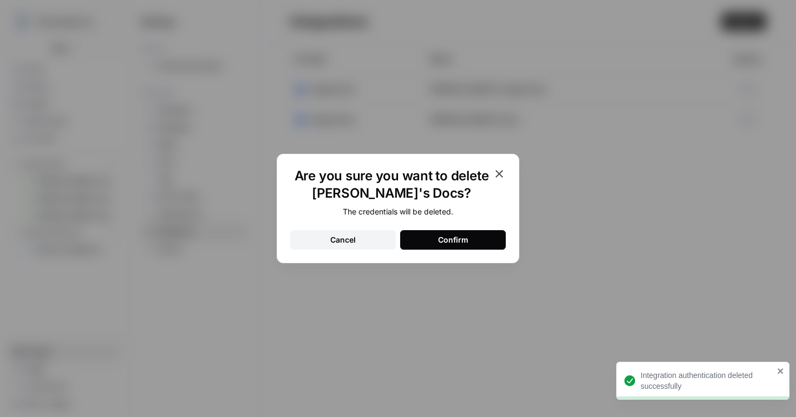
click at [477, 243] on button "Confirm" at bounding box center [453, 239] width 106 height 19
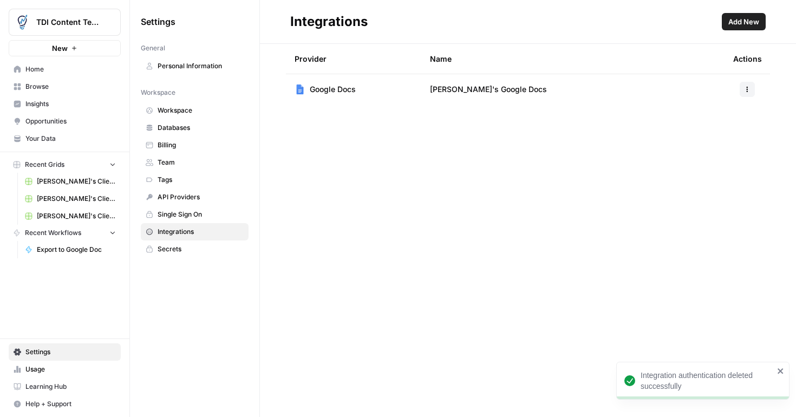
click at [751, 24] on span "Add New" at bounding box center [743, 21] width 31 height 11
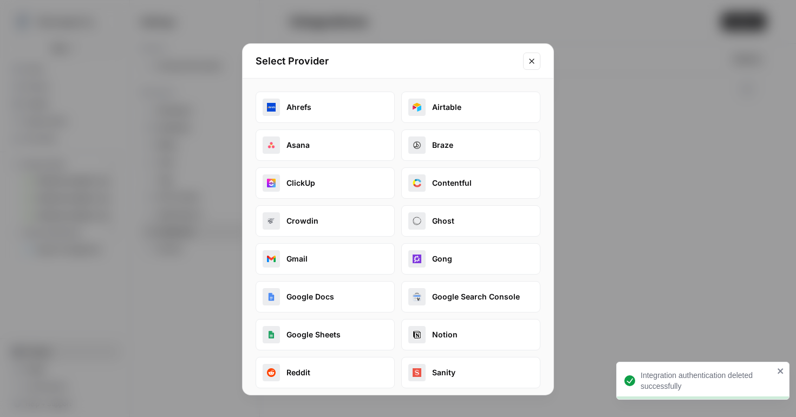
click at [310, 293] on button "Google Docs" at bounding box center [325, 296] width 139 height 31
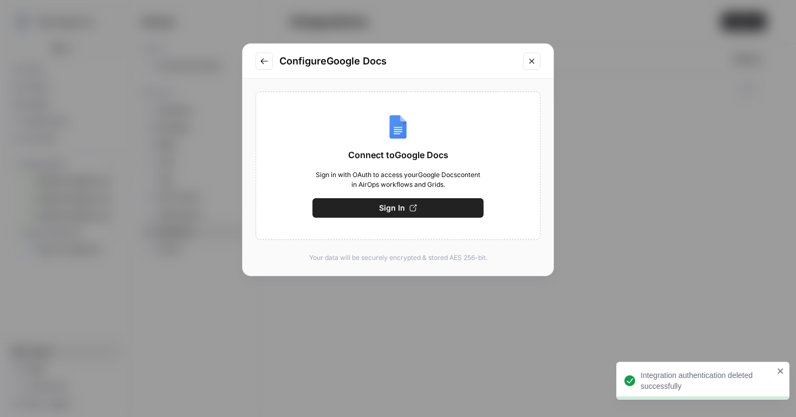
click at [441, 207] on button "Sign In" at bounding box center [397, 207] width 171 height 19
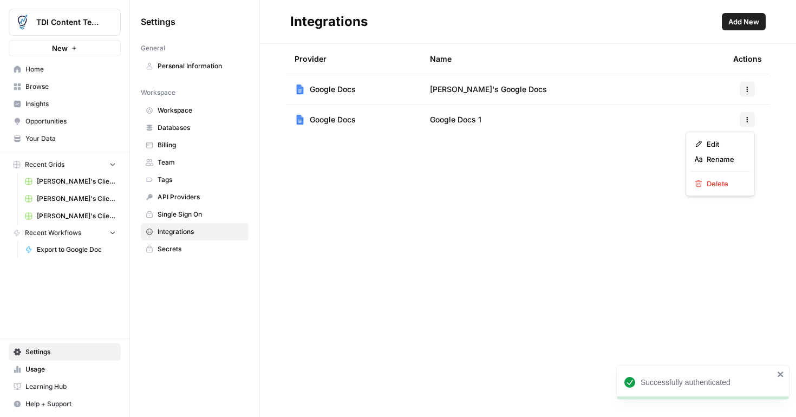
click at [752, 122] on button "button" at bounding box center [746, 119] width 15 height 15
click at [719, 157] on span "Rename" at bounding box center [723, 159] width 35 height 11
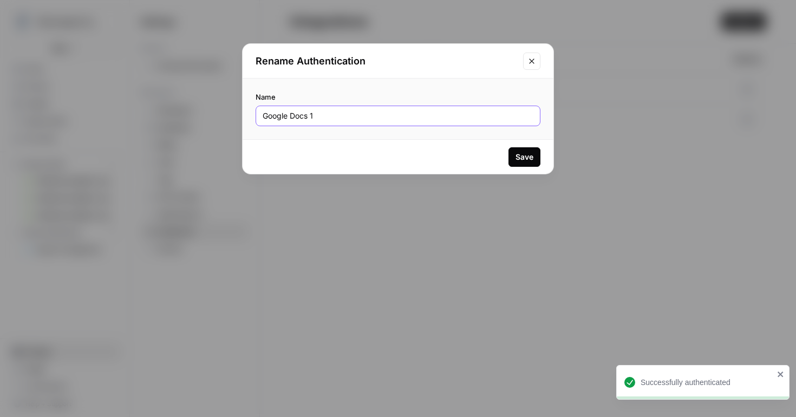
drag, startPoint x: 350, startPoint y: 119, endPoint x: 231, endPoint y: 121, distance: 119.7
click at [230, 121] on div "Rename Authentication Name Google Docs 1 Save" at bounding box center [398, 208] width 796 height 417
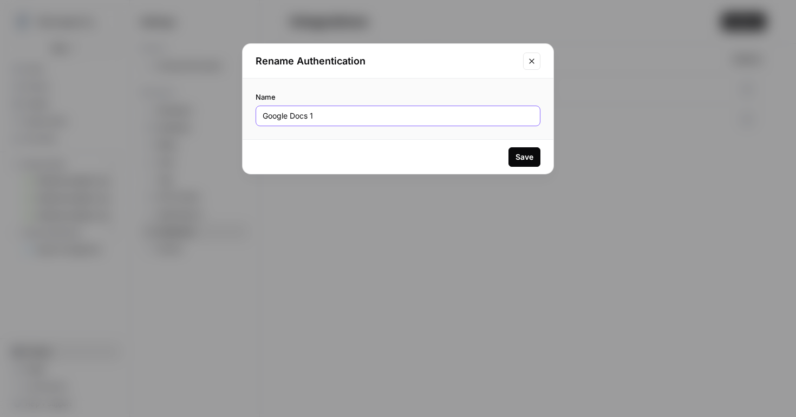
drag, startPoint x: 327, startPoint y: 119, endPoint x: 245, endPoint y: 118, distance: 82.3
click at [245, 118] on div "Name Google Docs 1" at bounding box center [398, 108] width 311 height 61
type input "[PERSON_NAME]'s Docs"
click at [532, 161] on div "Save" at bounding box center [524, 157] width 18 height 11
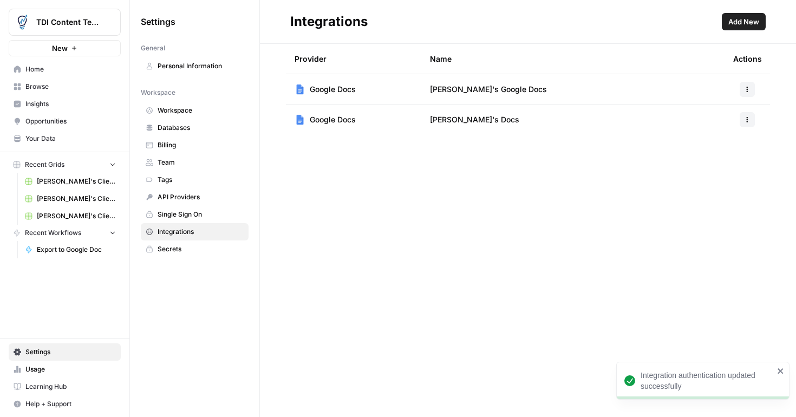
click at [62, 201] on span "[PERSON_NAME]'s Clients - New Content" at bounding box center [76, 199] width 79 height 10
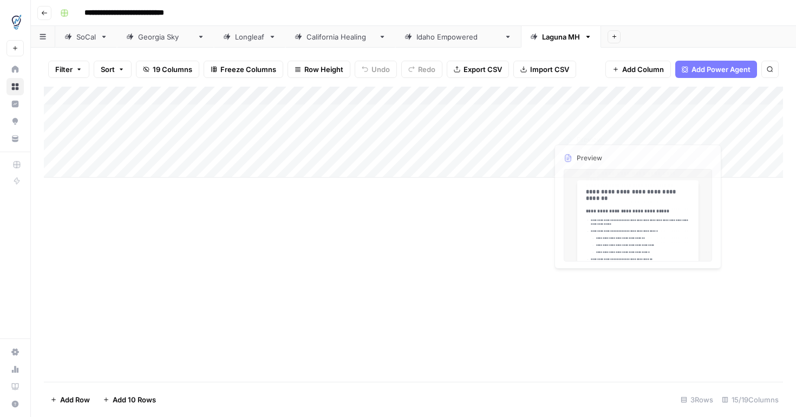
click at [585, 117] on div "Add Column" at bounding box center [413, 132] width 739 height 91
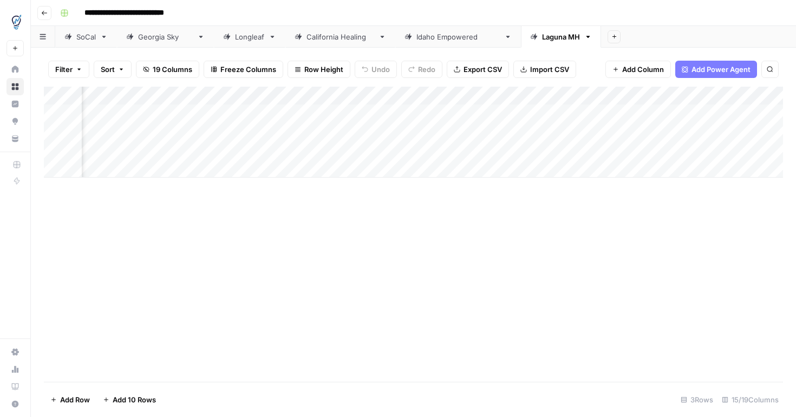
scroll to position [0, 945]
click at [663, 96] on div "Add Column" at bounding box center [413, 132] width 739 height 91
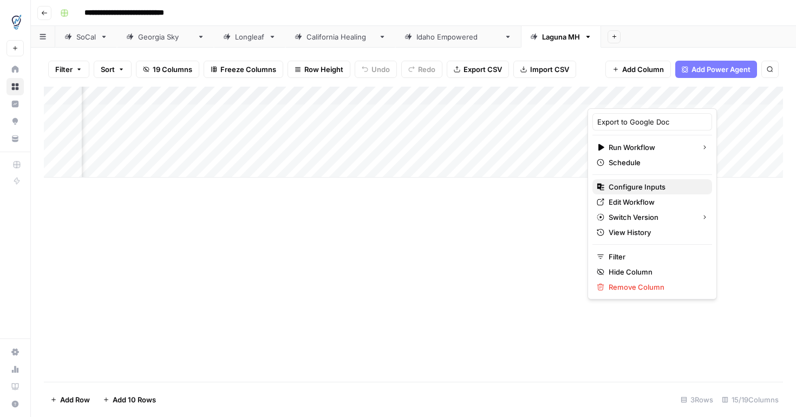
click at [636, 188] on span "Configure Inputs" at bounding box center [655, 186] width 95 height 11
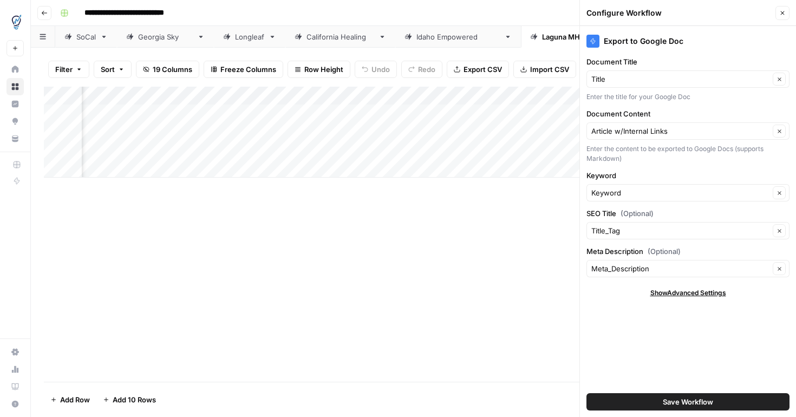
click at [539, 353] on div "Add Column" at bounding box center [413, 234] width 739 height 295
click at [784, 11] on icon "button" at bounding box center [782, 13] width 6 height 6
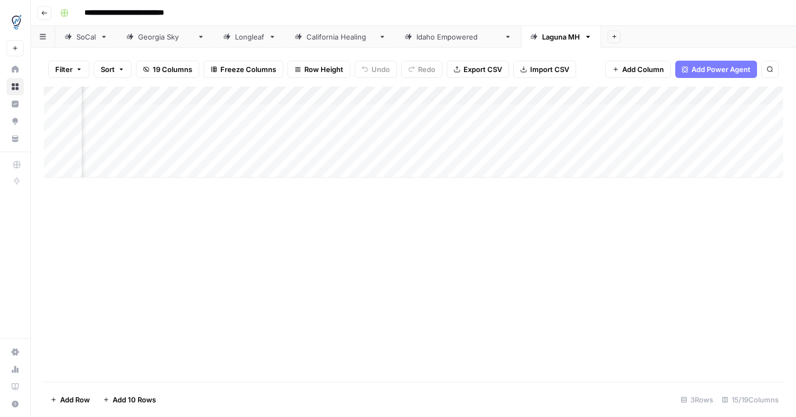
click at [662, 99] on div "Add Column" at bounding box center [413, 132] width 739 height 91
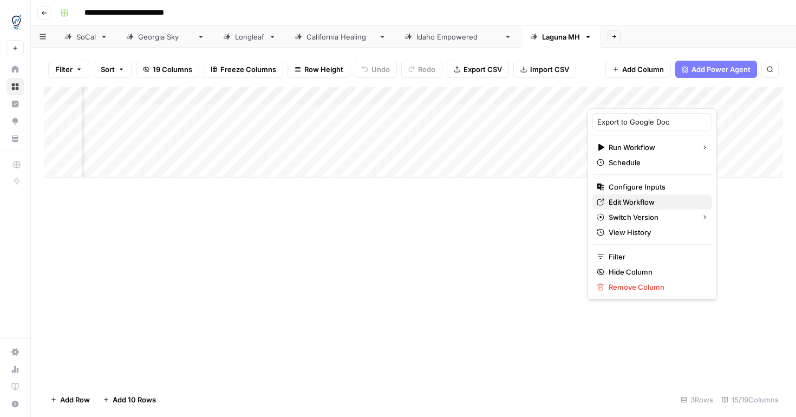
click at [640, 201] on span "Edit Workflow" at bounding box center [655, 201] width 95 height 11
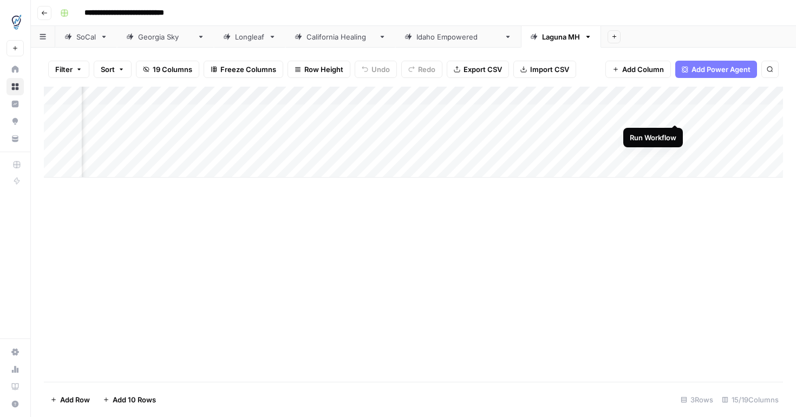
click at [674, 115] on div "Add Column" at bounding box center [413, 132] width 739 height 91
click at [339, 150] on div "Add Column" at bounding box center [413, 132] width 739 height 91
click at [772, 113] on div "Add Column" at bounding box center [413, 132] width 739 height 91
click at [673, 131] on div "Add Column" at bounding box center [413, 132] width 739 height 91
click at [637, 153] on div "Add Column" at bounding box center [413, 132] width 739 height 91
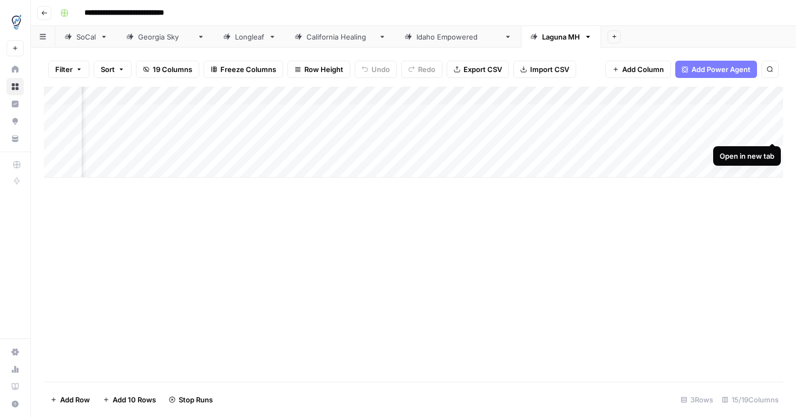
click at [773, 132] on div "Add Column" at bounding box center [413, 132] width 739 height 91
click at [775, 150] on div "Add Column" at bounding box center [413, 132] width 739 height 91
click at [88, 44] on link "SoCal" at bounding box center [86, 37] width 62 height 22
click at [96, 152] on div "Add Column" at bounding box center [413, 123] width 739 height 73
click at [99, 168] on div "Add Column" at bounding box center [413, 132] width 739 height 91
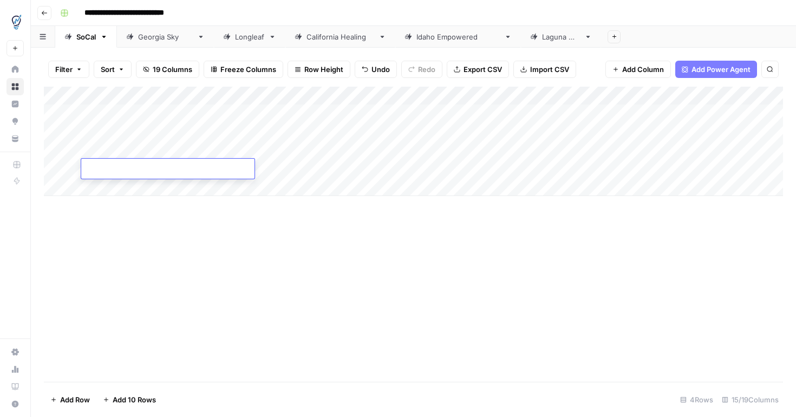
click at [107, 150] on div "Add Column" at bounding box center [413, 141] width 739 height 109
click at [116, 172] on div "Add Column" at bounding box center [413, 141] width 739 height 109
click at [265, 152] on div "Add Column" at bounding box center [413, 141] width 739 height 109
click at [273, 167] on div "Add Column" at bounding box center [413, 141] width 739 height 109
click at [385, 149] on div "Add Column" at bounding box center [413, 141] width 739 height 109
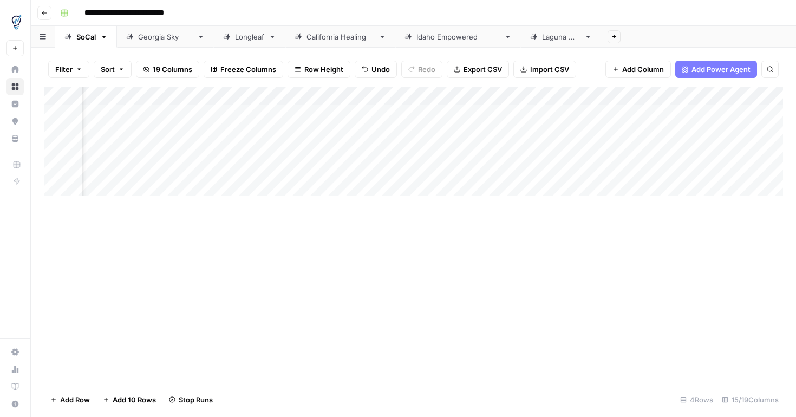
scroll to position [0, 945]
click at [662, 96] on div "Add Column" at bounding box center [413, 141] width 739 height 109
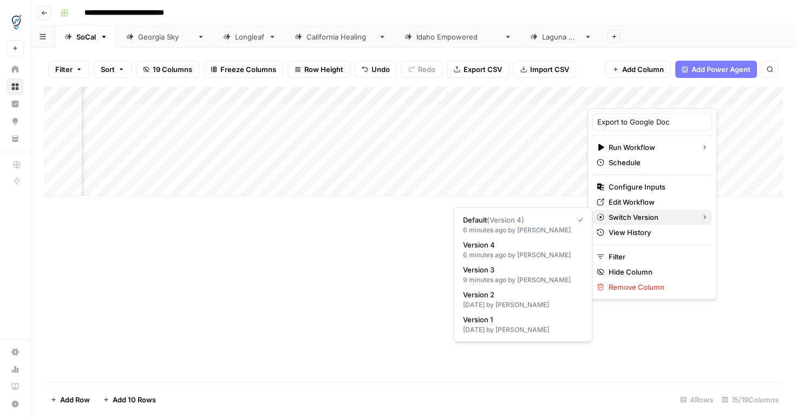
click at [646, 213] on span "Switch Version" at bounding box center [650, 217] width 84 height 11
click at [543, 226] on div "6 minutes ago by [PERSON_NAME]" at bounding box center [523, 230] width 120 height 10
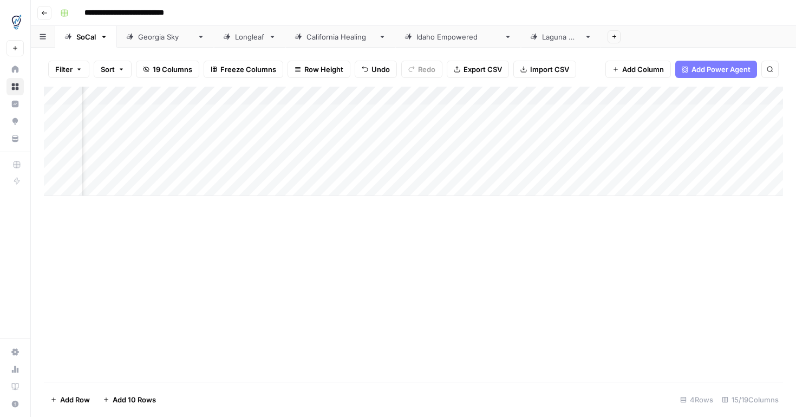
click at [575, 266] on div "Add Column" at bounding box center [413, 234] width 739 height 295
click at [475, 151] on div "Add Column" at bounding box center [413, 141] width 739 height 109
click at [340, 171] on div "Add Column" at bounding box center [413, 141] width 739 height 109
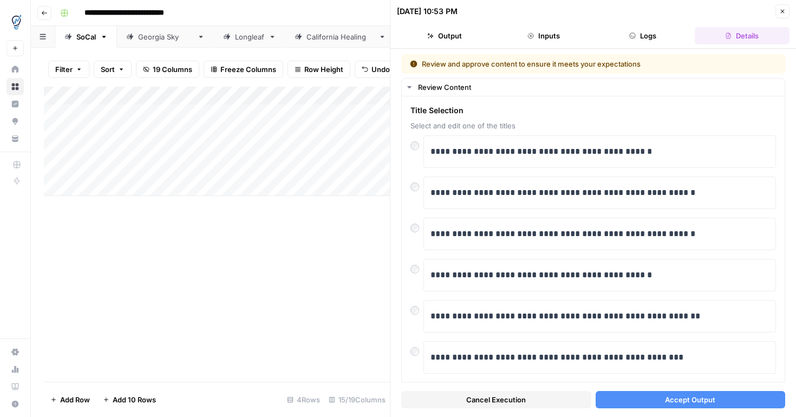
click at [689, 399] on span "Accept Output" at bounding box center [690, 399] width 50 height 11
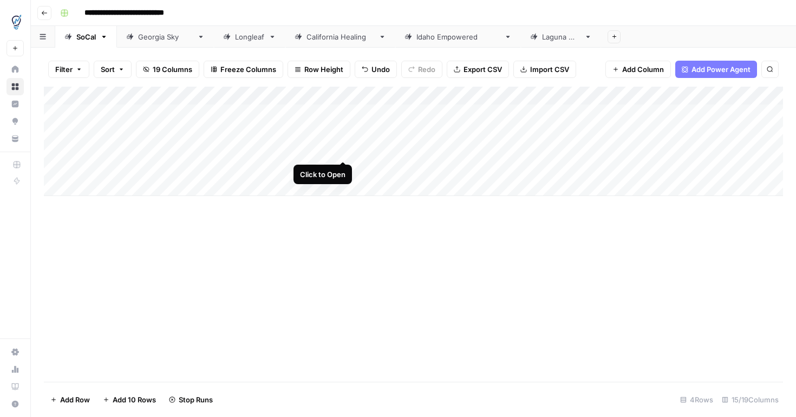
click at [342, 149] on div "Add Column" at bounding box center [413, 141] width 739 height 109
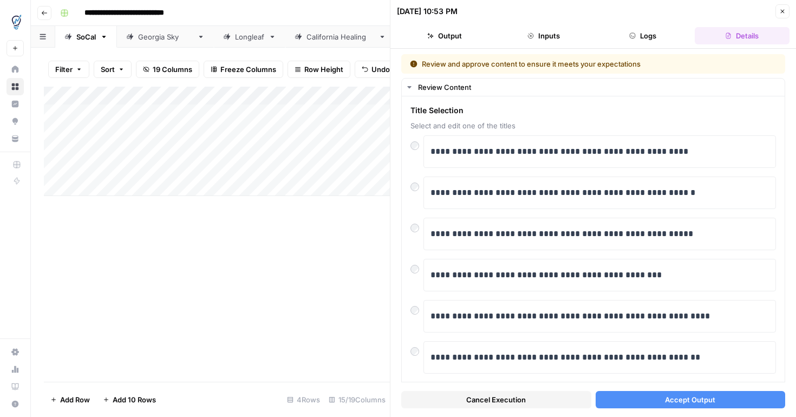
click at [701, 398] on span "Accept Output" at bounding box center [690, 399] width 50 height 11
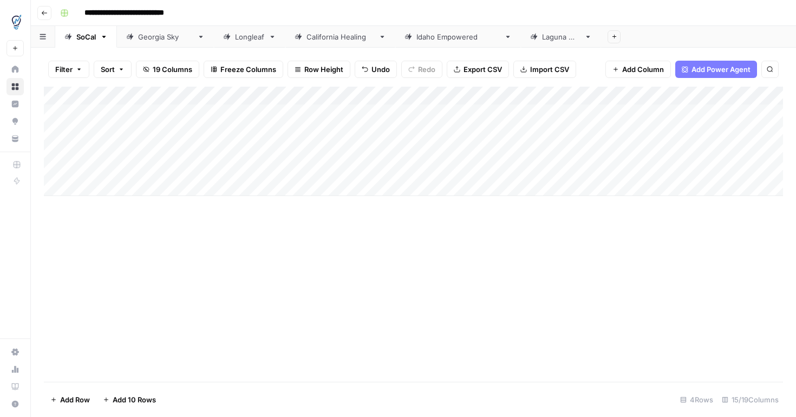
click at [464, 153] on div "Add Column" at bounding box center [413, 141] width 739 height 109
click at [698, 172] on div "Add Column" at bounding box center [413, 141] width 739 height 109
click at [696, 150] on div "Add Column" at bounding box center [413, 141] width 739 height 109
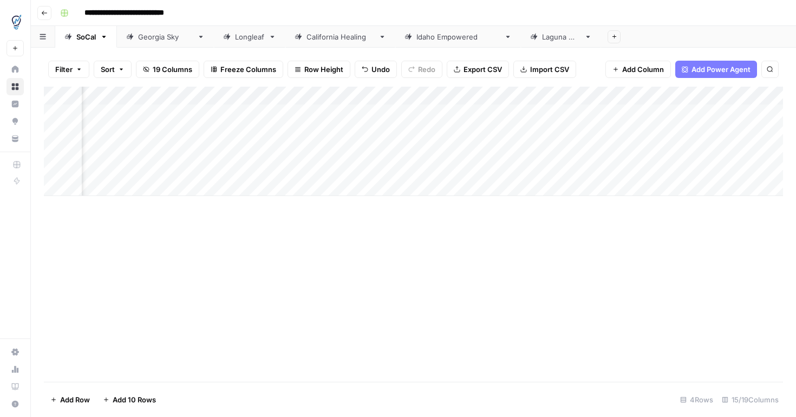
click at [615, 150] on div "Add Column" at bounding box center [413, 141] width 739 height 109
click at [611, 167] on div "Add Column" at bounding box center [413, 141] width 739 height 109
click at [356, 147] on div "Add Column" at bounding box center [413, 141] width 739 height 109
click at [350, 171] on div "Add Column" at bounding box center [413, 141] width 739 height 109
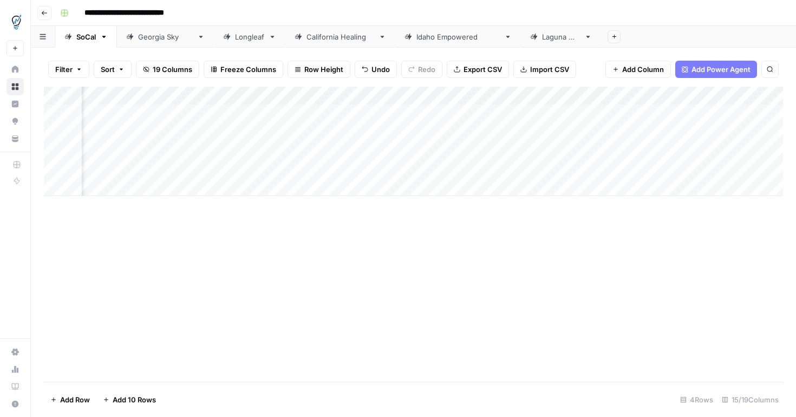
click at [620, 169] on div "Add Column" at bounding box center [413, 141] width 739 height 109
click at [626, 153] on div "Add Column" at bounding box center [413, 141] width 739 height 109
click at [774, 168] on div "Add Column" at bounding box center [413, 141] width 739 height 109
click at [772, 152] on div "Add Column" at bounding box center [413, 141] width 739 height 109
click at [24, 28] on div "Go back" at bounding box center [44, 34] width 41 height 19
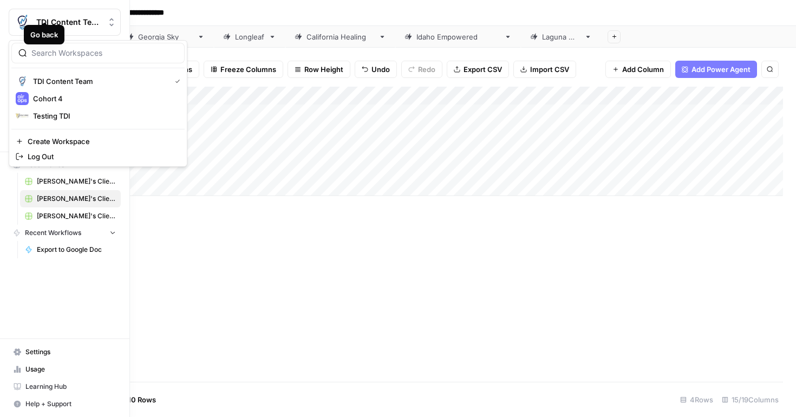
click at [17, 22] on img "Workspace: TDI Content Team" at bounding box center [21, 21] width 19 height 19
click at [60, 99] on span "Cohort 4" at bounding box center [104, 98] width 143 height 11
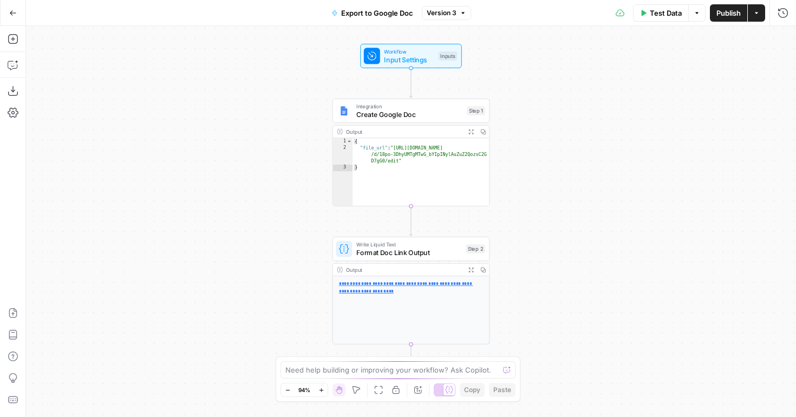
click at [429, 120] on div "Integration Create Google Doc Step 1 Copy step Delete step Add Note Test" at bounding box center [411, 111] width 158 height 24
click at [666, 85] on input "Authentication" at bounding box center [681, 82] width 176 height 11
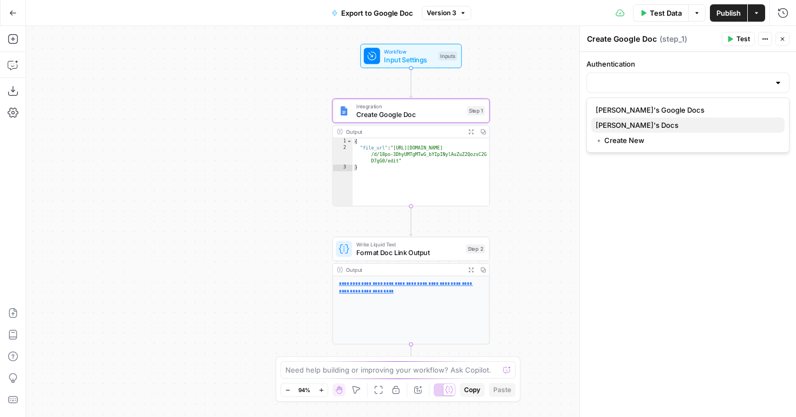
click at [656, 126] on span "[PERSON_NAME]'s Docs" at bounding box center [685, 125] width 180 height 11
type input "[PERSON_NAME]'s Docs"
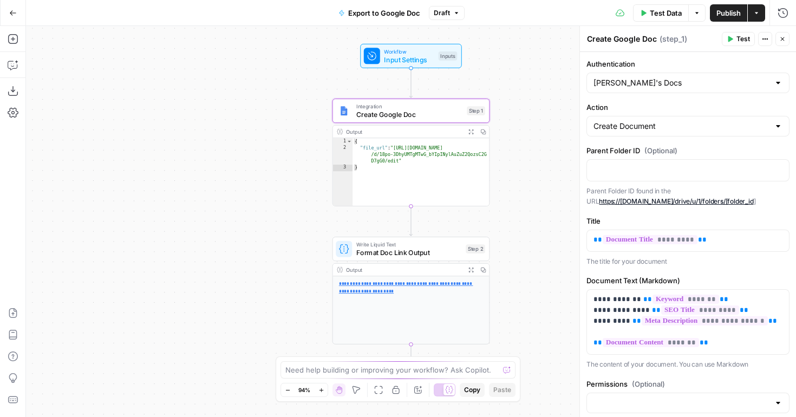
click at [731, 12] on span "Publish" at bounding box center [728, 13] width 24 height 11
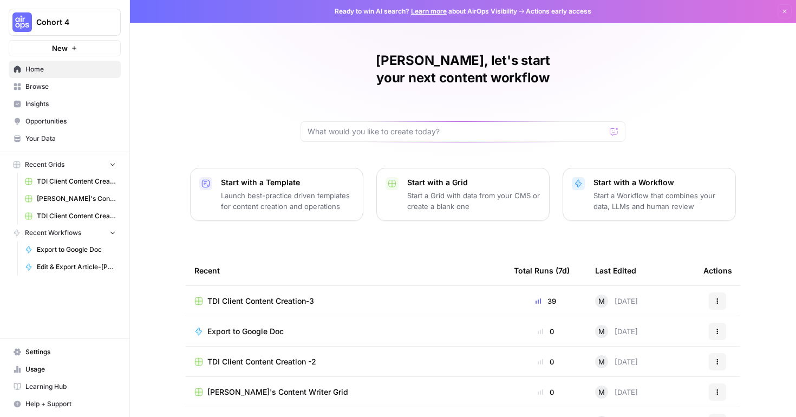
click at [290, 296] on span "TDI Client Content Creation-3" at bounding box center [260, 301] width 107 height 11
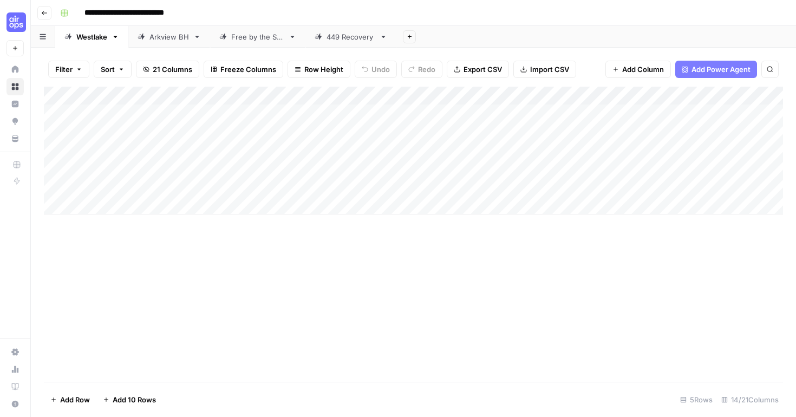
click at [262, 40] on div "Free by the Sea" at bounding box center [257, 36] width 53 height 11
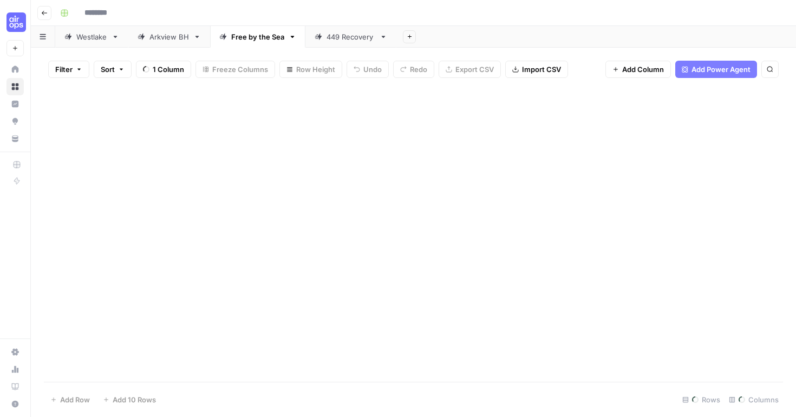
type input "**********"
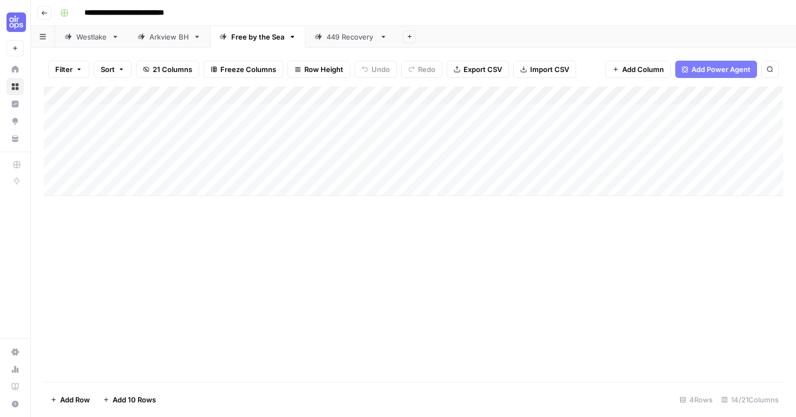
click at [337, 41] on div "449 Recovery" at bounding box center [350, 36] width 49 height 11
click at [101, 209] on div "Add Column" at bounding box center [413, 151] width 739 height 128
click at [106, 231] on div "Add Column" at bounding box center [413, 160] width 739 height 146
click at [113, 241] on div "Add Column" at bounding box center [413, 169] width 739 height 165
click at [113, 206] on div "Add Column" at bounding box center [413, 178] width 739 height 183
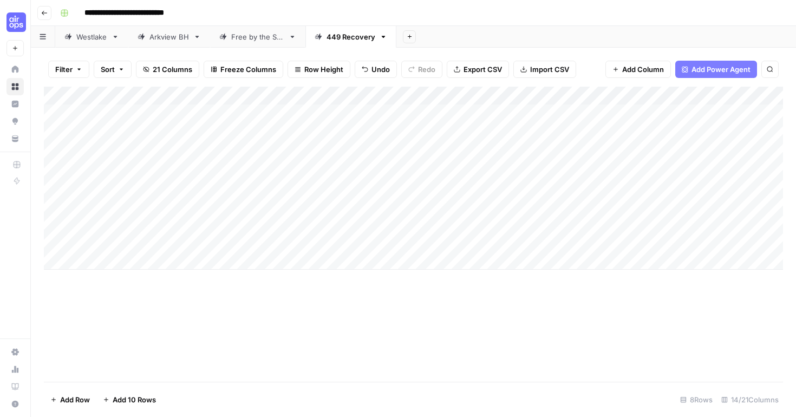
click at [301, 207] on div "Add Column" at bounding box center [413, 178] width 739 height 183
click at [166, 214] on div "Add Column" at bounding box center [413, 178] width 739 height 183
click at [164, 224] on div "Add Column" at bounding box center [413, 178] width 739 height 183
click at [302, 225] on div "Add Column" at bounding box center [413, 178] width 739 height 183
click at [194, 239] on div "Add Column" at bounding box center [413, 178] width 739 height 183
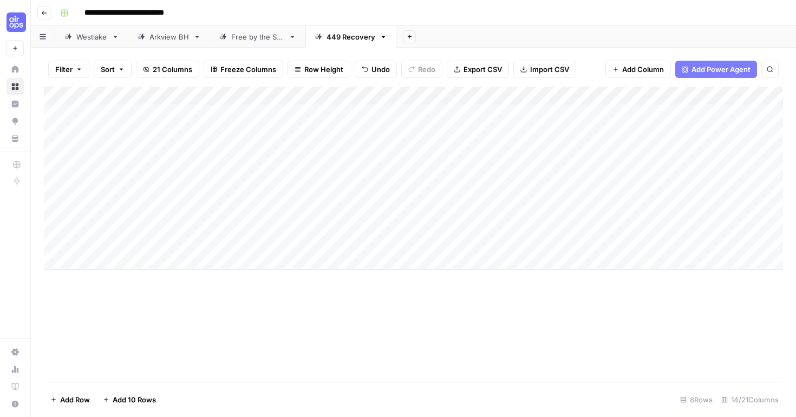
click at [285, 244] on div "Add Column" at bounding box center [413, 178] width 739 height 183
click at [142, 262] on div "Add Column" at bounding box center [413, 178] width 739 height 183
paste textarea "**********"
type textarea "**********"
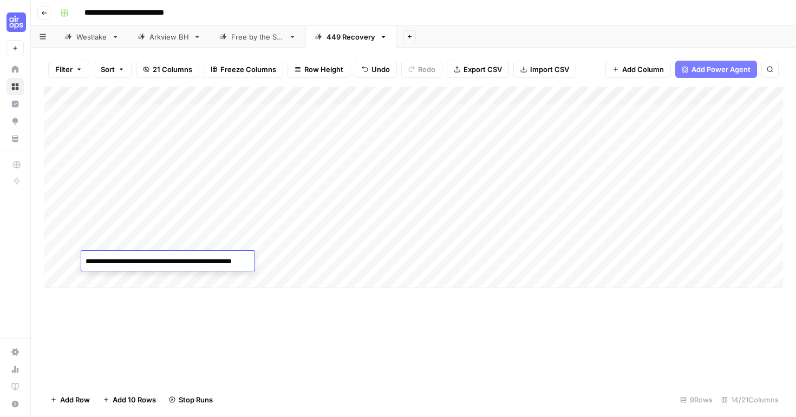
click at [347, 262] on div "Add Column" at bounding box center [413, 187] width 739 height 201
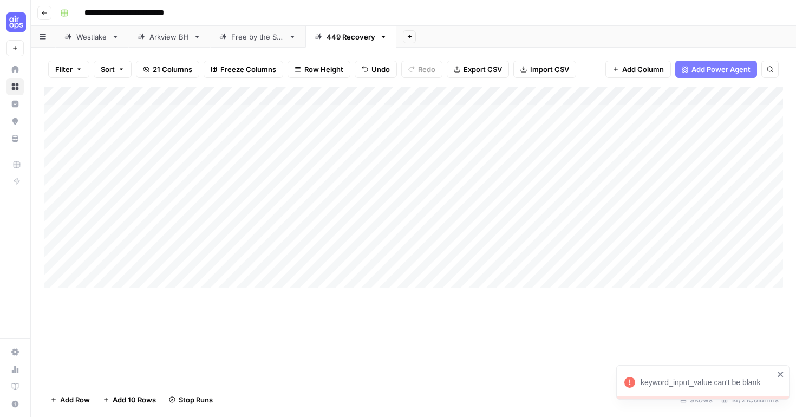
click at [307, 260] on div "Add Column" at bounding box center [413, 187] width 739 height 201
click at [375, 207] on div "Add Column" at bounding box center [413, 187] width 739 height 201
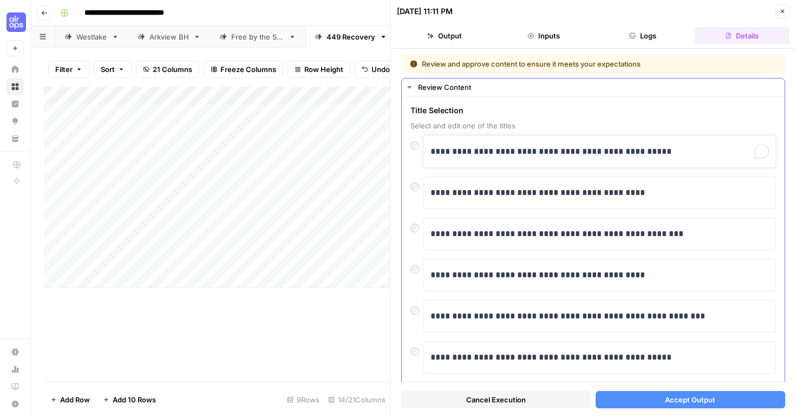
click at [691, 152] on p "**********" at bounding box center [599, 152] width 338 height 14
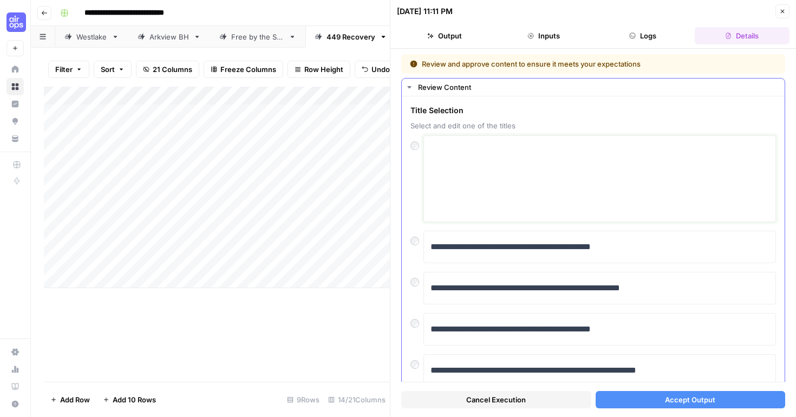
click at [503, 173] on textarea at bounding box center [599, 178] width 338 height 77
click at [503, 173] on textarea "To enrich screen reader interactions, please activate Accessibility in Grammarl…" at bounding box center [599, 178] width 338 height 77
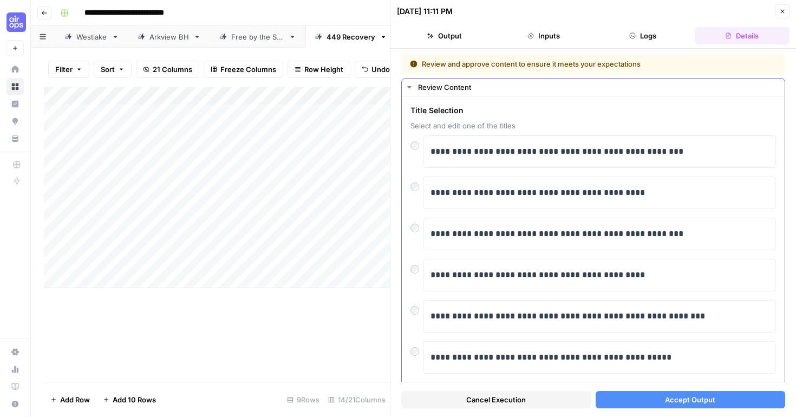
click at [640, 397] on button "Accept Output" at bounding box center [690, 399] width 190 height 17
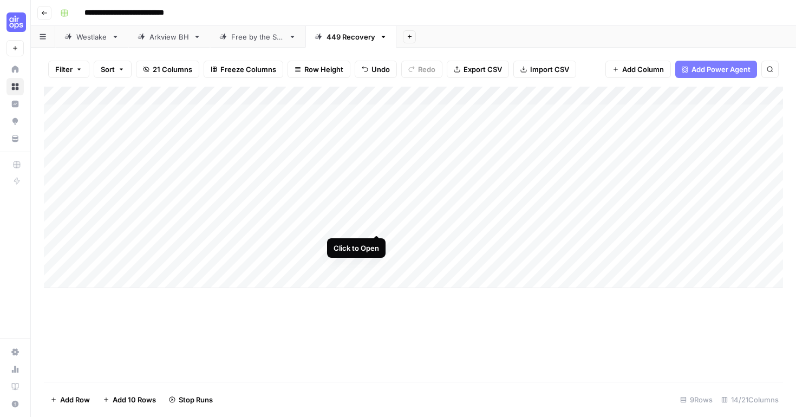
click at [374, 227] on div "Add Column" at bounding box center [413, 187] width 739 height 201
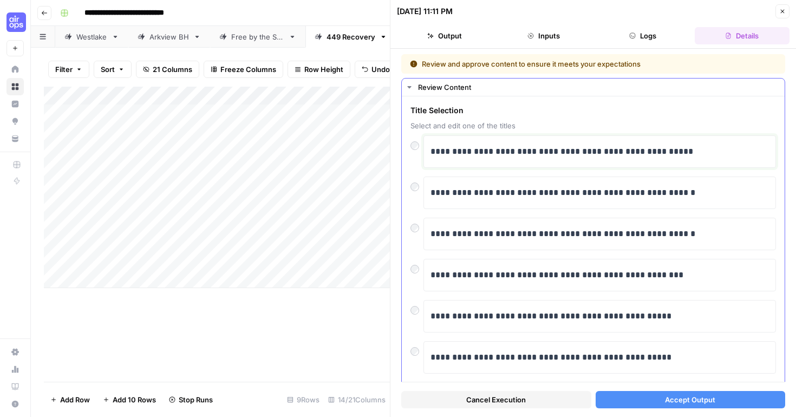
click at [699, 150] on p "**********" at bounding box center [599, 152] width 338 height 14
click at [689, 398] on span "Accept Output" at bounding box center [690, 399] width 50 height 11
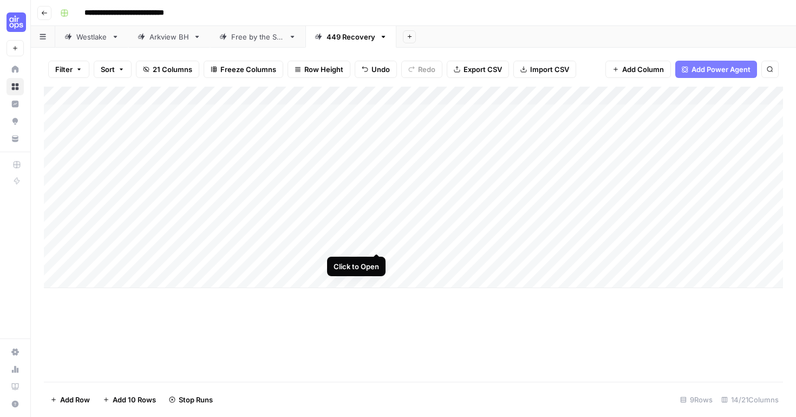
click at [376, 242] on div "Add Column" at bounding box center [413, 187] width 739 height 201
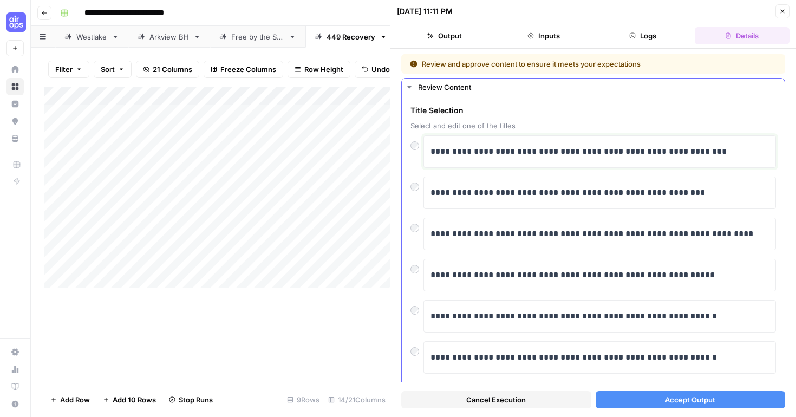
click at [731, 152] on p "**********" at bounding box center [599, 152] width 338 height 14
click at [683, 402] on span "Accept Output" at bounding box center [690, 399] width 50 height 11
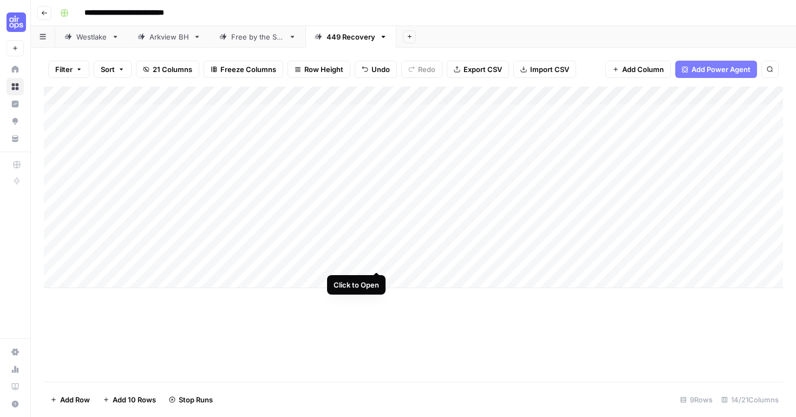
click at [376, 260] on div "Add Column" at bounding box center [413, 187] width 739 height 201
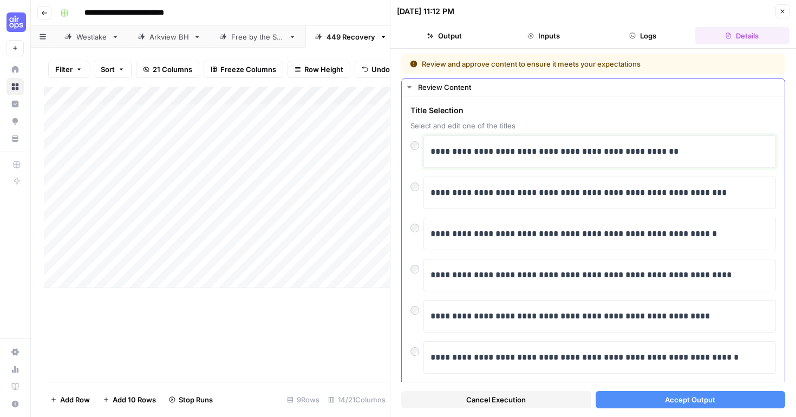
click at [706, 152] on p "**********" at bounding box center [599, 152] width 338 height 14
click at [725, 398] on button "Accept Output" at bounding box center [690, 399] width 190 height 17
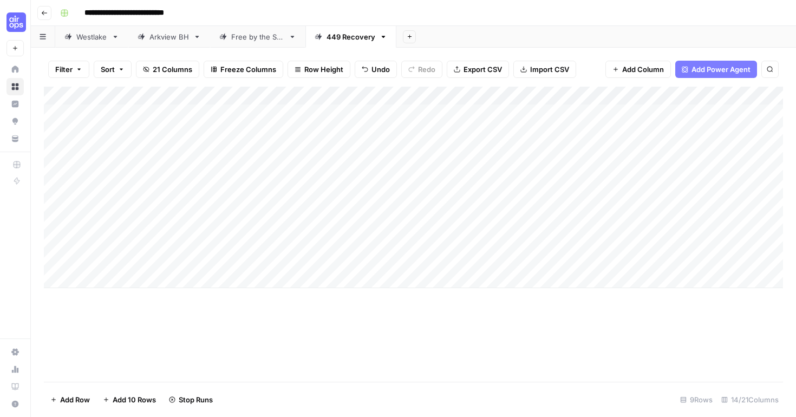
click at [428, 202] on div "Add Column" at bounding box center [413, 187] width 739 height 201
click at [473, 207] on div "Add Column" at bounding box center [413, 187] width 739 height 201
click at [462, 225] on div "Add Column" at bounding box center [413, 187] width 739 height 201
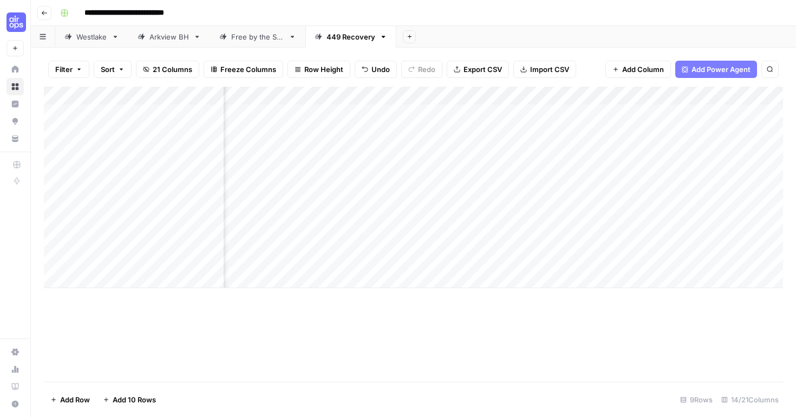
click at [471, 264] on div "Add Column" at bounding box center [413, 187] width 739 height 201
click at [473, 244] on div "Add Column" at bounding box center [413, 187] width 739 height 201
click at [499, 204] on div "Add Column" at bounding box center [413, 187] width 739 height 201
click at [501, 224] on div "Add Column" at bounding box center [413, 187] width 739 height 201
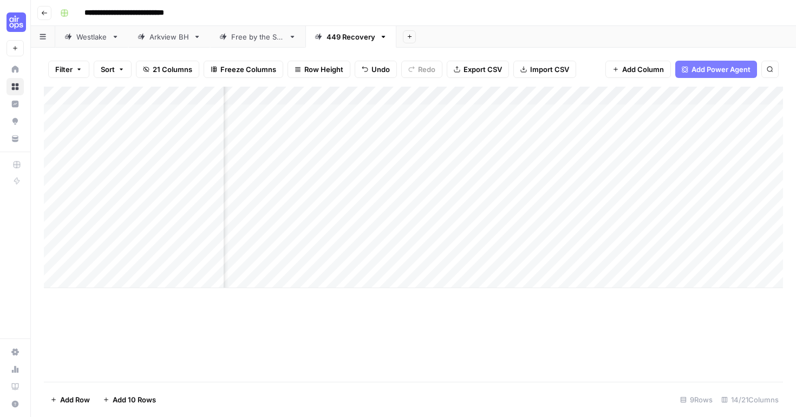
click at [497, 261] on div "Add Column" at bounding box center [413, 187] width 739 height 201
click at [500, 242] on div "Add Column" at bounding box center [413, 187] width 739 height 201
click at [721, 224] on div "Add Column" at bounding box center [413, 187] width 739 height 201
click at [722, 204] on div "Add Column" at bounding box center [413, 187] width 739 height 201
click at [720, 243] on div "Add Column" at bounding box center [413, 187] width 739 height 201
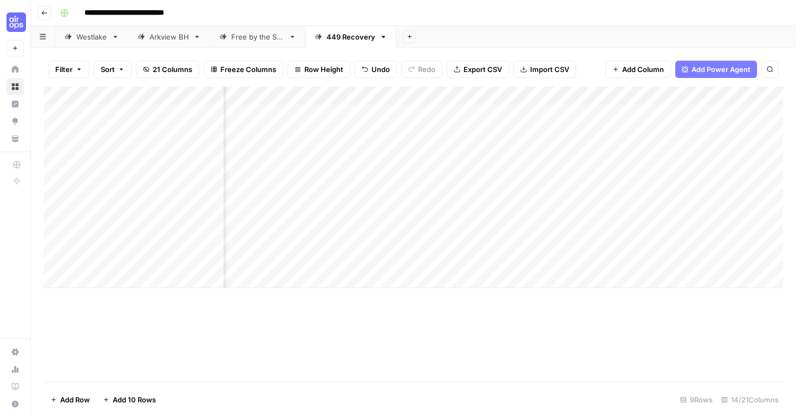
scroll to position [0, 961]
click at [637, 222] on div "Add Column" at bounding box center [413, 187] width 739 height 201
click at [506, 261] on div "Add Column" at bounding box center [413, 187] width 739 height 201
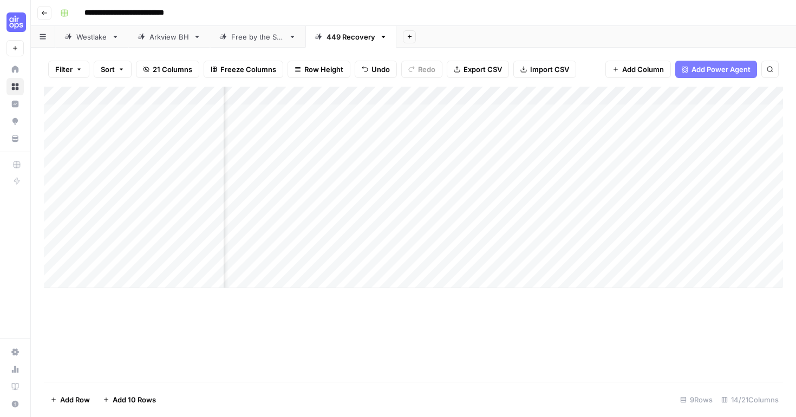
click at [628, 208] on div "Add Column" at bounding box center [413, 187] width 739 height 201
click at [624, 242] on div "Add Column" at bounding box center [413, 187] width 739 height 201
click at [636, 262] on div "Add Column" at bounding box center [413, 187] width 739 height 201
click at [774, 206] on div "Add Column" at bounding box center [413, 187] width 739 height 201
click at [772, 225] on div "Add Column" at bounding box center [413, 187] width 739 height 201
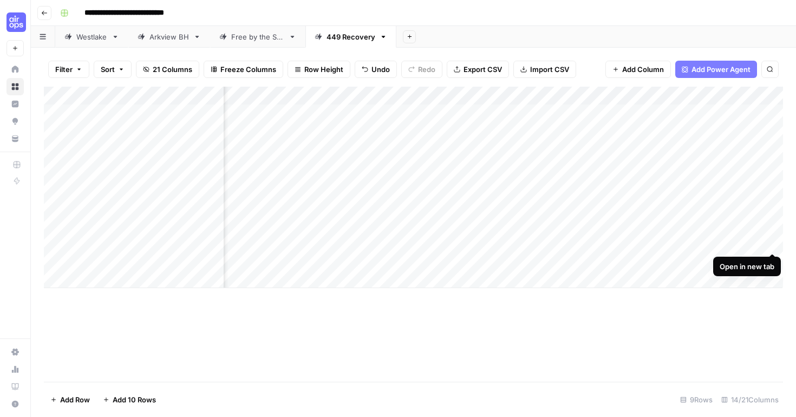
click at [772, 241] on div "Add Column" at bounding box center [413, 187] width 739 height 201
click at [771, 261] on div "Add Column" at bounding box center [413, 187] width 739 height 201
